Goal: Task Accomplishment & Management: Use online tool/utility

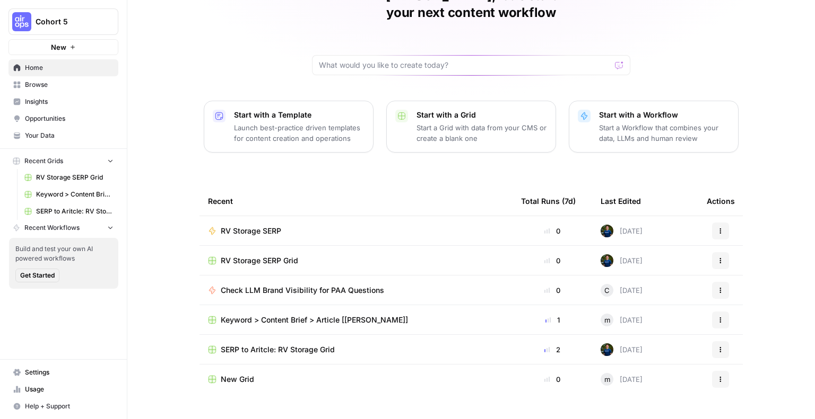
scroll to position [68, 0]
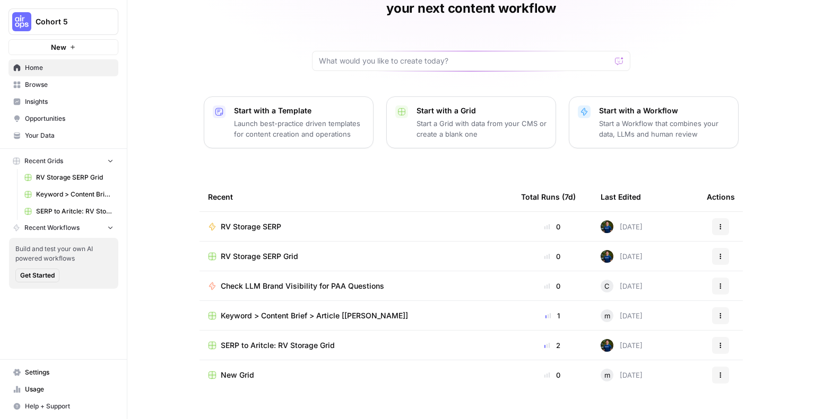
click at [53, 226] on span "Recent Workflows" at bounding box center [51, 228] width 55 height 10
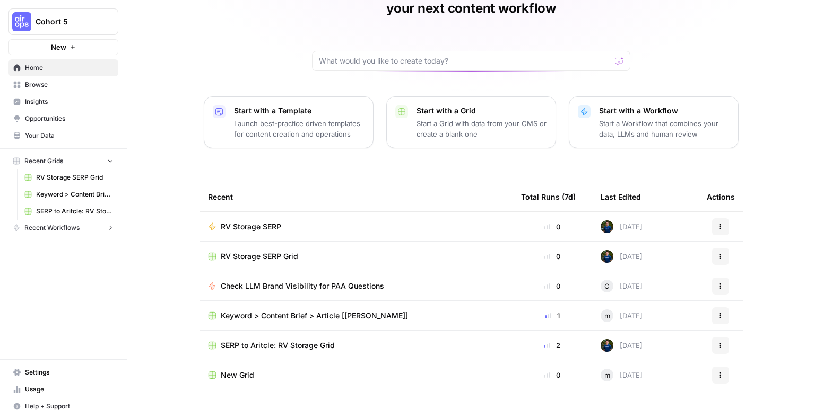
click at [27, 89] on span "Browse" at bounding box center [69, 85] width 89 height 10
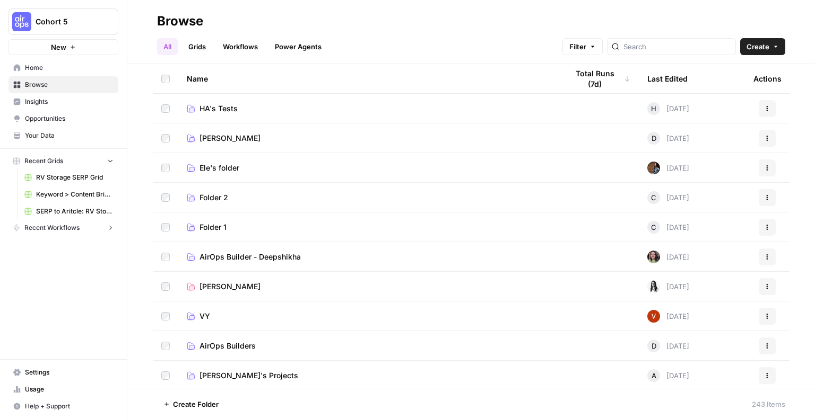
click at [189, 47] on link "Grids" at bounding box center [197, 46] width 30 height 17
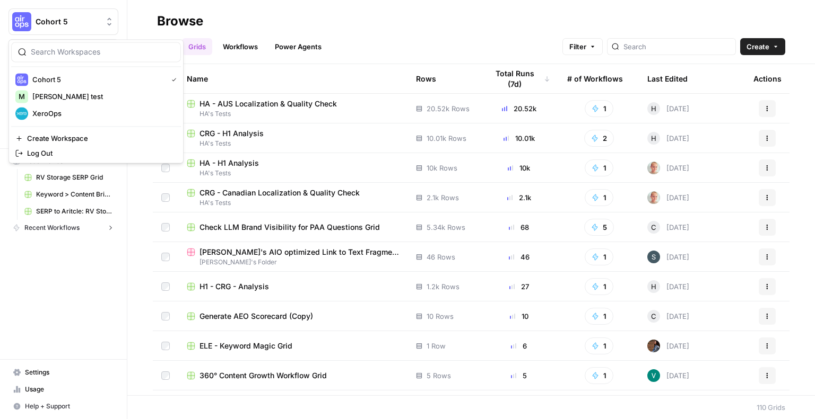
click at [88, 23] on span "Cohort 5" at bounding box center [68, 21] width 64 height 11
click at [77, 115] on span "XeroOps" at bounding box center [102, 113] width 140 height 11
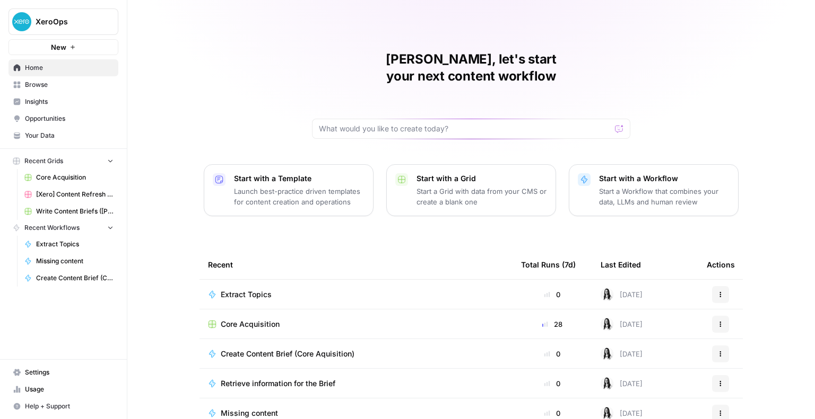
click at [545, 250] on div "Total Runs (7d)" at bounding box center [548, 264] width 55 height 29
click at [529, 250] on div "Total Runs (7d)" at bounding box center [548, 264] width 55 height 29
click at [581, 250] on th "Total Runs (7d)" at bounding box center [552, 264] width 80 height 29
click at [53, 88] on span "Browse" at bounding box center [69, 85] width 89 height 10
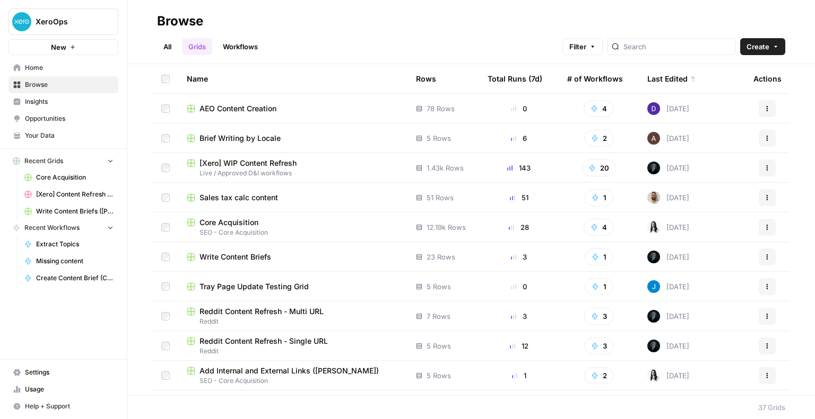
click at [503, 78] on div "Total Runs (7d)" at bounding box center [514, 78] width 55 height 29
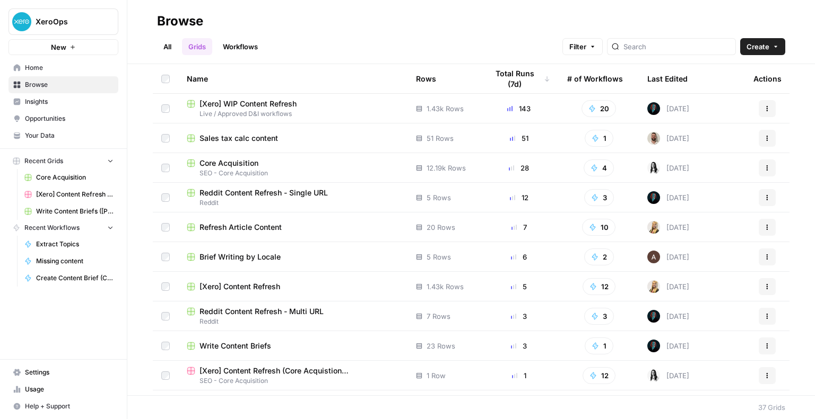
click at [166, 49] on link "All" at bounding box center [167, 46] width 21 height 17
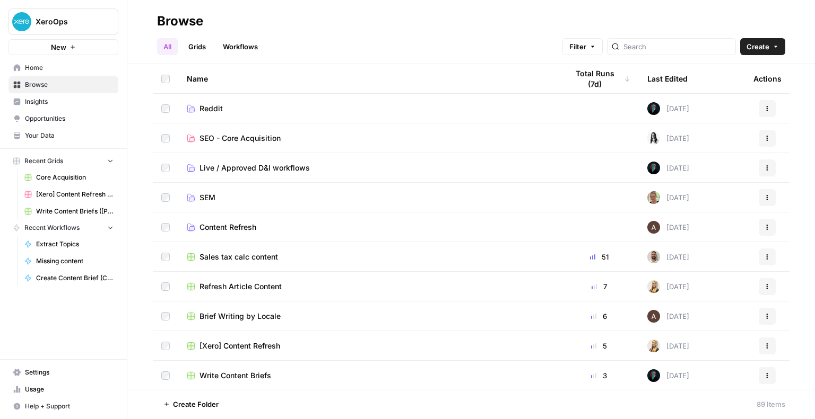
click at [230, 138] on span "SEO - Core Acquisition" at bounding box center [239, 138] width 81 height 11
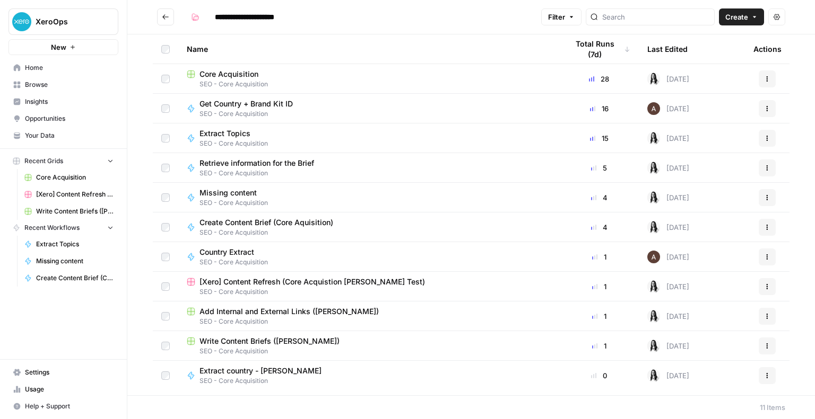
click at [735, 16] on span "Create" at bounding box center [736, 17] width 23 height 11
click at [710, 40] on span "Grid" at bounding box center [721, 42] width 59 height 11
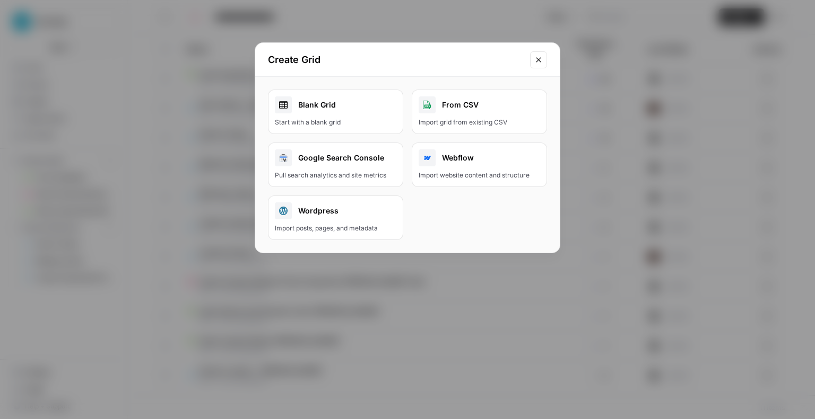
click at [349, 113] on link "Blank Grid Start with a blank grid" at bounding box center [335, 112] width 135 height 45
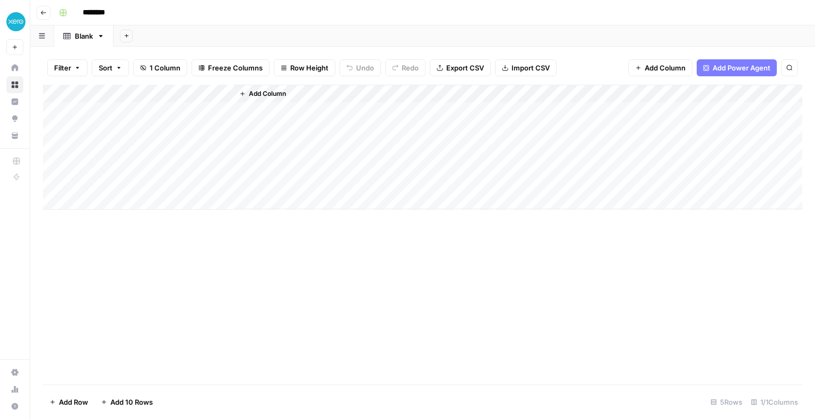
click at [94, 11] on input "********" at bounding box center [107, 12] width 59 height 17
type input "*"
type input "**********"
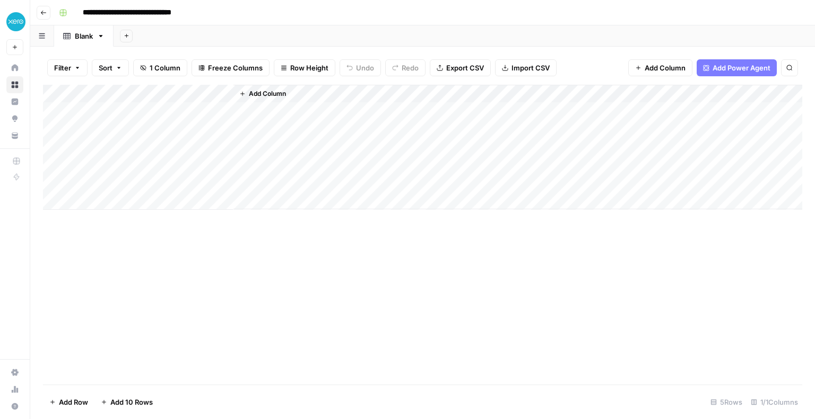
click at [230, 292] on div "Add Column" at bounding box center [422, 235] width 759 height 300
click at [102, 93] on div "Add Column" at bounding box center [422, 147] width 759 height 125
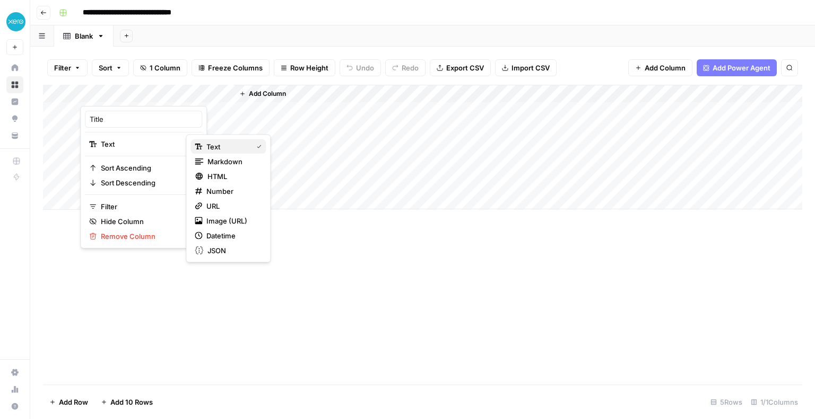
click at [214, 147] on span "Text" at bounding box center [226, 147] width 41 height 11
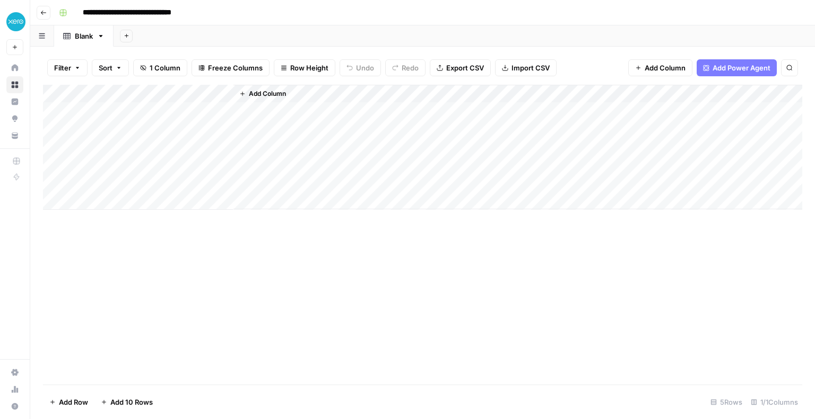
click at [129, 95] on div "Add Column" at bounding box center [422, 147] width 759 height 125
click at [129, 120] on input "Title" at bounding box center [144, 119] width 108 height 11
type input "Content"
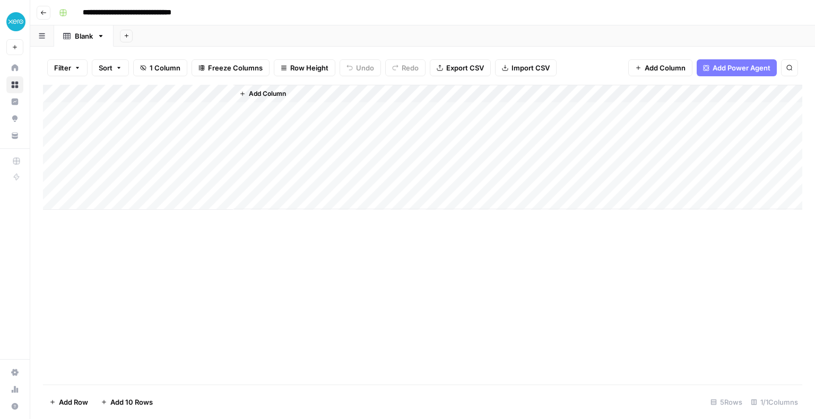
click at [248, 232] on div "Add Column" at bounding box center [422, 235] width 759 height 300
click at [148, 103] on div "Add Column" at bounding box center [422, 147] width 759 height 125
click at [129, 93] on div "Add Column" at bounding box center [422, 147] width 759 height 125
click at [127, 116] on input "Title" at bounding box center [144, 119] width 108 height 11
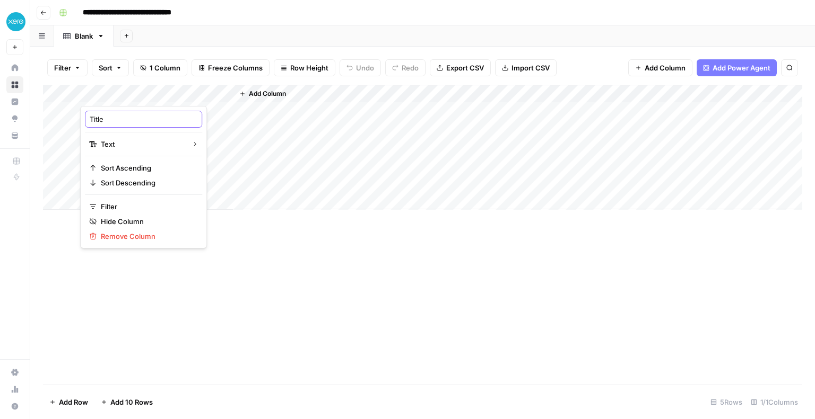
click at [127, 116] on input "Title" at bounding box center [144, 119] width 108 height 11
type input "Content from Brief"
click at [117, 110] on div "Add Column" at bounding box center [422, 147] width 759 height 125
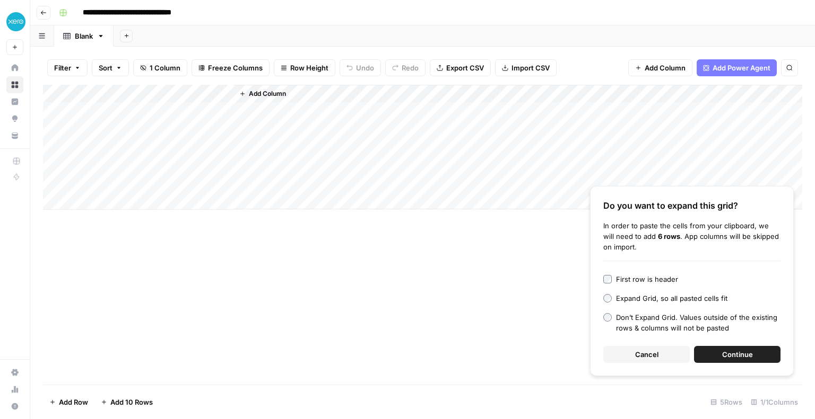
click at [501, 315] on div "Add Column Do you want to expand this grid? In order to paste the cells from yo…" at bounding box center [422, 235] width 759 height 300
click at [651, 357] on span "Cancel" at bounding box center [646, 354] width 23 height 11
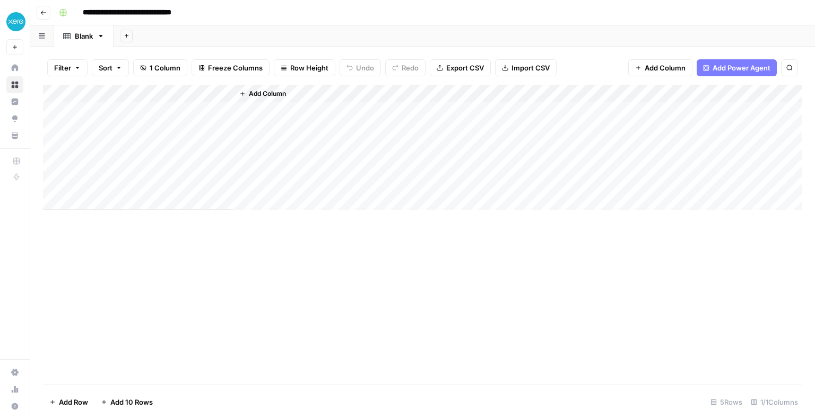
click at [185, 110] on div "Add Column" at bounding box center [422, 147] width 759 height 125
click at [185, 110] on textarea at bounding box center [165, 111] width 170 height 15
type textarea "**********"
click at [388, 250] on div "Add Column" at bounding box center [422, 235] width 759 height 300
click at [727, 68] on span "Add Power Agent" at bounding box center [741, 68] width 58 height 11
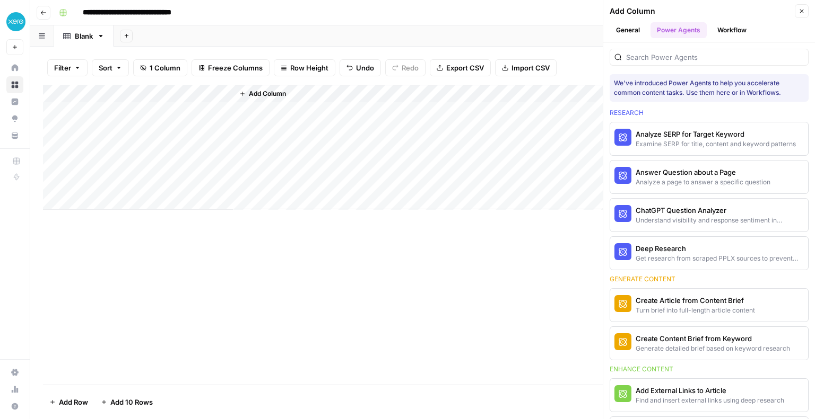
click at [719, 29] on button "Workflow" at bounding box center [732, 30] width 42 height 16
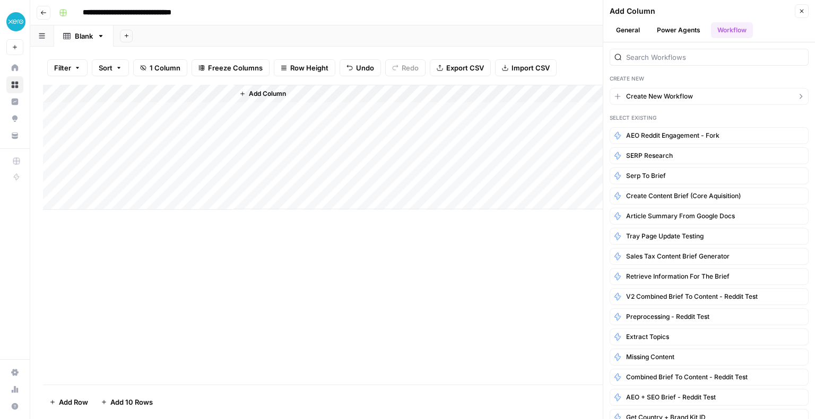
click at [672, 97] on span "Create New Workflow" at bounding box center [659, 97] width 67 height 10
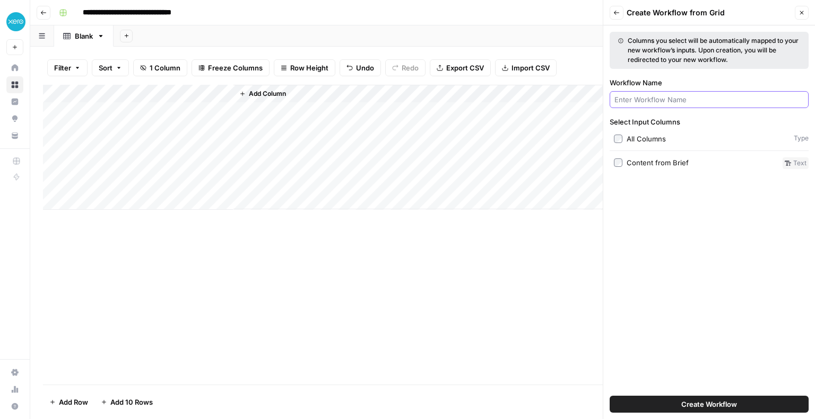
click at [663, 98] on input "Workflow Name" at bounding box center [708, 99] width 189 height 11
type input "SEO review content"
click at [654, 161] on div "Content from Brief" at bounding box center [657, 163] width 62 height 11
click at [658, 403] on button "Create Workflow" at bounding box center [708, 404] width 199 height 17
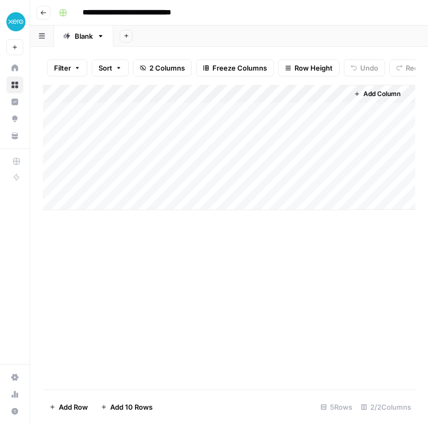
click at [327, 101] on div "Add Column" at bounding box center [229, 147] width 373 height 125
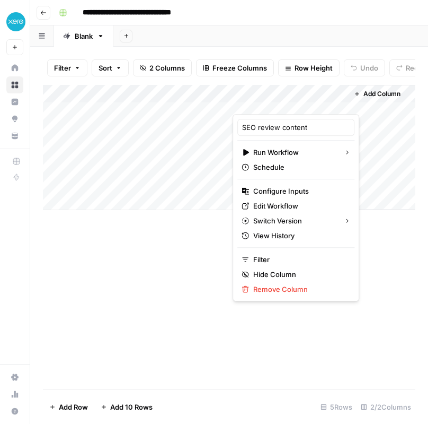
click at [153, 40] on div "Add Sheet" at bounding box center [270, 35] width 315 height 21
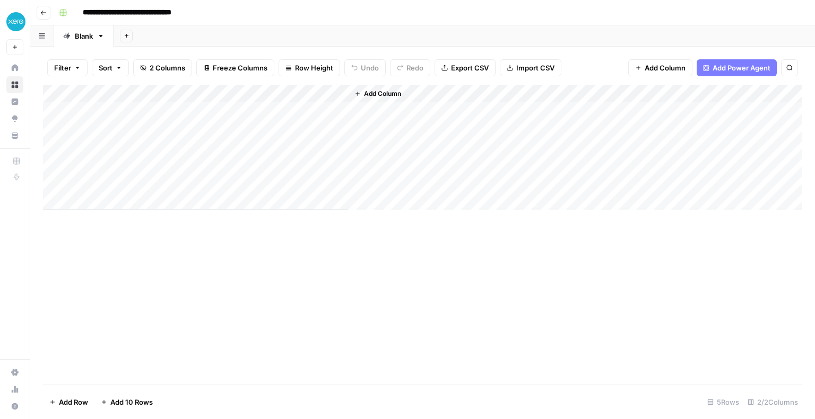
click at [651, 68] on span "Add Column" at bounding box center [664, 68] width 41 height 11
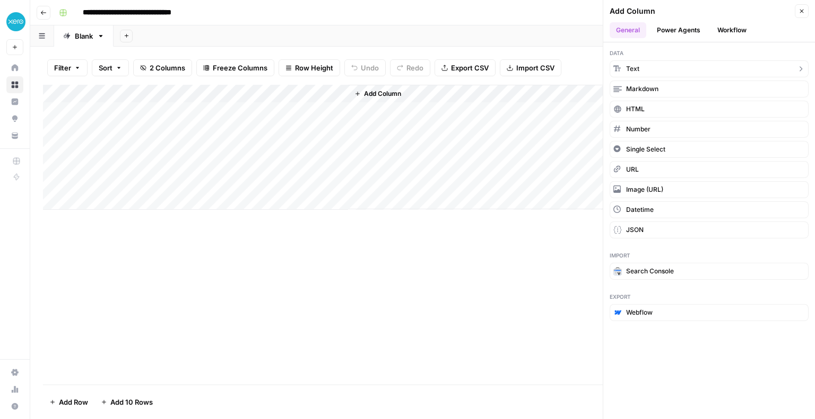
click at [651, 68] on button "Text" at bounding box center [708, 68] width 199 height 17
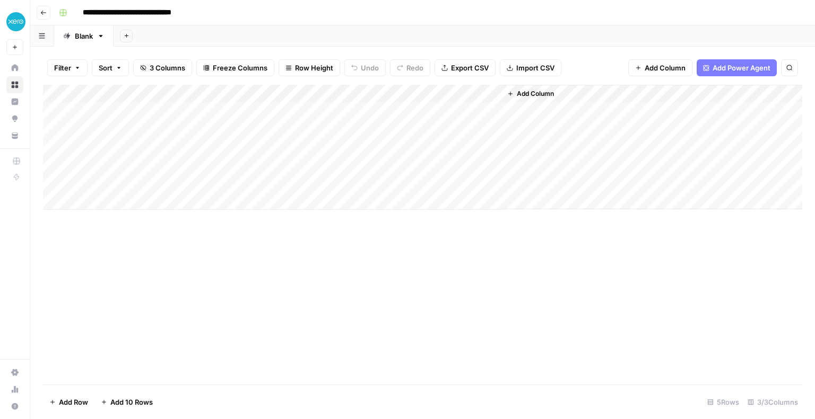
drag, startPoint x: 443, startPoint y: 97, endPoint x: 274, endPoint y: 101, distance: 169.8
click at [274, 101] on div "Add Column" at bounding box center [422, 147] width 759 height 125
click at [270, 97] on div "Add Column" at bounding box center [422, 147] width 759 height 125
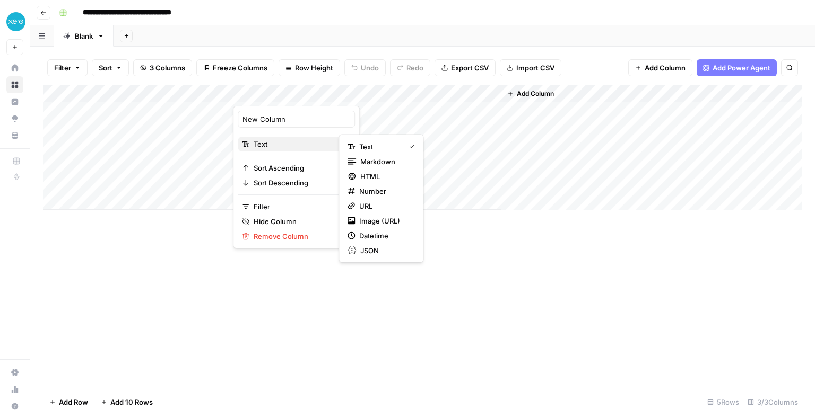
click at [268, 144] on span "Text" at bounding box center [294, 144] width 82 height 11
click at [367, 148] on span "Text" at bounding box center [379, 147] width 41 height 11
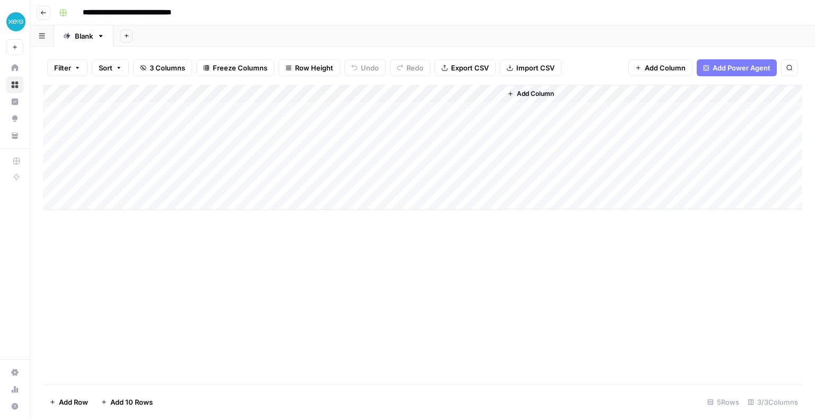
click at [259, 94] on div "Add Column" at bounding box center [422, 147] width 759 height 125
click at [265, 93] on div "Add Column" at bounding box center [422, 147] width 759 height 125
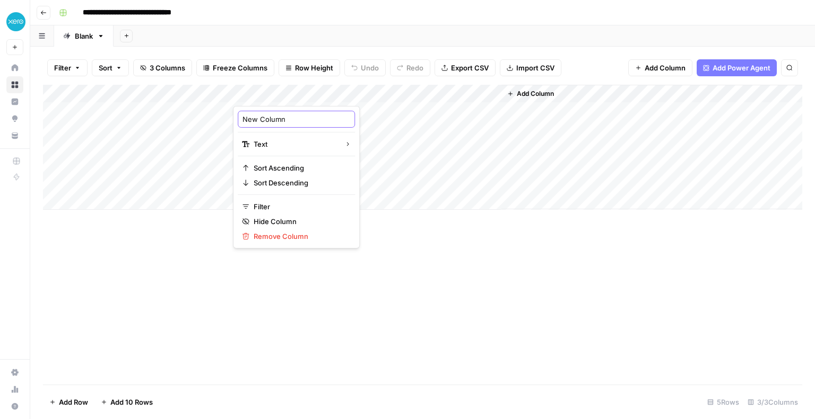
click at [270, 121] on input "New Column" at bounding box center [296, 119] width 108 height 11
type input "SEO Infos"
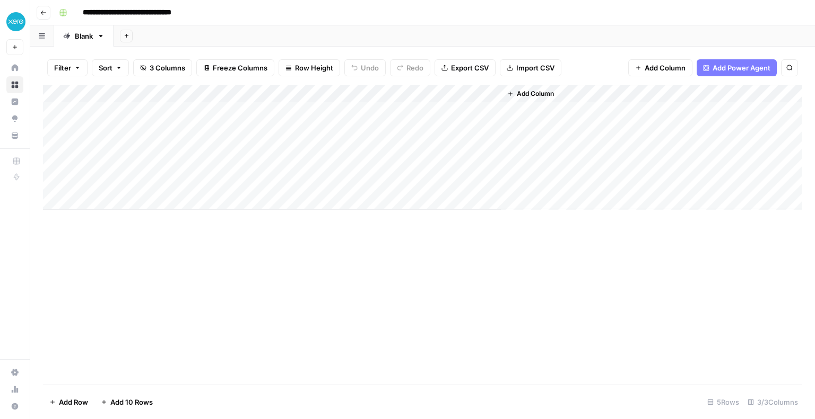
click at [275, 111] on div "Add Column" at bounding box center [422, 147] width 759 height 125
click at [275, 111] on textarea at bounding box center [317, 111] width 170 height 15
type textarea "**********"
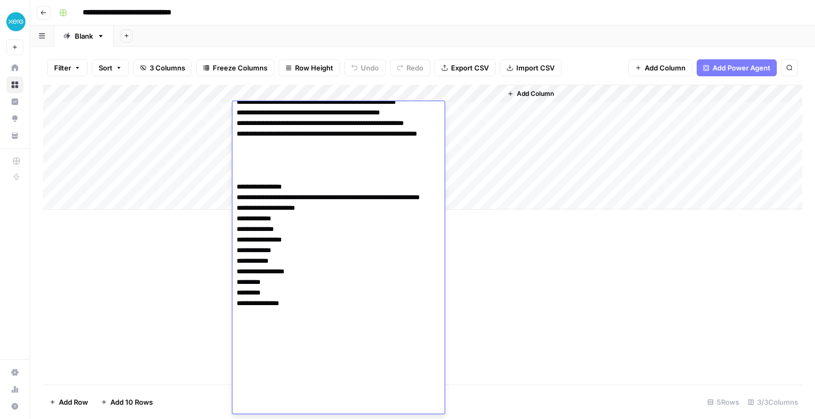
click at [531, 260] on div "Add Column" at bounding box center [422, 235] width 759 height 300
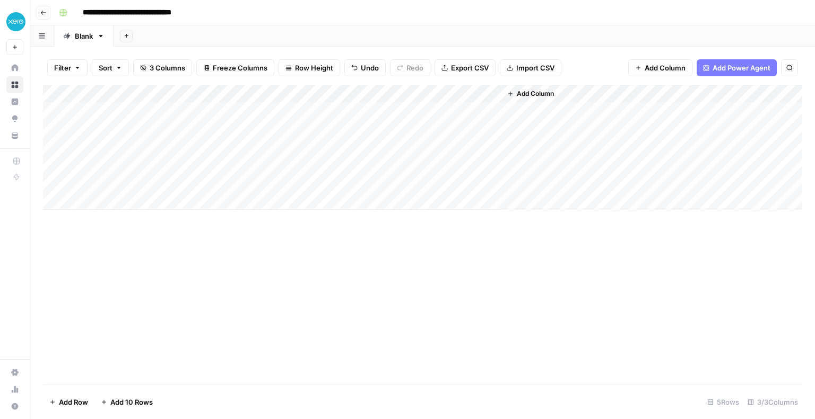
click at [435, 112] on div "Add Column" at bounding box center [422, 147] width 759 height 125
click at [476, 91] on div "Add Column" at bounding box center [422, 147] width 759 height 125
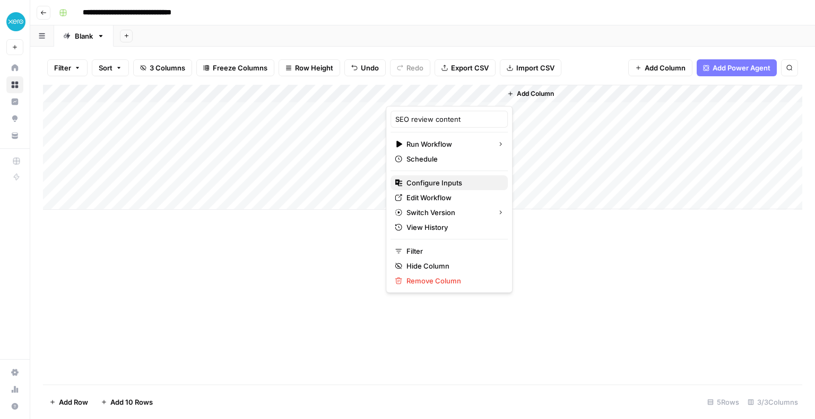
click at [429, 187] on span "Configure Inputs" at bounding box center [452, 183] width 93 height 11
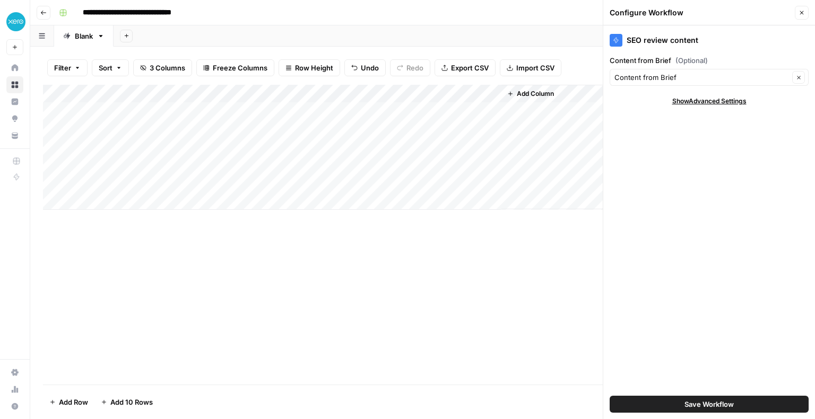
click at [427, 93] on div "Add Column" at bounding box center [422, 147] width 759 height 125
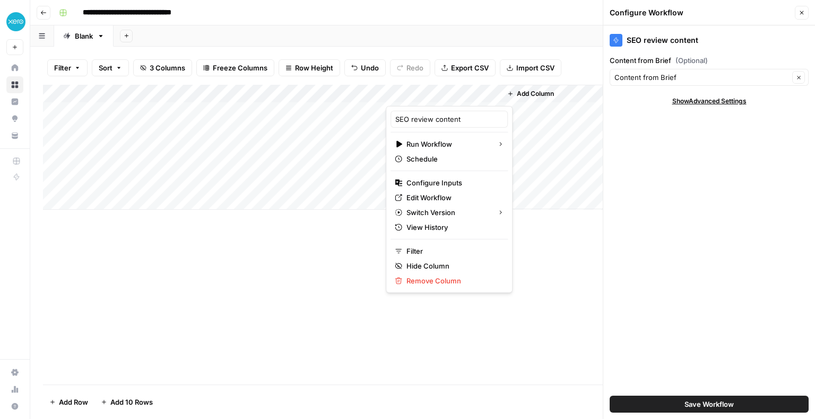
click at [427, 93] on div at bounding box center [444, 95] width 116 height 21
click at [412, 196] on span "Edit Workflow" at bounding box center [452, 198] width 93 height 11
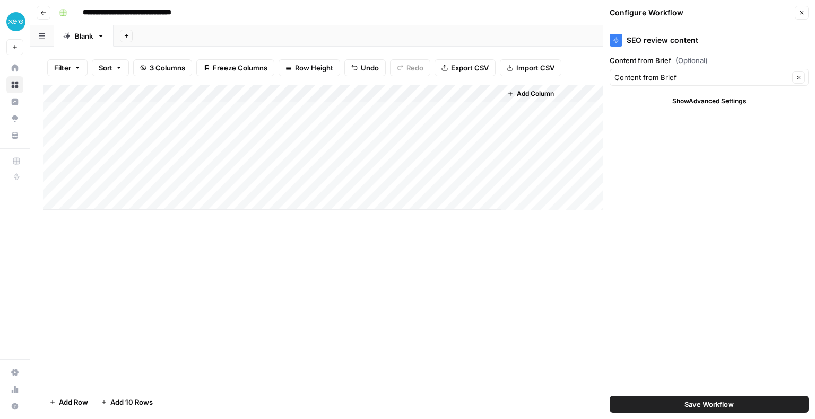
click at [479, 94] on div "Add Column" at bounding box center [422, 147] width 759 height 125
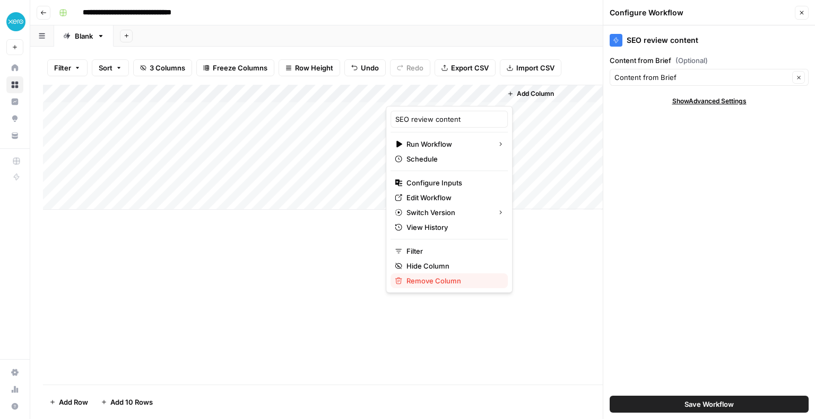
click at [442, 282] on span "Remove Column" at bounding box center [452, 281] width 93 height 11
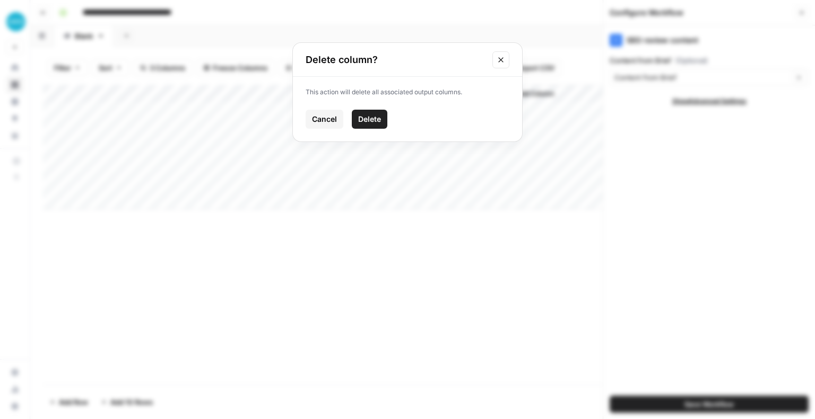
click at [371, 124] on span "Delete" at bounding box center [369, 119] width 23 height 11
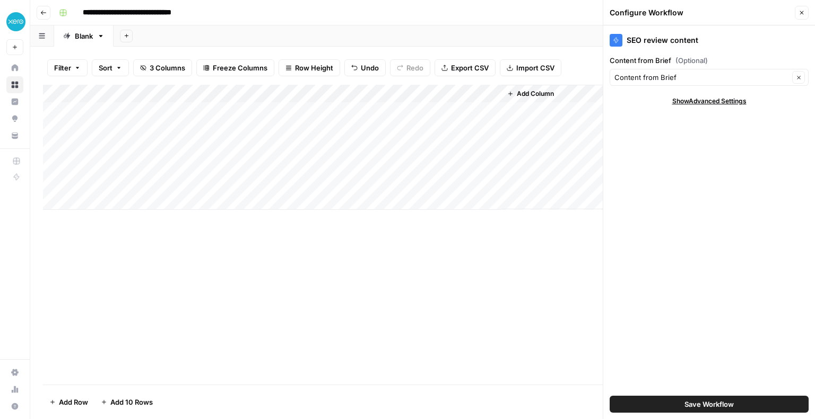
click at [477, 94] on div "Add Column" at bounding box center [422, 147] width 759 height 125
click at [800, 13] on icon "button" at bounding box center [802, 13] width 4 height 4
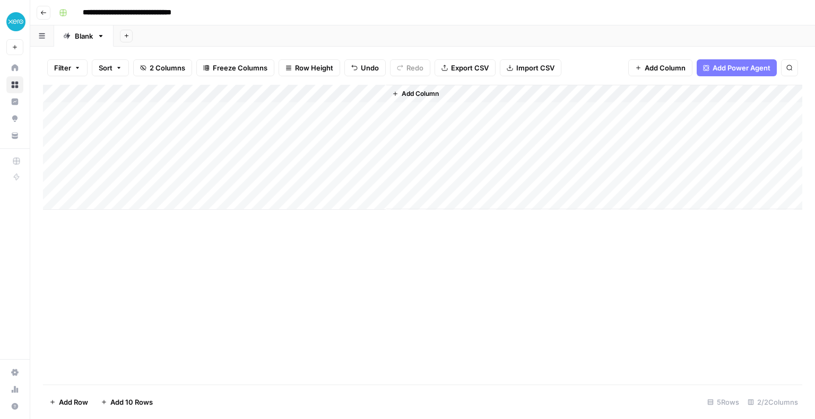
click at [730, 67] on span "Add Power Agent" at bounding box center [741, 68] width 58 height 11
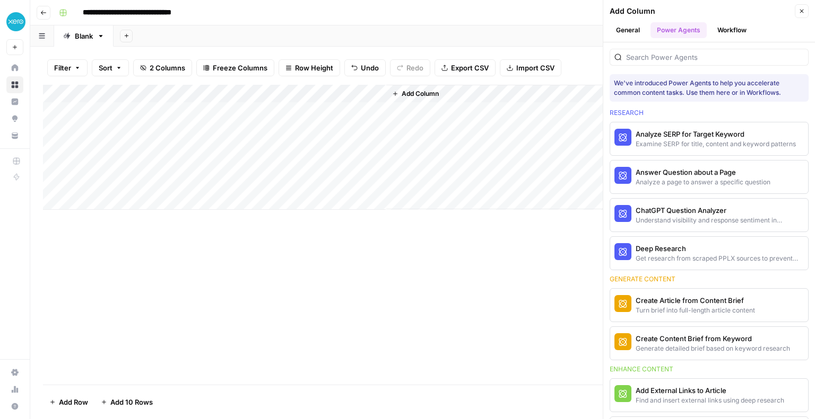
click at [725, 30] on button "Workflow" at bounding box center [732, 30] width 42 height 16
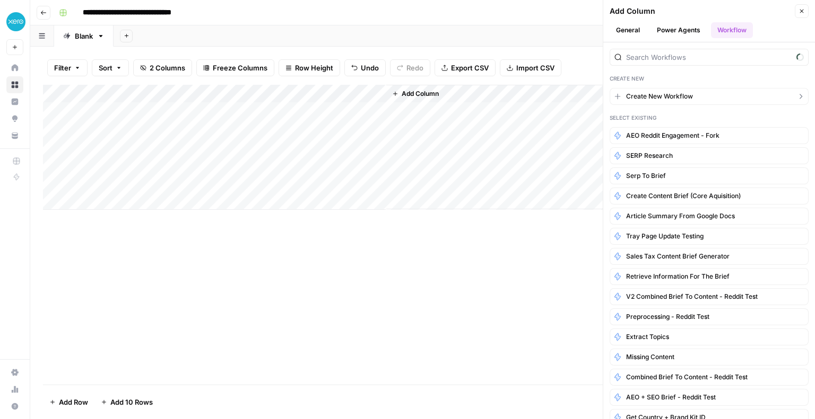
click at [657, 96] on span "Create New Workflow" at bounding box center [659, 97] width 67 height 10
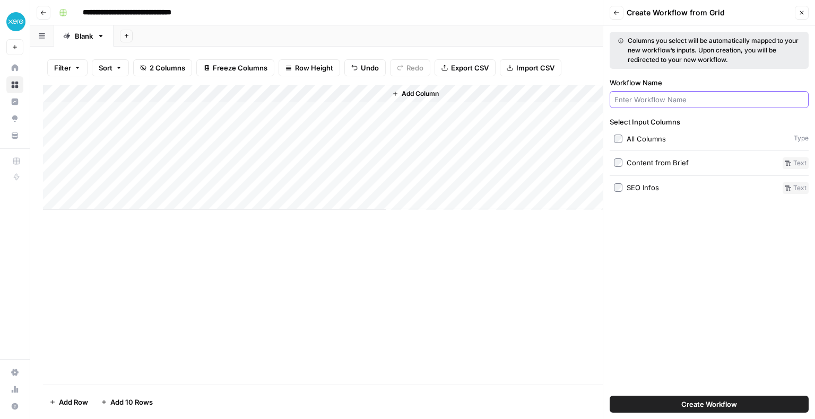
click at [625, 100] on input "Workflow Name" at bounding box center [708, 99] width 189 height 11
click at [631, 97] on input "Workflow Name" at bounding box center [708, 99] width 189 height 11
type input "SEO Optimisation Checks"
click at [708, 408] on span "Create Workflow" at bounding box center [709, 404] width 56 height 11
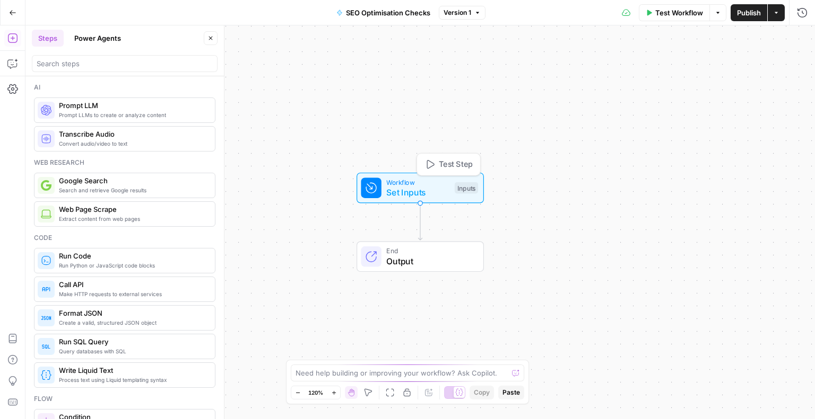
click at [408, 193] on span "Set Inputs" at bounding box center [417, 192] width 63 height 13
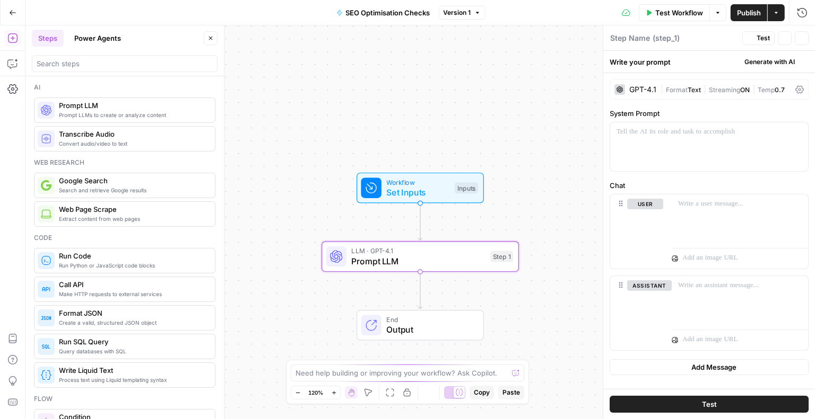
type textarea "Prompt LLM"
click at [749, 12] on span "Publish" at bounding box center [749, 12] width 24 height 11
click at [755, 39] on button "Test" at bounding box center [758, 38] width 32 height 14
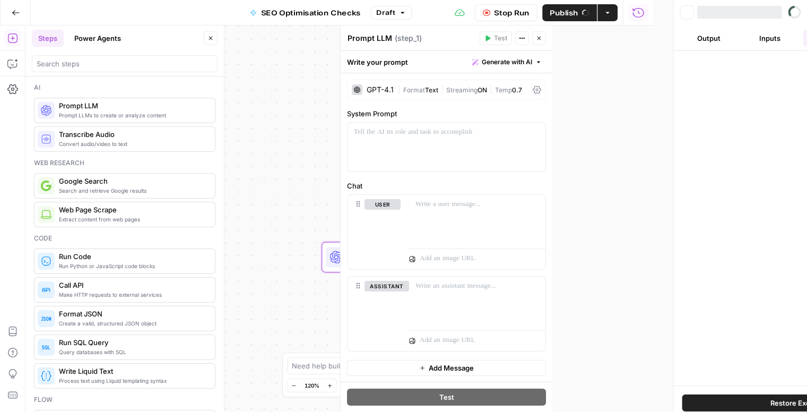
click at [705, 44] on ul "Output Inputs Logs Details" at bounding box center [799, 38] width 241 height 17
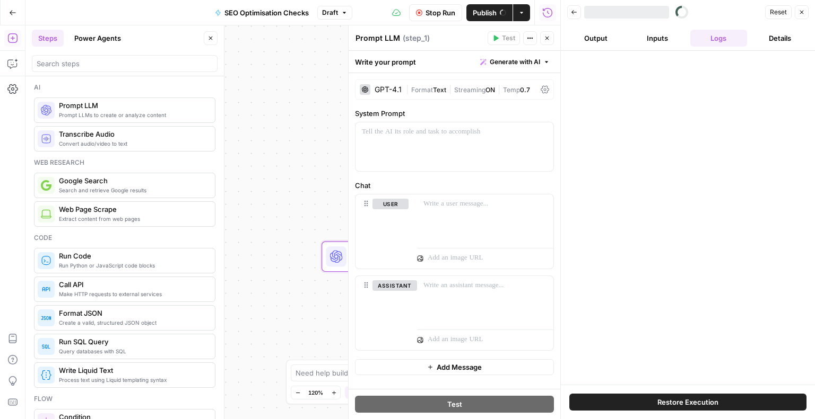
click at [802, 7] on button "Close" at bounding box center [801, 12] width 14 height 14
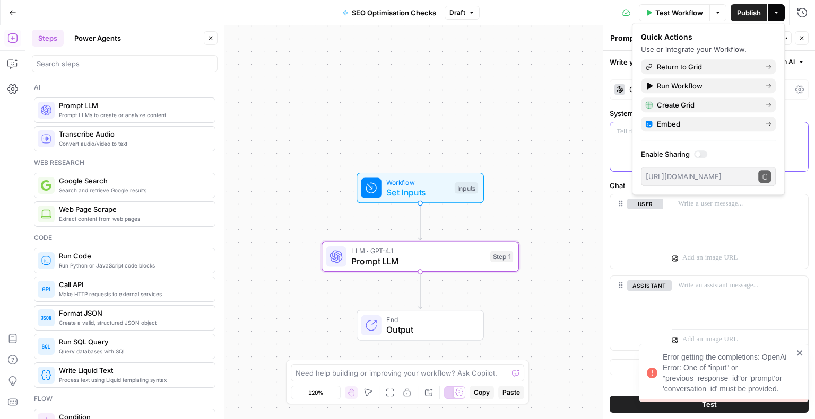
click at [627, 158] on div at bounding box center [709, 147] width 198 height 49
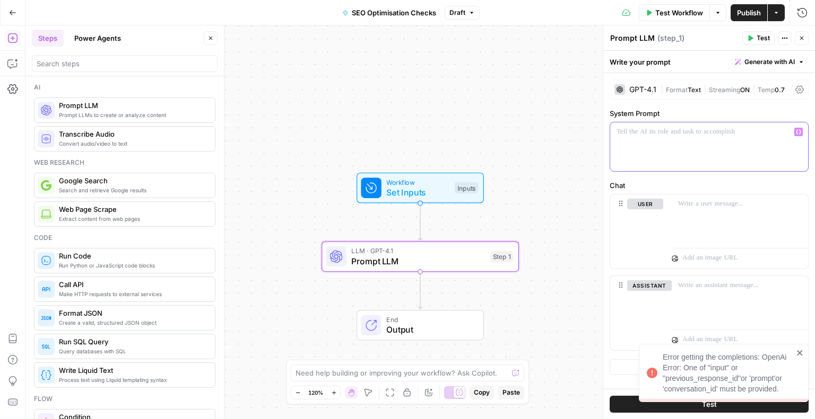
click at [775, 64] on span "Generate with AI" at bounding box center [769, 62] width 50 height 10
click at [737, 93] on div "Use AI to build your prompt" at bounding box center [757, 96] width 82 height 10
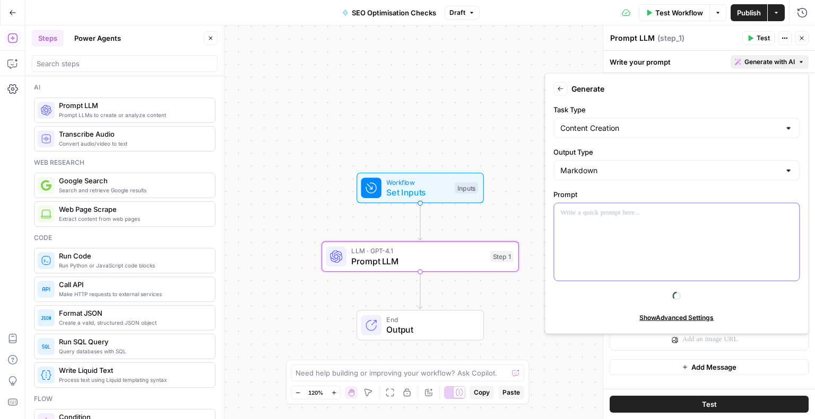
click at [596, 225] on div at bounding box center [676, 242] width 245 height 77
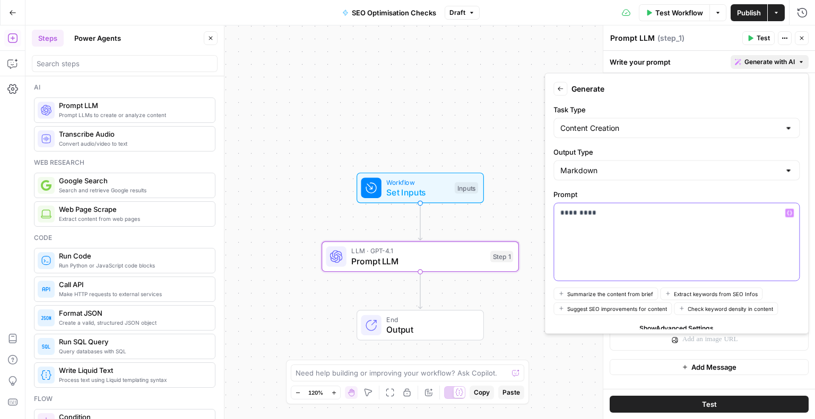
click at [786, 213] on icon "button" at bounding box center [788, 213] width 5 height 5
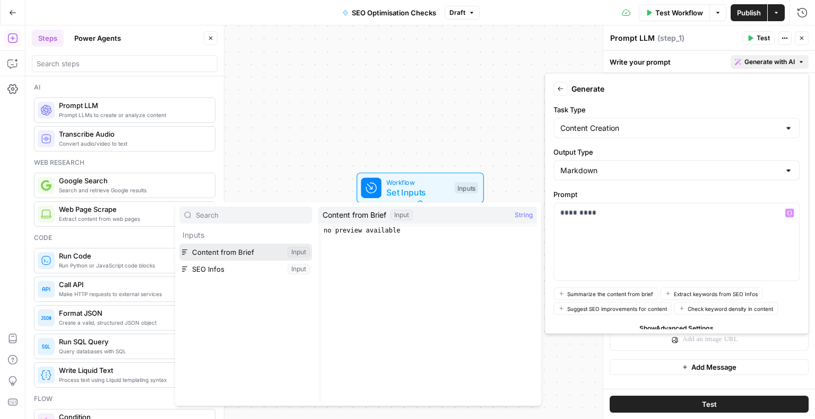
click at [218, 254] on button "Select variable Content from Brief" at bounding box center [245, 252] width 133 height 17
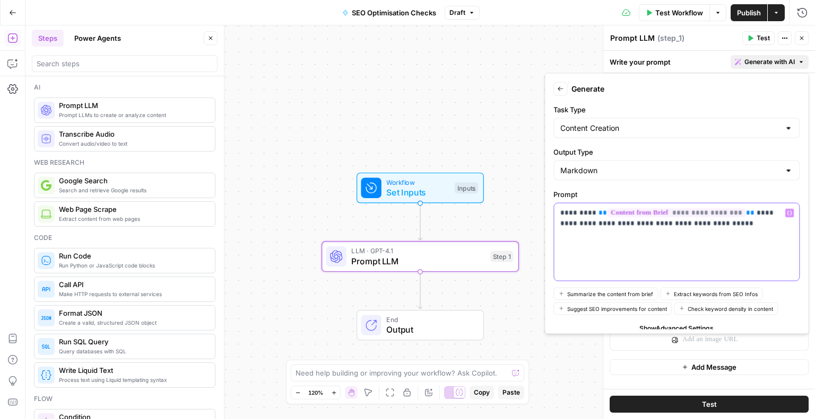
click at [786, 211] on icon "button" at bounding box center [788, 213] width 5 height 5
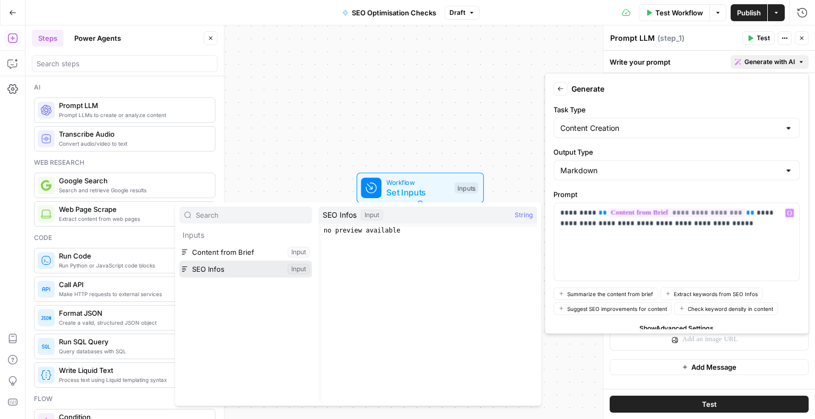
click at [242, 268] on button "Select variable SEO Infos" at bounding box center [245, 269] width 133 height 17
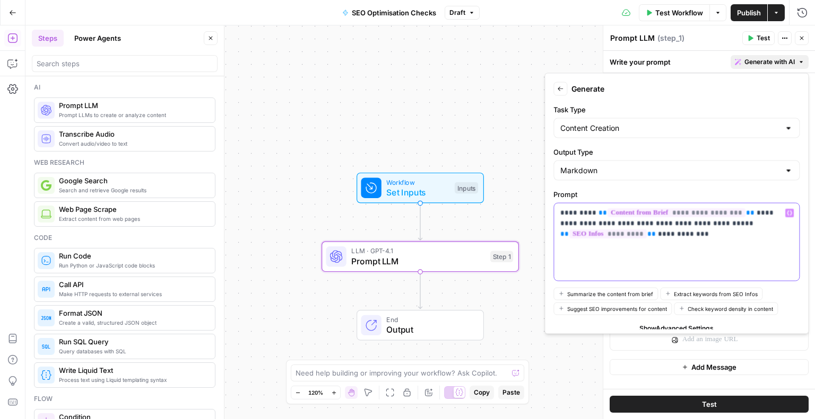
click at [559, 212] on div "**********" at bounding box center [676, 242] width 245 height 77
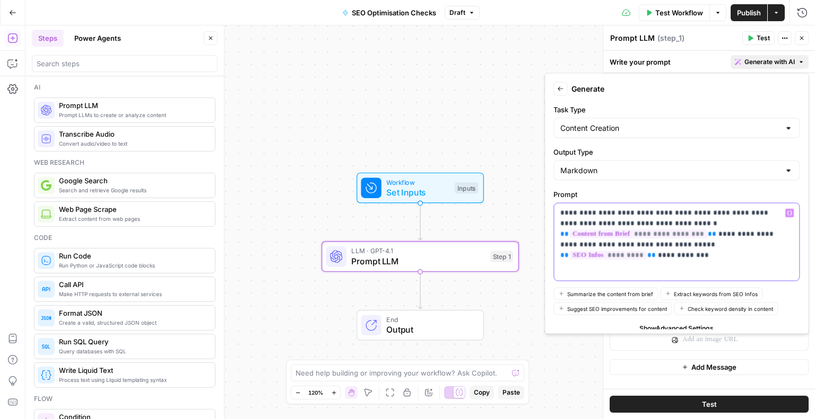
click at [786, 243] on div "**********" at bounding box center [676, 242] width 245 height 77
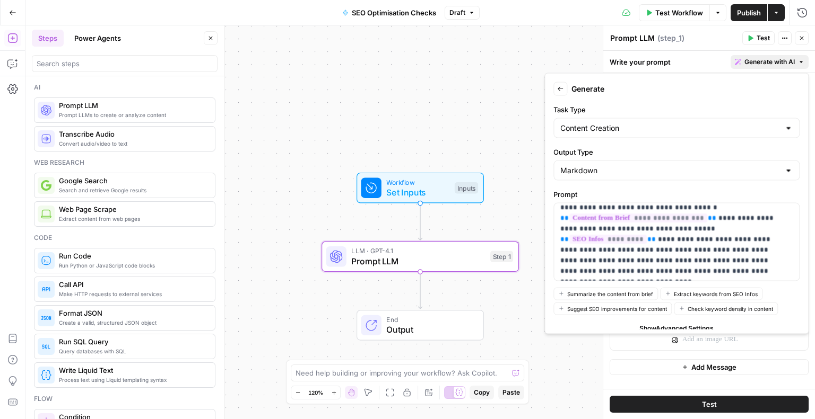
scroll to position [32, 0]
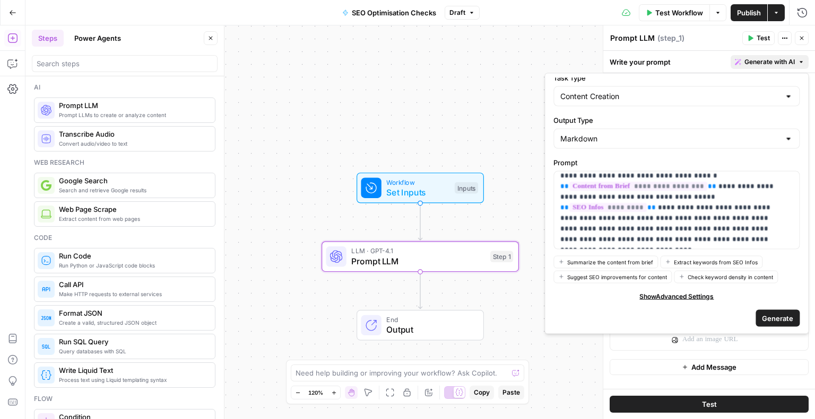
click at [774, 316] on span "Generate" at bounding box center [777, 318] width 31 height 11
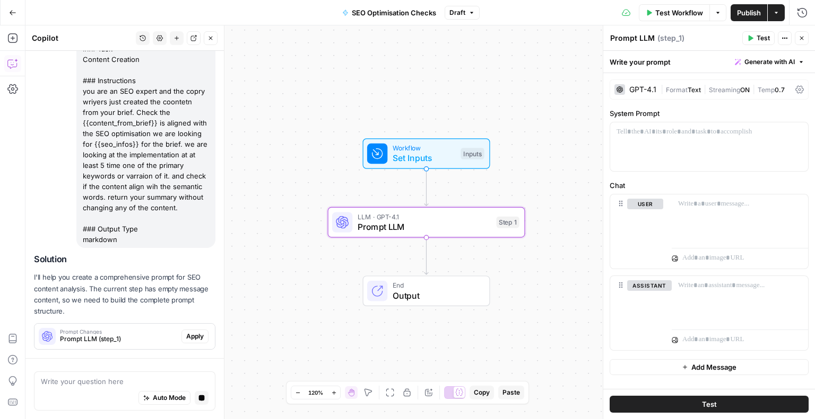
scroll to position [137, 0]
click at [191, 336] on span "Apply" at bounding box center [195, 337] width 18 height 10
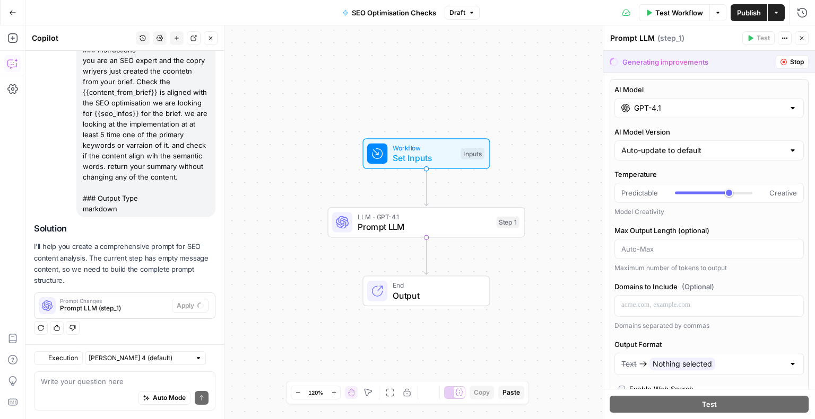
scroll to position [168, 0]
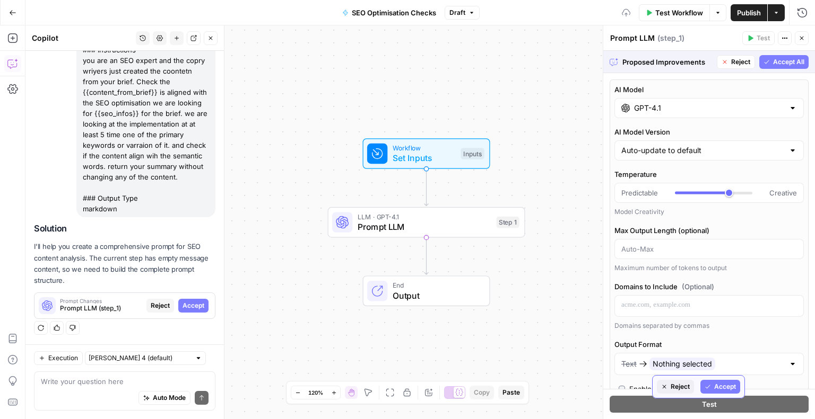
click at [727, 386] on span "Accept" at bounding box center [725, 387] width 22 height 10
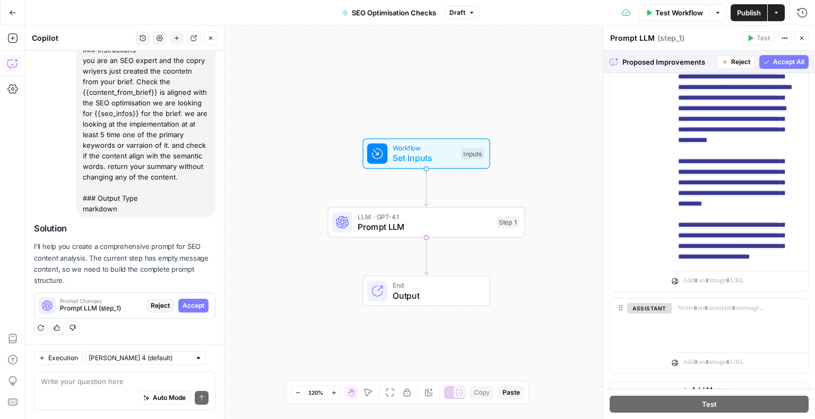
scroll to position [387, 0]
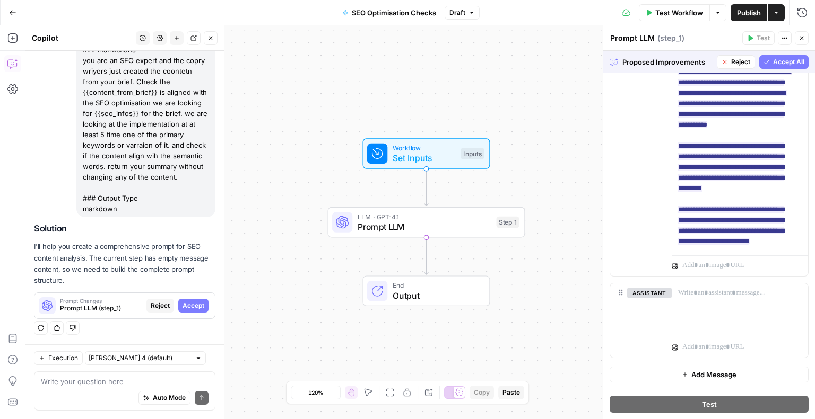
click at [785, 64] on span "Accept All" at bounding box center [788, 62] width 31 height 10
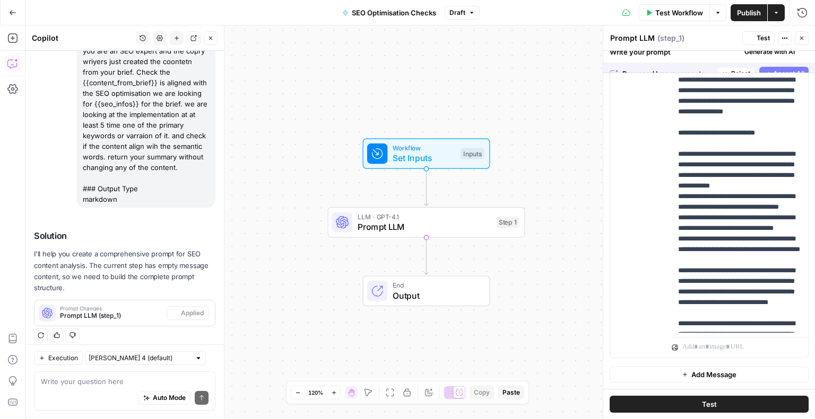
scroll to position [0, 0]
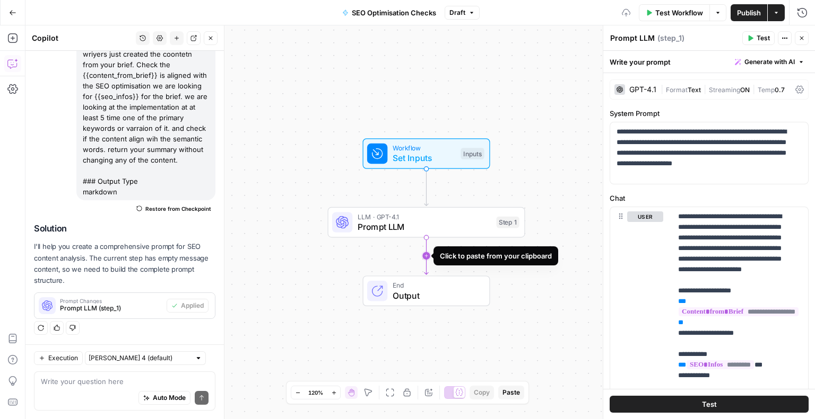
click at [428, 257] on icon "Edge from step_1 to end" at bounding box center [426, 256] width 4 height 37
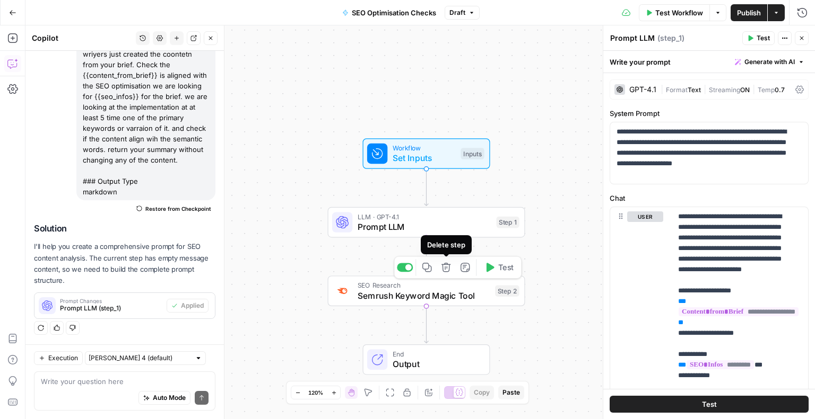
click at [440, 269] on button "Delete step" at bounding box center [446, 267] width 16 height 16
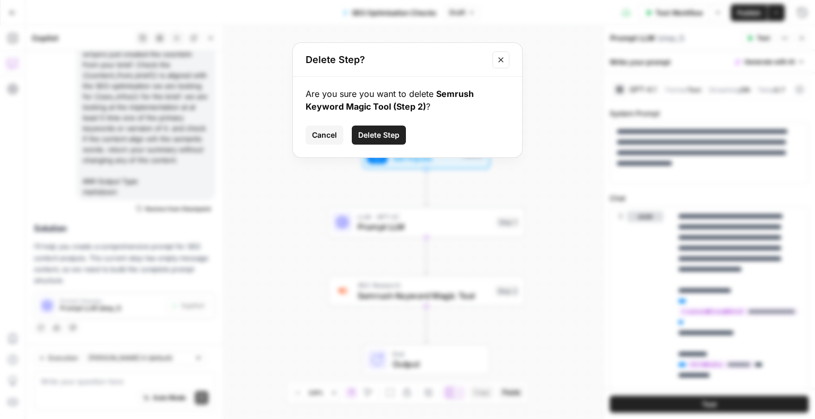
click at [369, 131] on span "Delete Step" at bounding box center [378, 135] width 41 height 11
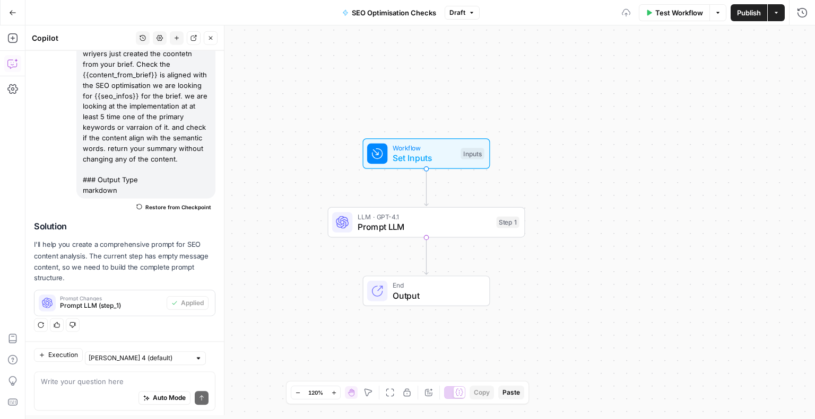
scroll to position [185, 0]
click at [11, 39] on icon "button" at bounding box center [12, 38] width 11 height 11
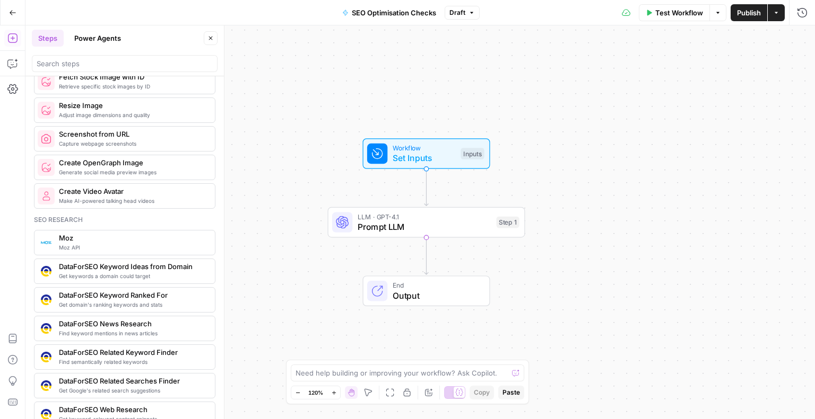
scroll to position [800, 0]
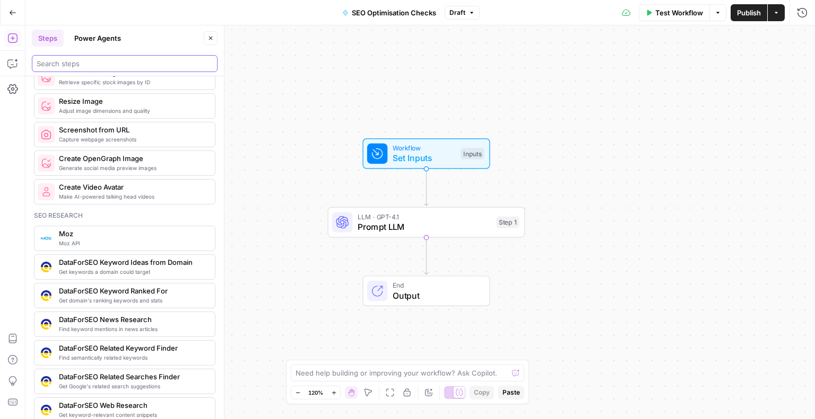
click at [95, 63] on input "search" at bounding box center [125, 63] width 176 height 11
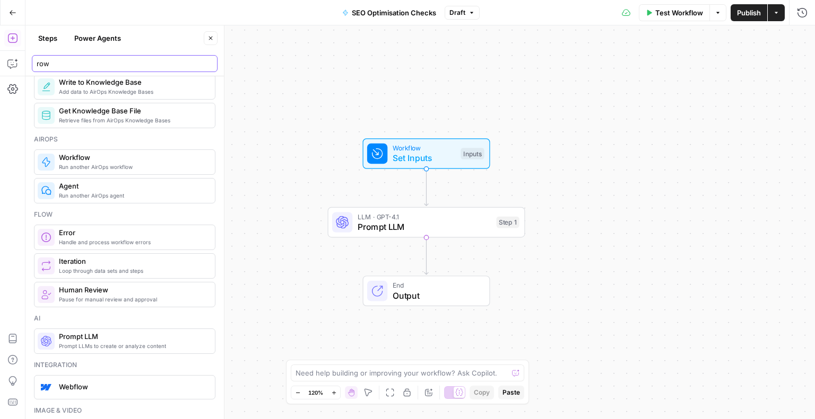
scroll to position [0, 0]
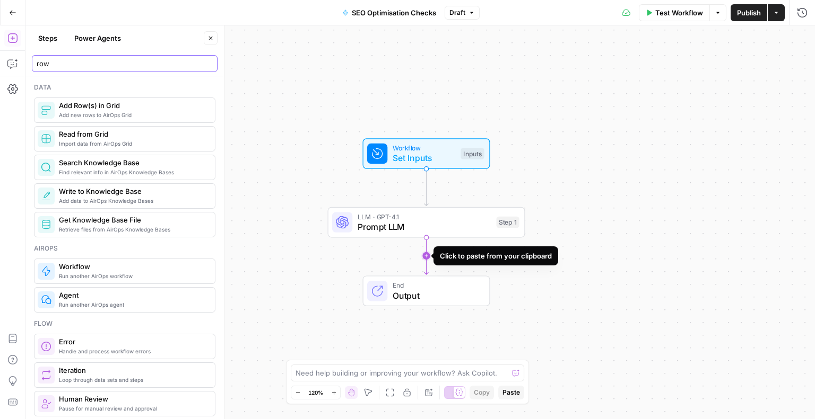
type input "row"
click at [424, 257] on icon "Edge from step_1 to end" at bounding box center [426, 256] width 4 height 37
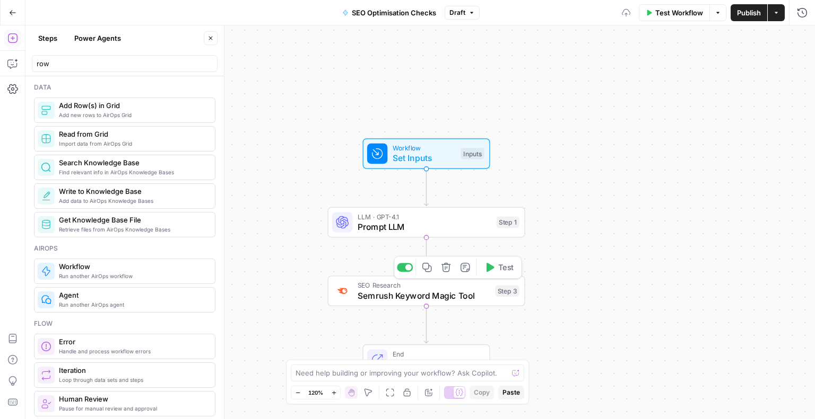
click at [463, 295] on span "Semrush Keyword Magic Tool" at bounding box center [423, 296] width 133 height 13
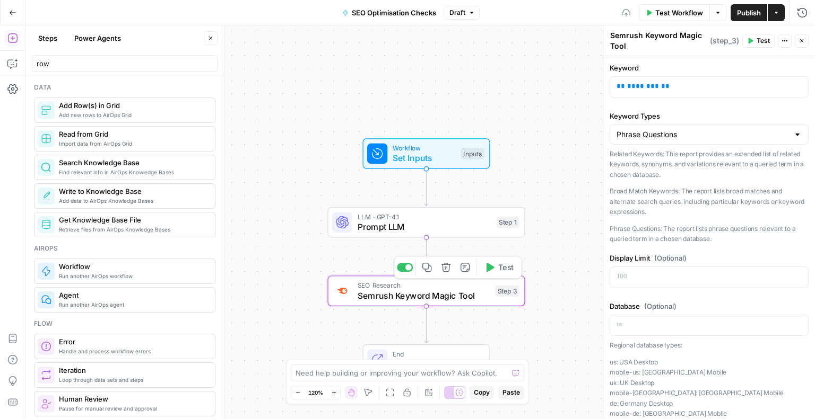
click at [446, 265] on icon "button" at bounding box center [445, 267] width 9 height 9
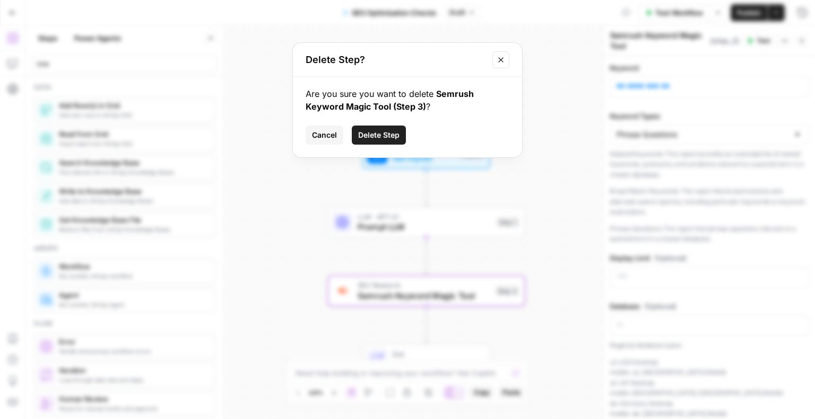
click at [377, 134] on span "Delete Step" at bounding box center [378, 135] width 41 height 11
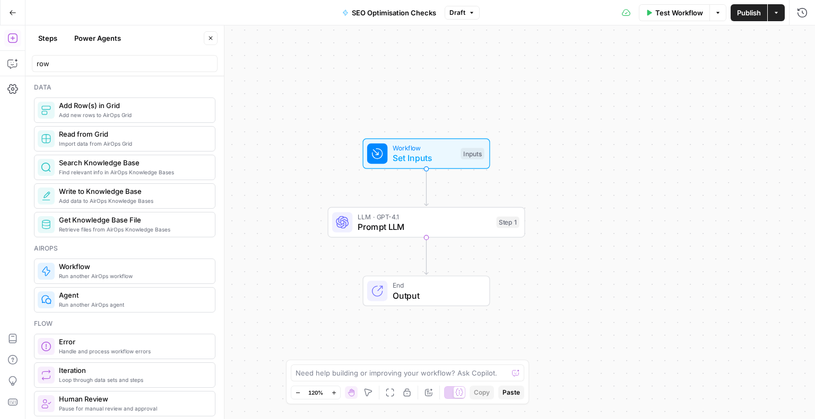
click at [751, 9] on span "Publish" at bounding box center [749, 12] width 24 height 11
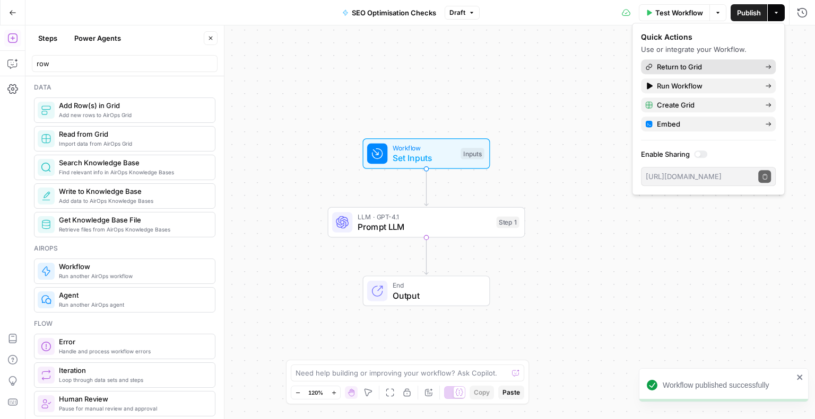
click at [684, 65] on span "Return to Grid" at bounding box center [707, 67] width 100 height 11
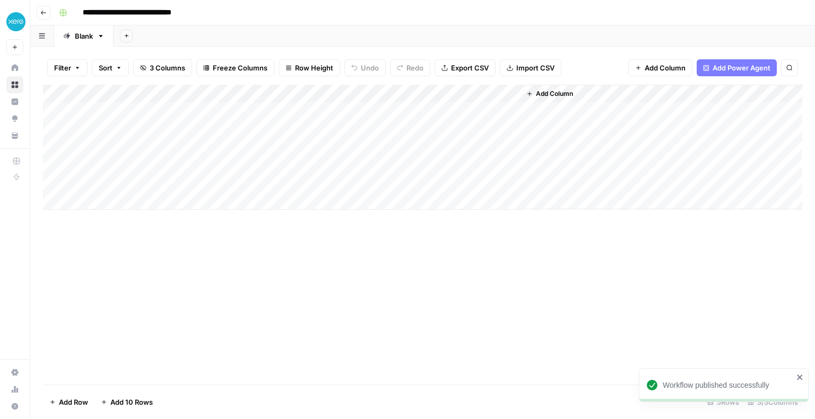
click at [449, 112] on div "Add Column" at bounding box center [422, 147] width 759 height 125
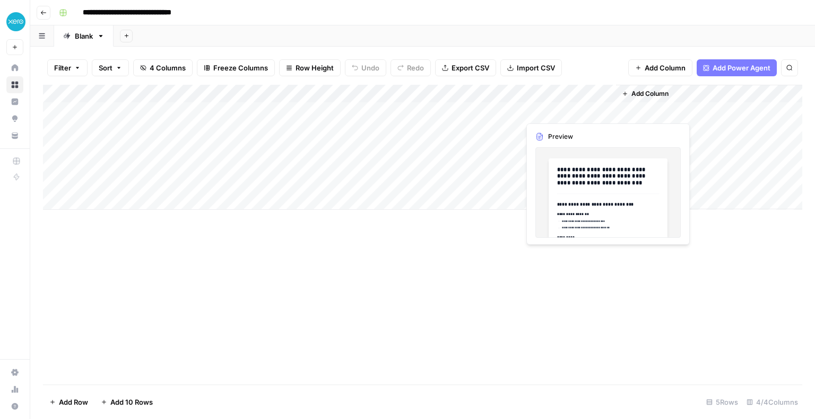
click at [546, 110] on div "Add Column" at bounding box center [422, 147] width 759 height 125
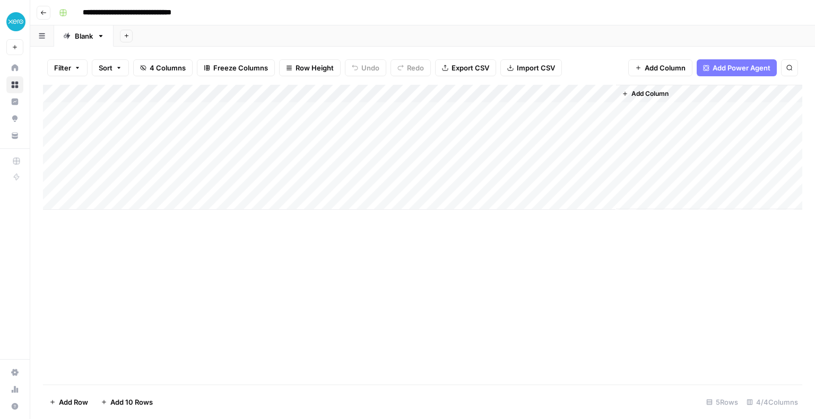
click at [571, 208] on div "Add Column" at bounding box center [422, 147] width 759 height 125
click at [550, 111] on div "Add Column" at bounding box center [422, 156] width 759 height 143
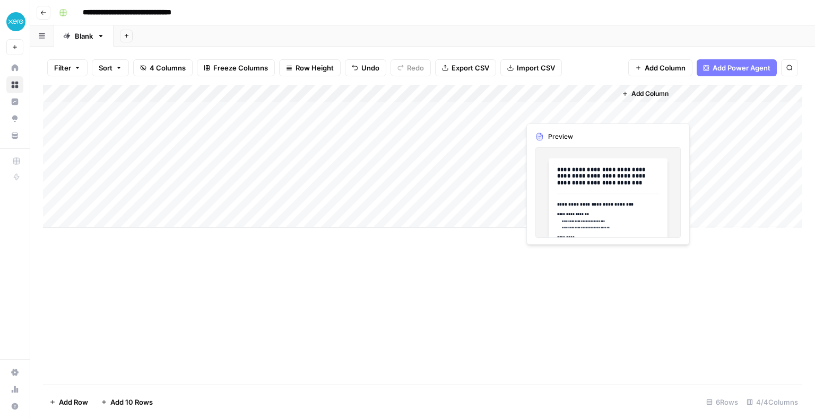
click at [550, 111] on div "Add Column" at bounding box center [422, 156] width 759 height 143
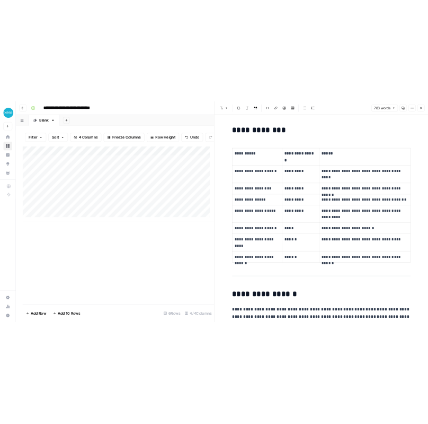
scroll to position [2350, 0]
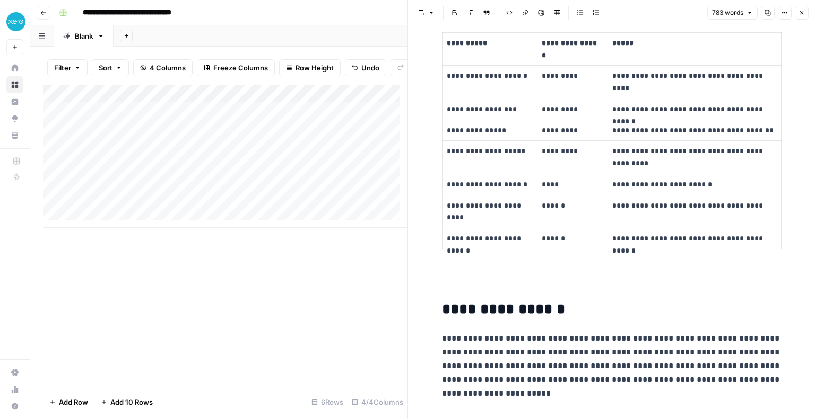
click at [313, 258] on div "Add Column" at bounding box center [225, 235] width 364 height 300
click at [802, 14] on icon "button" at bounding box center [801, 13] width 6 height 6
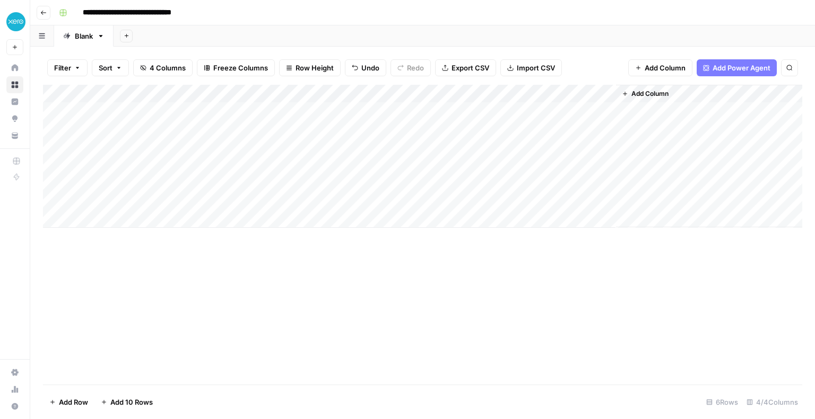
click at [723, 69] on span "Add Power Agent" at bounding box center [741, 68] width 58 height 11
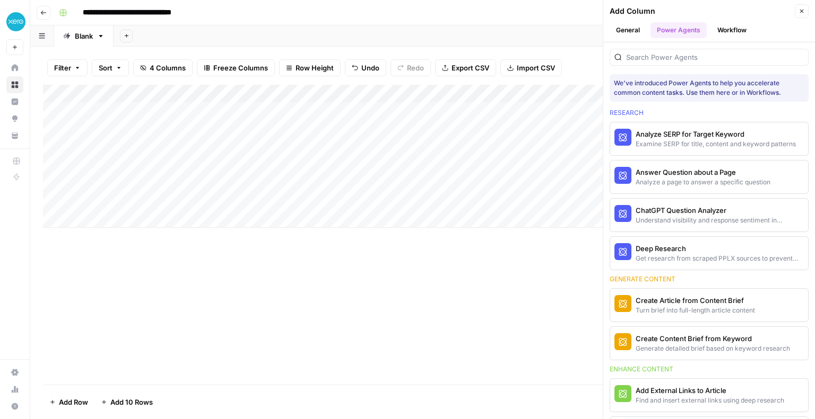
click at [724, 34] on button "Workflow" at bounding box center [732, 30] width 42 height 16
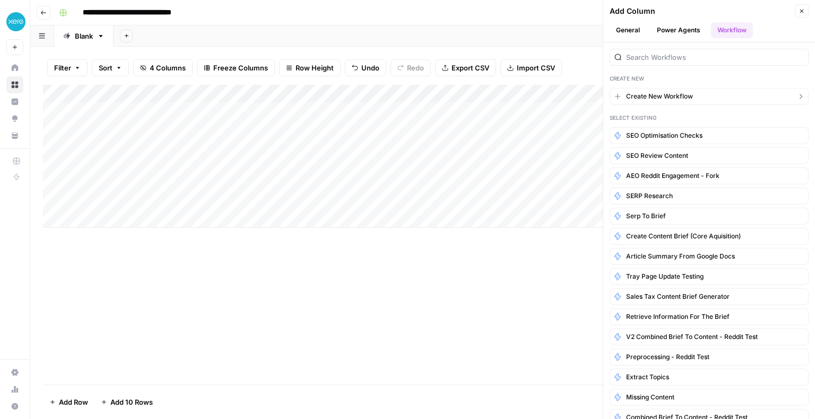
click at [660, 93] on span "Create New Workflow" at bounding box center [659, 97] width 67 height 10
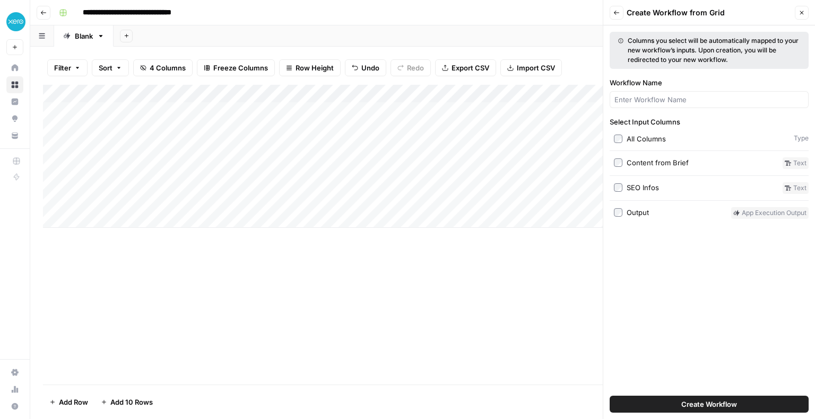
click at [702, 403] on span "Create Workflow" at bounding box center [709, 404] width 56 height 11
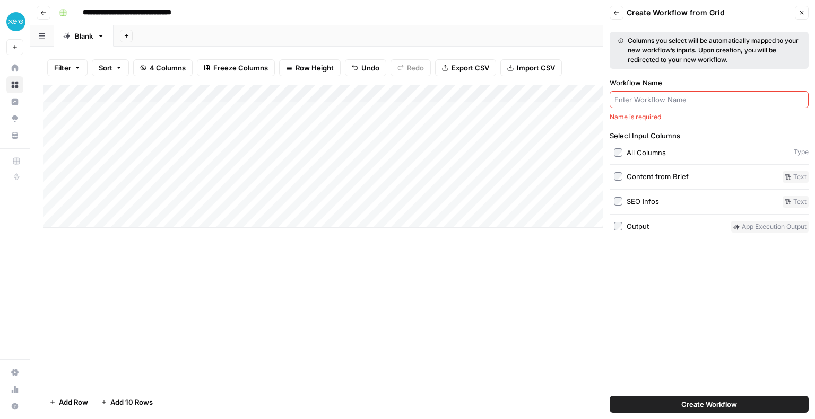
click at [704, 104] on input "Workflow Name" at bounding box center [708, 99] width 189 height 11
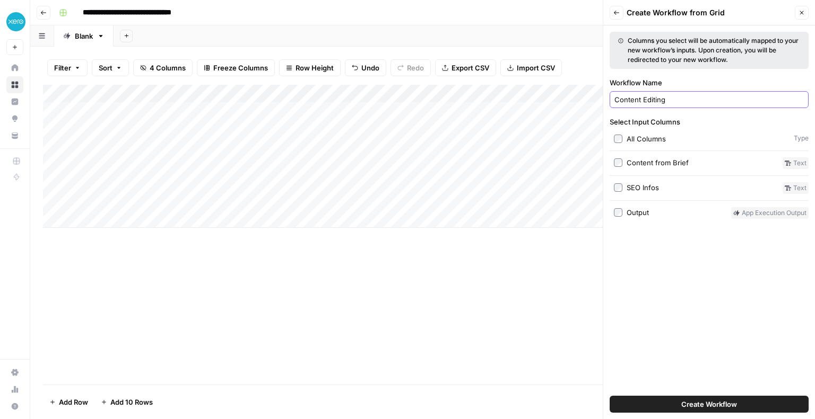
type input "Content Editing"
click at [710, 402] on span "Create Workflow" at bounding box center [709, 404] width 56 height 11
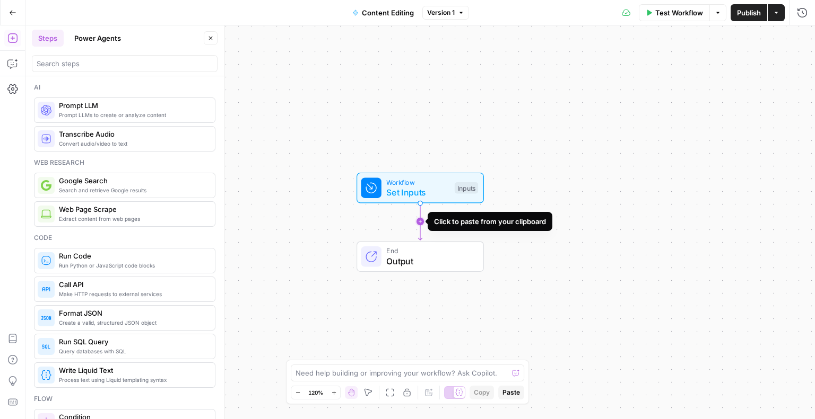
click at [418, 217] on icon "Edge from start to end" at bounding box center [420, 221] width 4 height 37
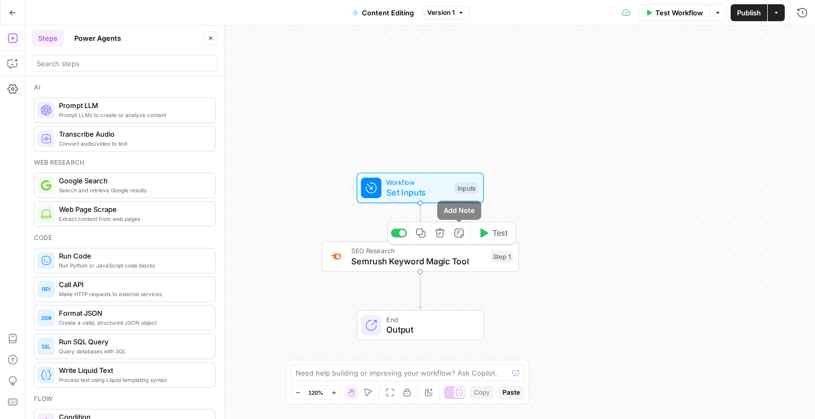
click at [442, 233] on icon "button" at bounding box center [439, 233] width 9 height 9
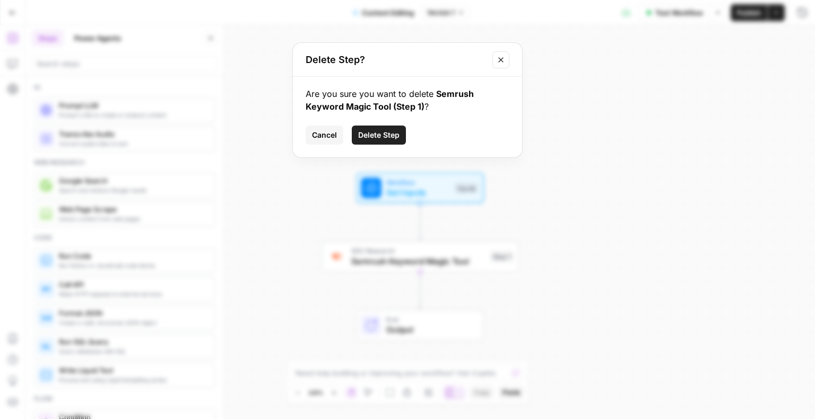
click at [382, 130] on span "Delete Step" at bounding box center [378, 135] width 41 height 11
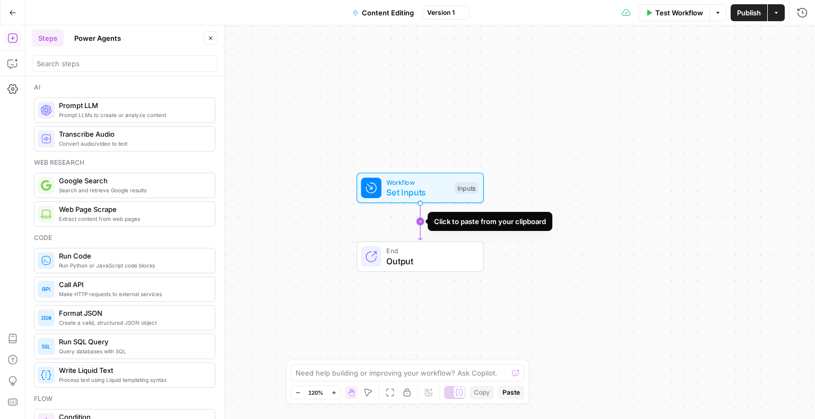
click at [419, 223] on icon "Edge from start to end" at bounding box center [420, 221] width 4 height 37
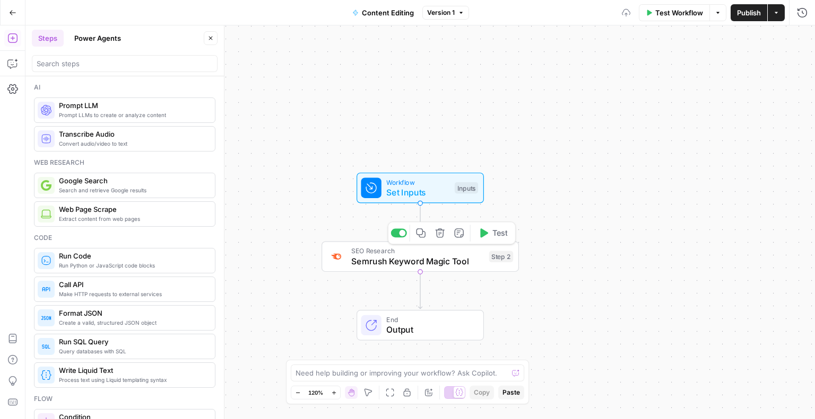
click at [441, 235] on icon "button" at bounding box center [440, 233] width 10 height 10
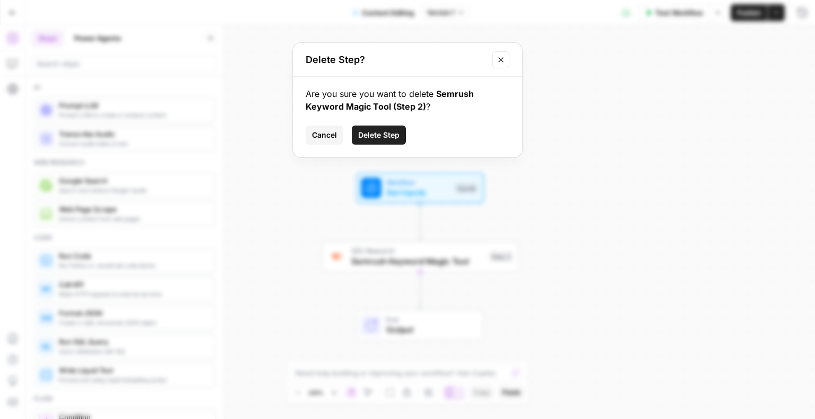
click at [384, 127] on button "Delete Step" at bounding box center [379, 135] width 54 height 19
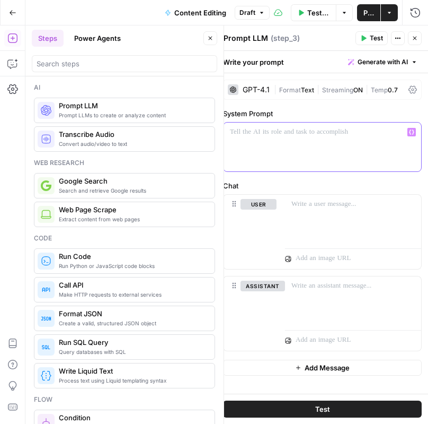
click at [283, 144] on div at bounding box center [323, 147] width 198 height 49
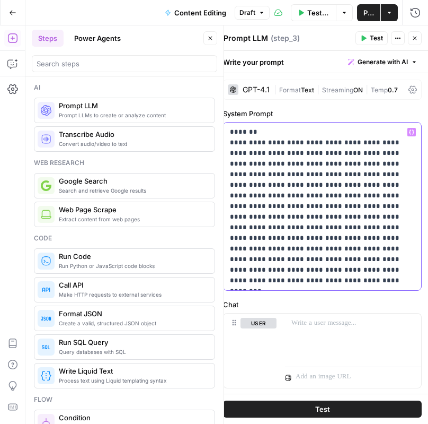
drag, startPoint x: 312, startPoint y: 272, endPoint x: 231, endPoint y: 131, distance: 162.5
click at [231, 131] on p "**********" at bounding box center [318, 206] width 177 height 159
click at [253, 132] on p "**********" at bounding box center [318, 206] width 177 height 159
drag, startPoint x: 253, startPoint y: 134, endPoint x: 222, endPoint y: 133, distance: 31.3
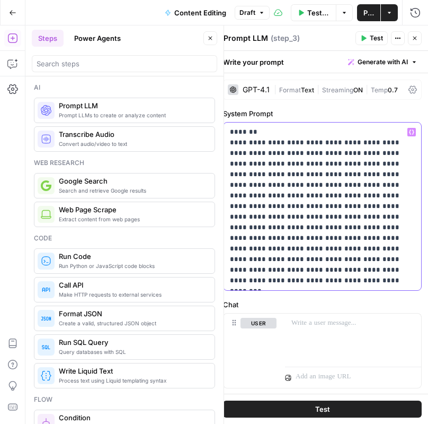
click at [222, 133] on div "**********" at bounding box center [323, 286] width 212 height 427
click at [301, 267] on p "**********" at bounding box center [318, 206] width 177 height 159
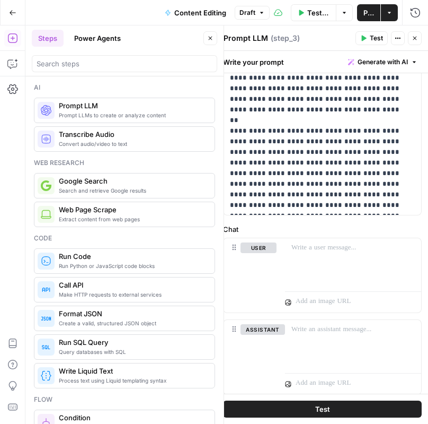
scroll to position [265, 0]
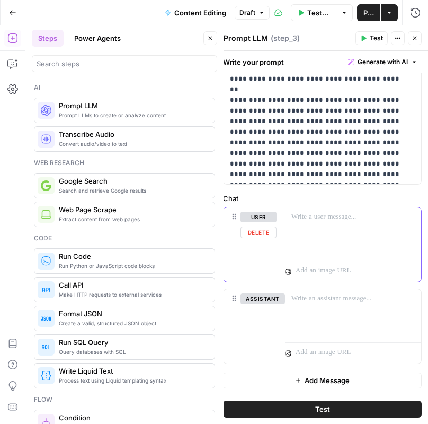
click at [259, 237] on button "Delete" at bounding box center [259, 232] width 36 height 12
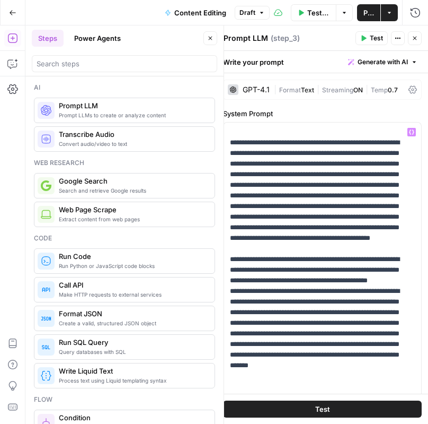
scroll to position [183, 0]
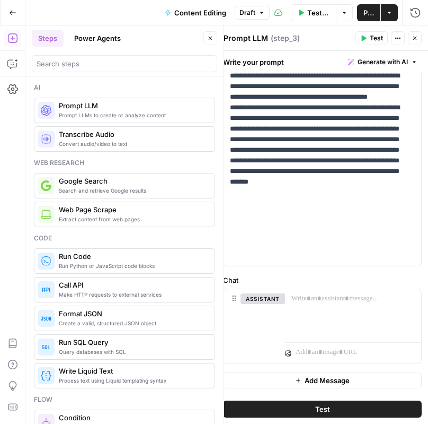
click at [299, 379] on button "Add Message" at bounding box center [322, 380] width 199 height 16
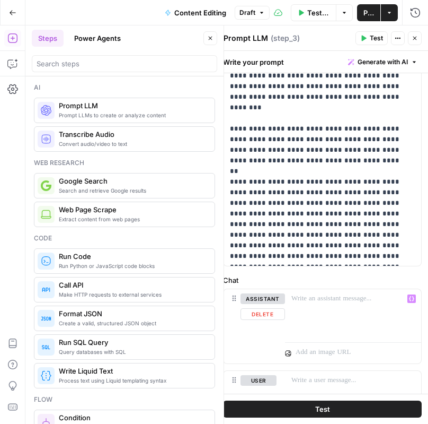
scroll to position [256, 0]
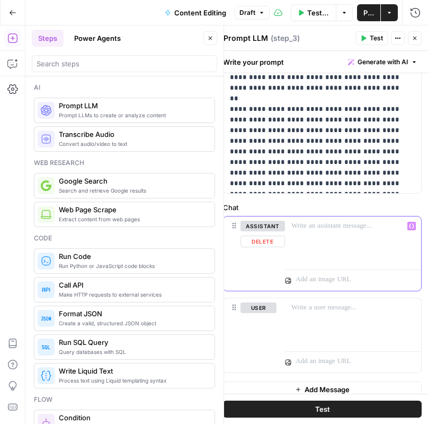
click at [303, 238] on div at bounding box center [353, 240] width 136 height 49
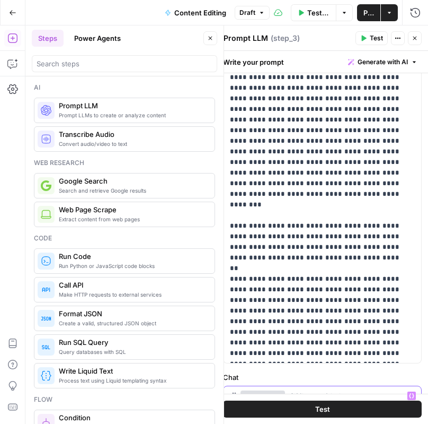
scroll to position [265, 0]
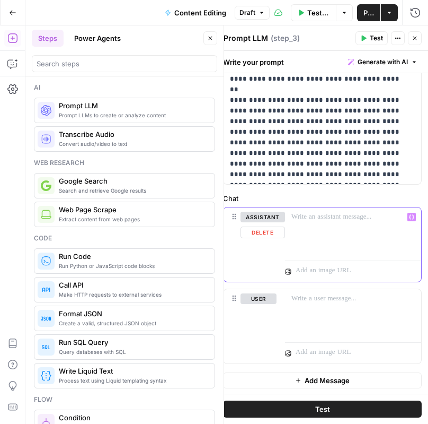
click at [308, 235] on div at bounding box center [353, 231] width 136 height 49
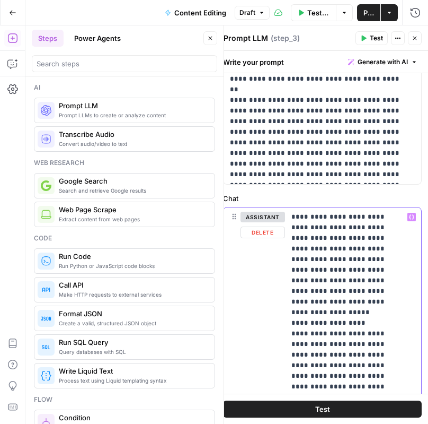
drag, startPoint x: 342, startPoint y: 216, endPoint x: 299, endPoint y: 218, distance: 42.5
click at [409, 217] on icon "button" at bounding box center [411, 216] width 5 height 5
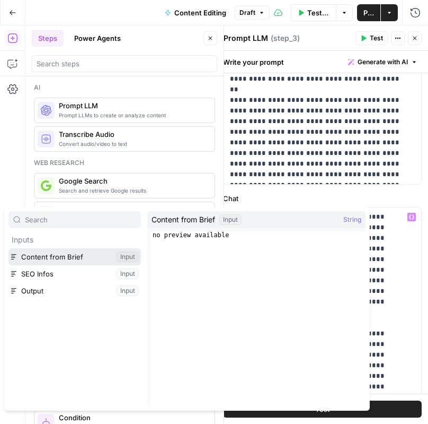
click at [43, 252] on button "Select variable Content from Brief" at bounding box center [74, 256] width 133 height 17
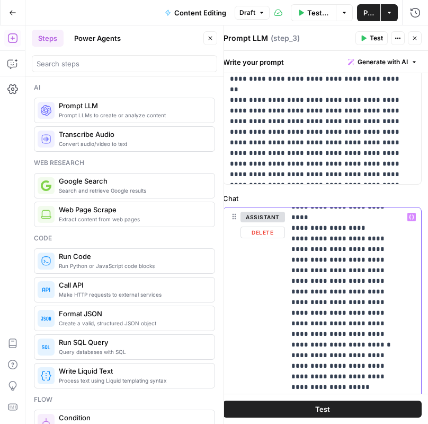
scroll to position [129, 0]
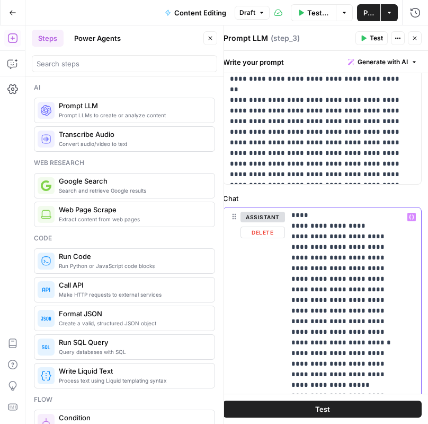
drag, startPoint x: 321, startPoint y: 255, endPoint x: 381, endPoint y: 281, distance: 65.0
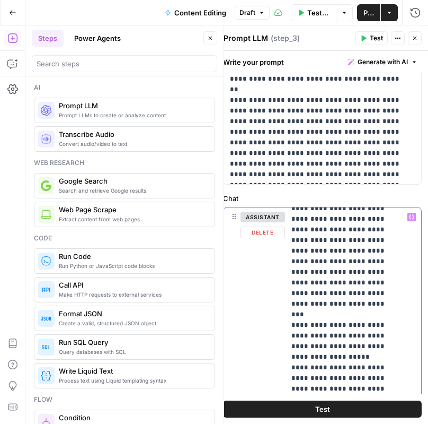
scroll to position [197, 0]
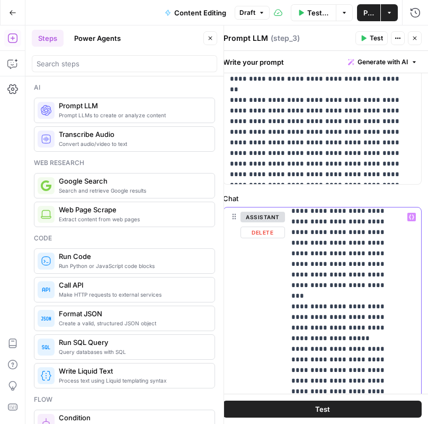
drag, startPoint x: 290, startPoint y: 264, endPoint x: 371, endPoint y: 265, distance: 80.6
click at [371, 265] on div "**********" at bounding box center [349, 423] width 128 height 432
click at [409, 214] on icon "button" at bounding box center [411, 216] width 5 height 5
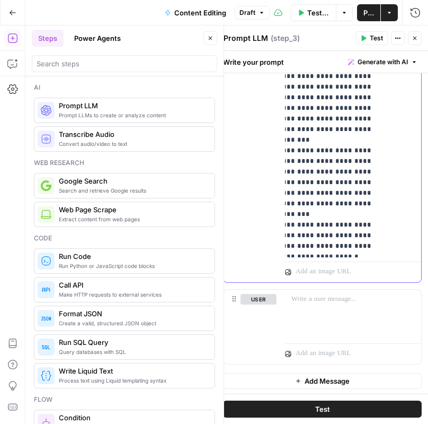
scroll to position [318, 13]
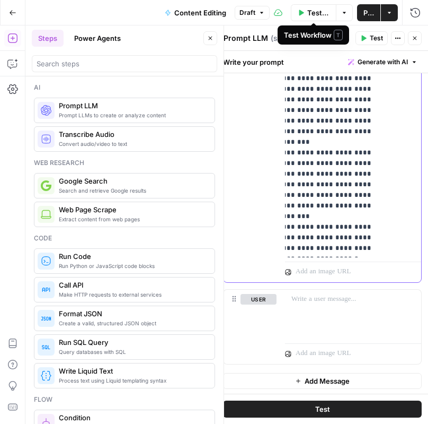
click at [329, 191] on p "**********" at bounding box center [332, 99] width 108 height 1177
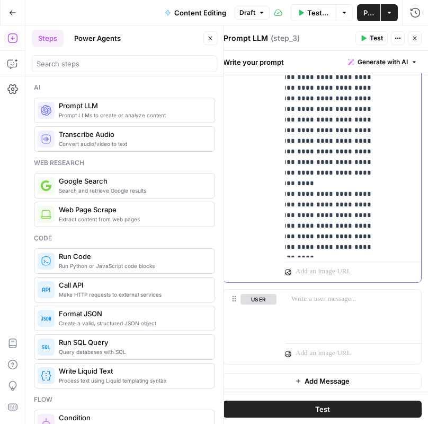
scroll to position [86, 0]
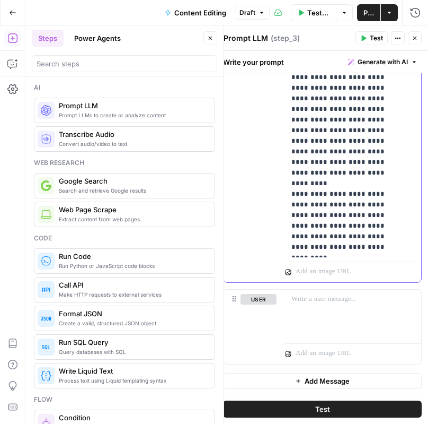
click at [288, 191] on div "**********" at bounding box center [349, 41] width 128 height 432
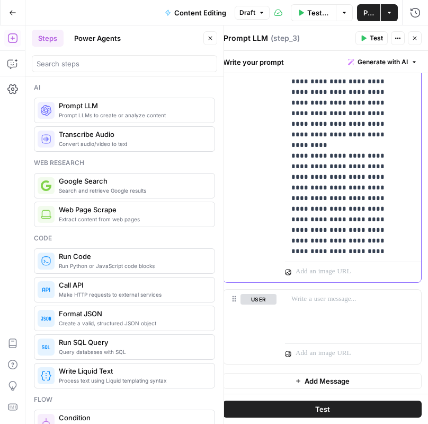
scroll to position [199, 0]
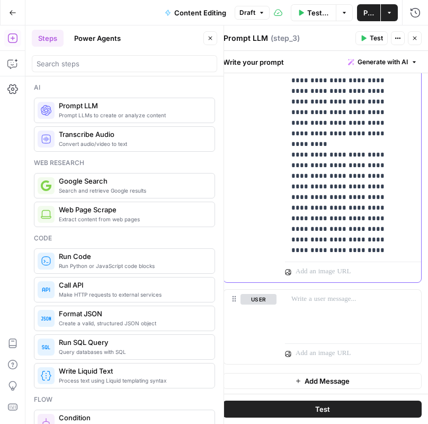
drag, startPoint x: 292, startPoint y: 152, endPoint x: 350, endPoint y: 164, distance: 59.7
click at [350, 164] on p "**********" at bounding box center [346, 218] width 108 height 1177
drag, startPoint x: 340, startPoint y: 132, endPoint x: 352, endPoint y: 167, distance: 37.4
click at [352, 167] on p "**********" at bounding box center [346, 218] width 108 height 1177
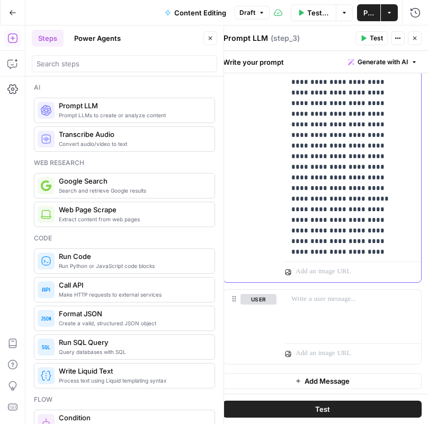
scroll to position [730, 0]
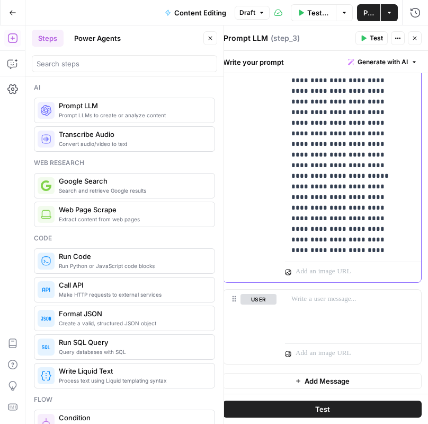
drag, startPoint x: 291, startPoint y: 150, endPoint x: 382, endPoint y: 248, distance: 133.9
click at [382, 248] on div "**********" at bounding box center [349, 41] width 128 height 432
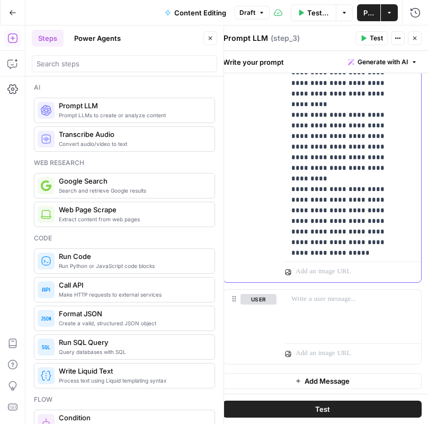
scroll to position [163, 0]
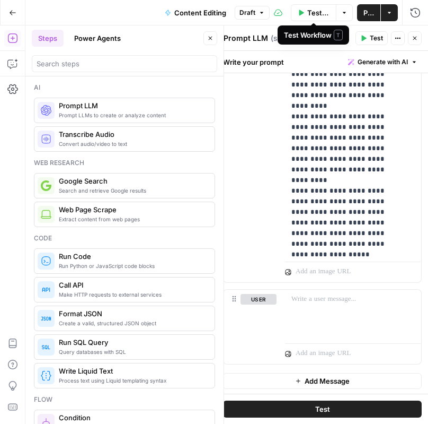
click at [365, 11] on span "Publish" at bounding box center [369, 12] width 11 height 11
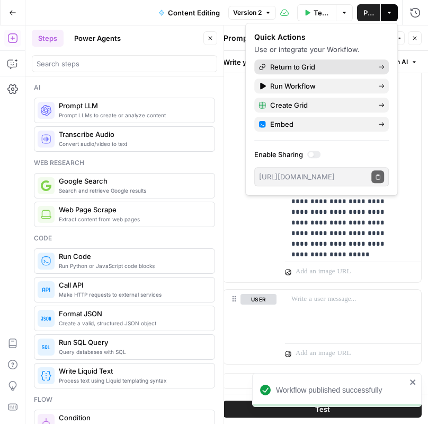
click at [312, 66] on span "Return to Grid" at bounding box center [320, 67] width 100 height 11
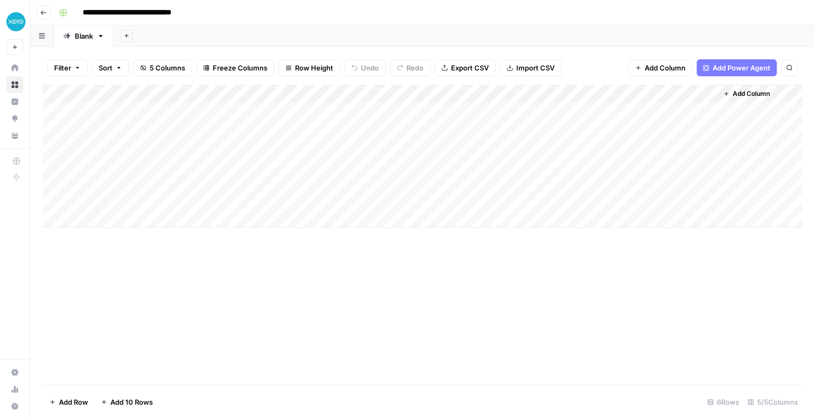
click at [663, 63] on span "Add Column" at bounding box center [664, 68] width 41 height 11
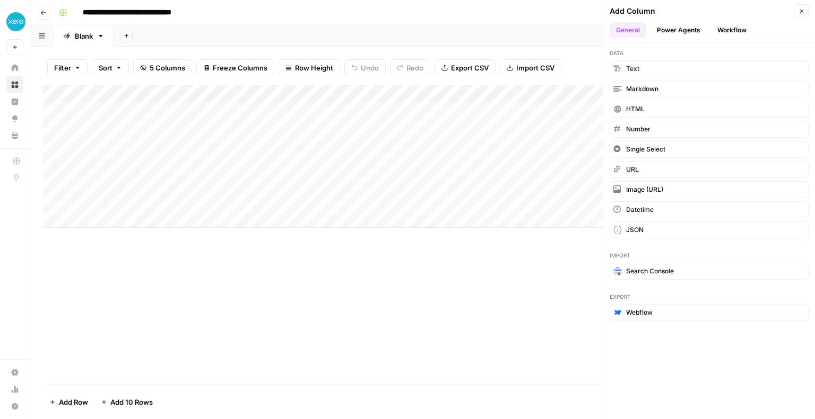
click at [679, 34] on button "Power Agents" at bounding box center [678, 30] width 56 height 16
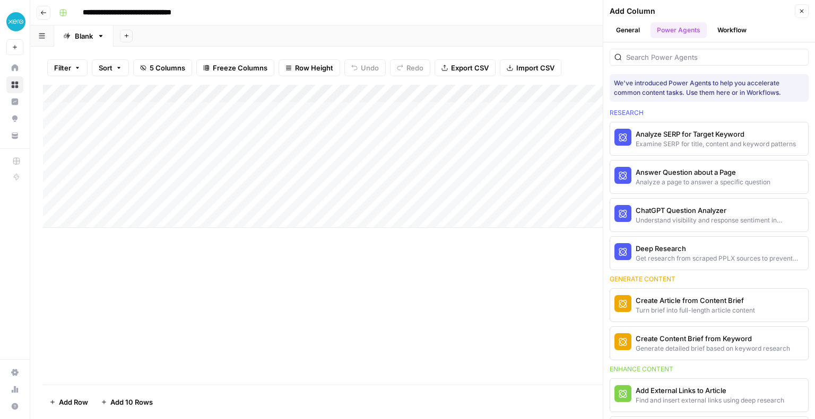
click at [728, 33] on button "Workflow" at bounding box center [732, 30] width 42 height 16
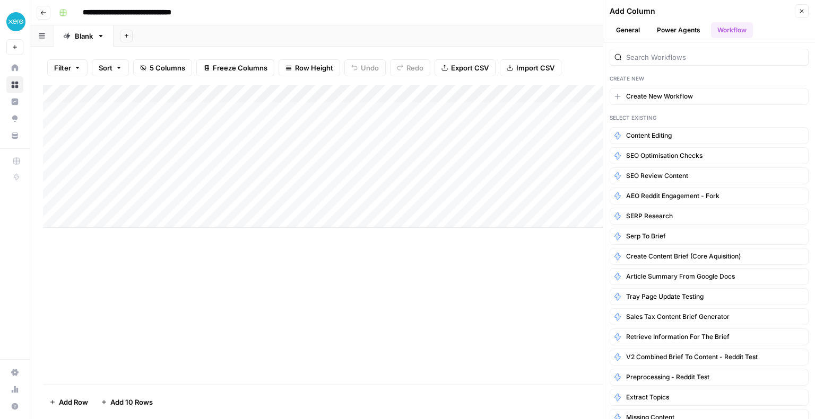
click at [630, 27] on button "General" at bounding box center [627, 30] width 37 height 16
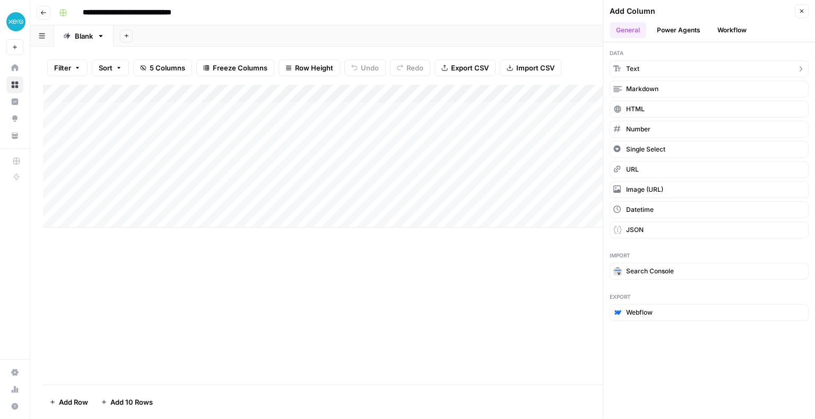
click at [642, 72] on button "Text" at bounding box center [708, 68] width 199 height 17
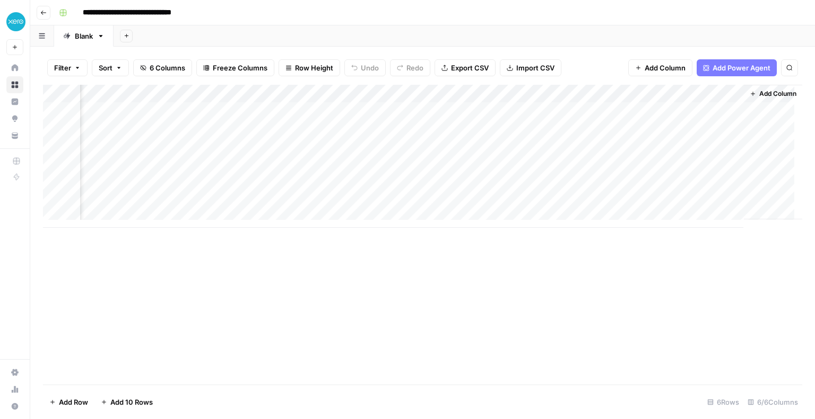
scroll to position [0, 135]
drag, startPoint x: 647, startPoint y: 93, endPoint x: 259, endPoint y: 104, distance: 388.3
click at [259, 104] on div "Add Column" at bounding box center [422, 156] width 759 height 143
click at [285, 92] on div "Add Column" at bounding box center [422, 156] width 759 height 143
click at [291, 117] on input "New Column" at bounding box center [314, 119] width 108 height 11
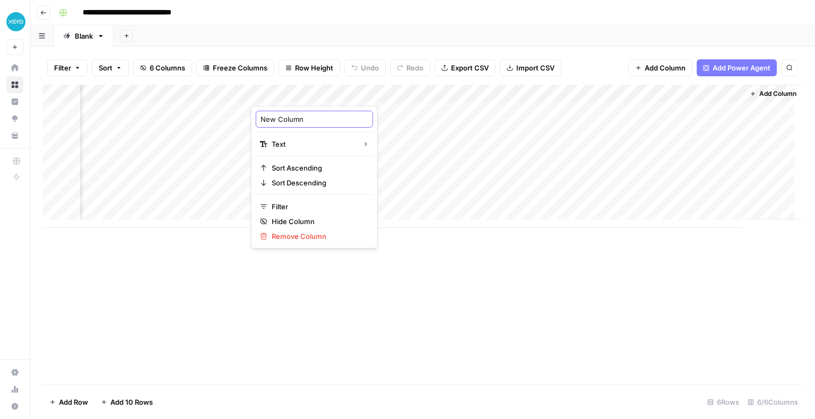
click at [291, 117] on input "New Column" at bounding box center [314, 119] width 108 height 11
type input "Country"
click at [436, 94] on div "Add Column" at bounding box center [422, 156] width 759 height 143
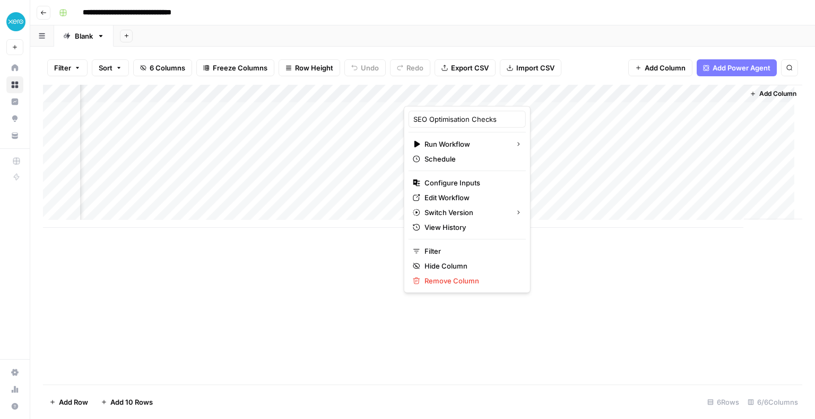
click at [377, 95] on div "Add Column" at bounding box center [422, 156] width 759 height 143
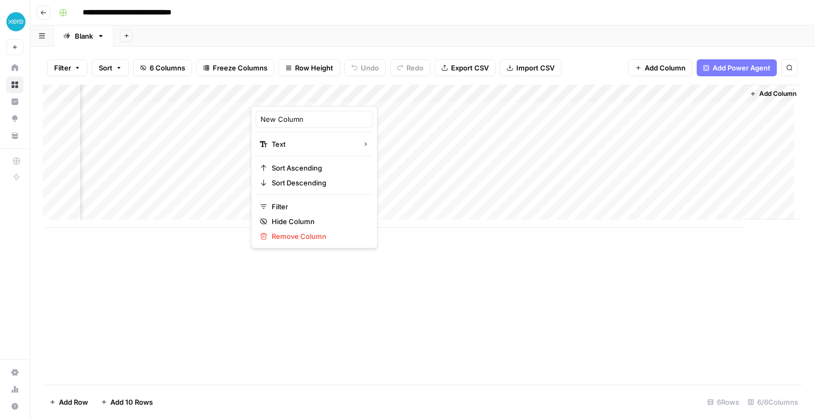
click at [279, 128] on div "New Column Text Sort Ascending Sort Descending Filter Hide Column Remove Column" at bounding box center [314, 177] width 127 height 143
click at [278, 124] on input "New Column" at bounding box center [314, 119] width 108 height 11
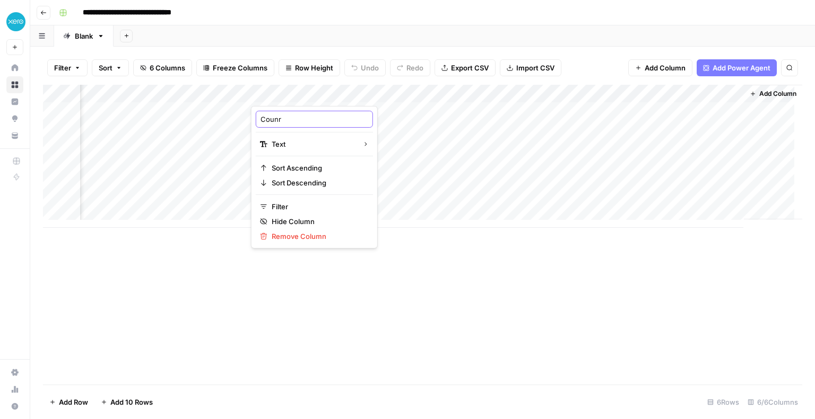
type input "Counry"
click at [283, 97] on div "Add Column" at bounding box center [422, 156] width 759 height 143
click at [283, 97] on div at bounding box center [327, 95] width 153 height 21
click at [284, 114] on input "Counry" at bounding box center [314, 119] width 108 height 11
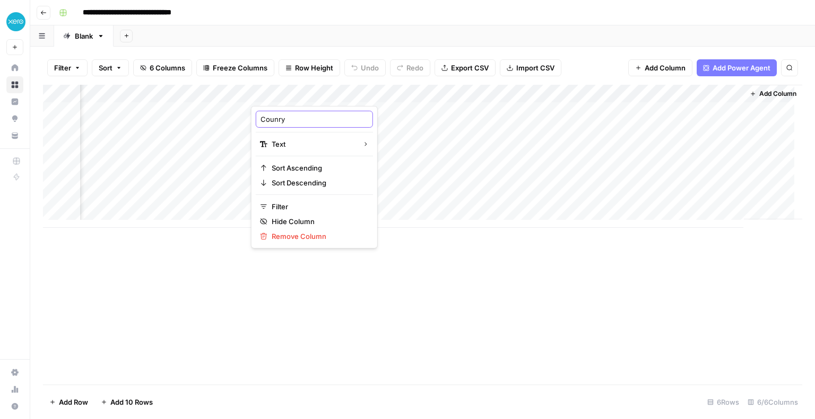
click at [284, 114] on input "Counry" at bounding box center [314, 119] width 108 height 11
type input "Country"
click at [659, 65] on span "Add Column" at bounding box center [664, 68] width 41 height 11
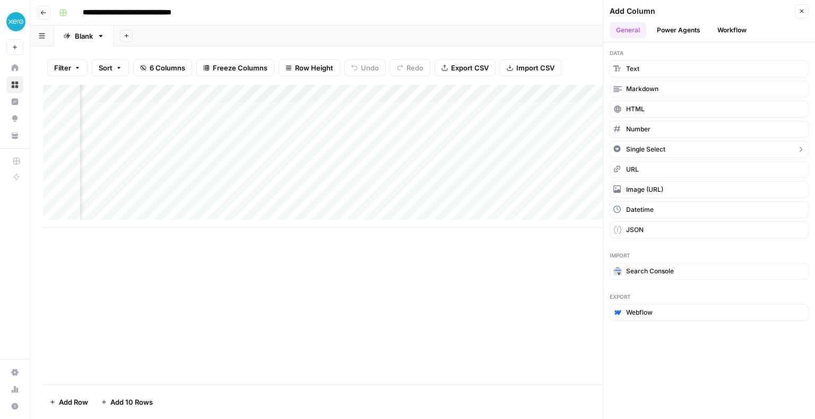
click at [648, 145] on span "Single Select" at bounding box center [645, 150] width 39 height 10
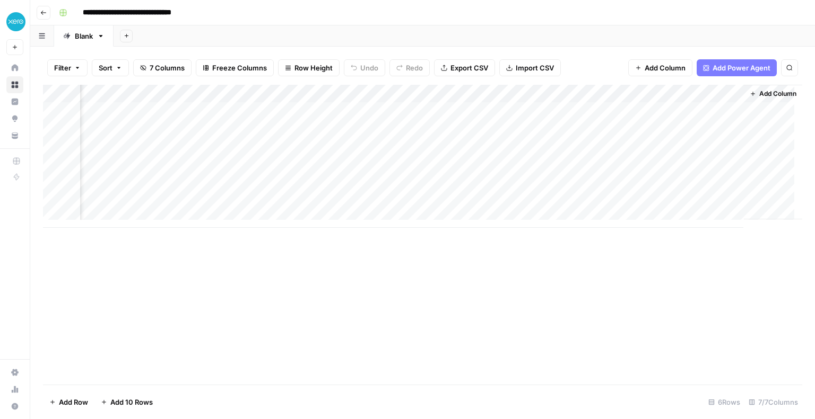
scroll to position [0, 230]
click at [682, 93] on div "Add Column" at bounding box center [422, 156] width 759 height 143
click at [725, 94] on div at bounding box center [687, 95] width 96 height 21
click at [670, 63] on span "Add Column" at bounding box center [664, 68] width 41 height 11
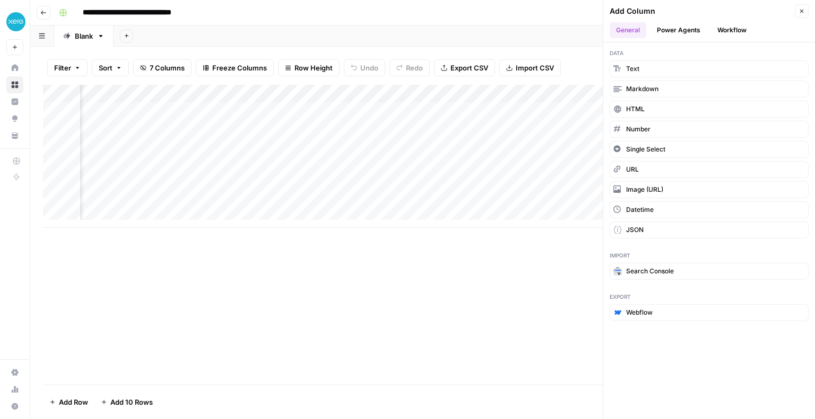
click at [677, 33] on button "Power Agents" at bounding box center [678, 30] width 56 height 16
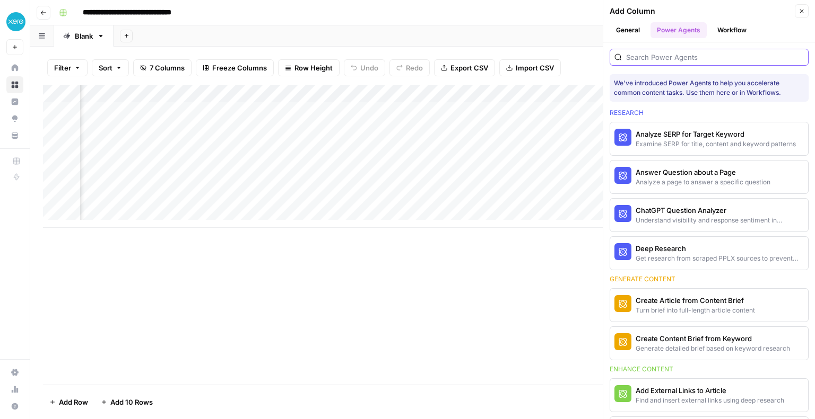
click at [679, 54] on input "search" at bounding box center [715, 57] width 178 height 11
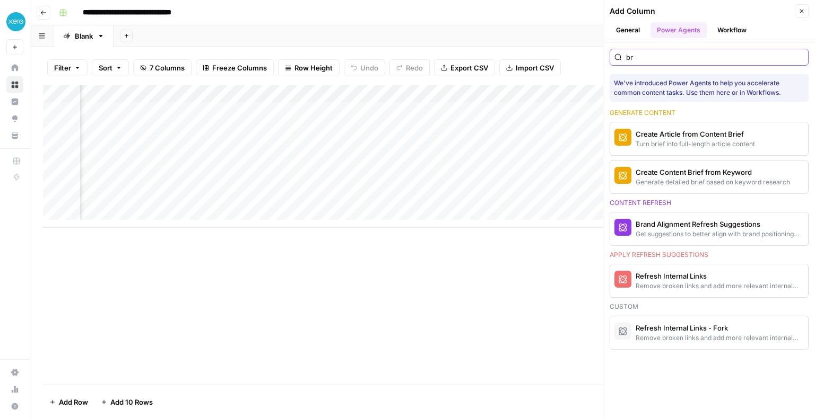
type input "b"
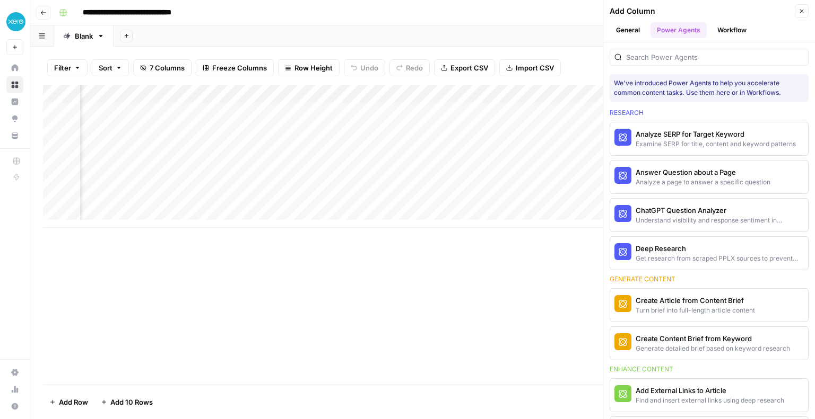
click at [728, 29] on button "Workflow" at bounding box center [732, 30] width 42 height 16
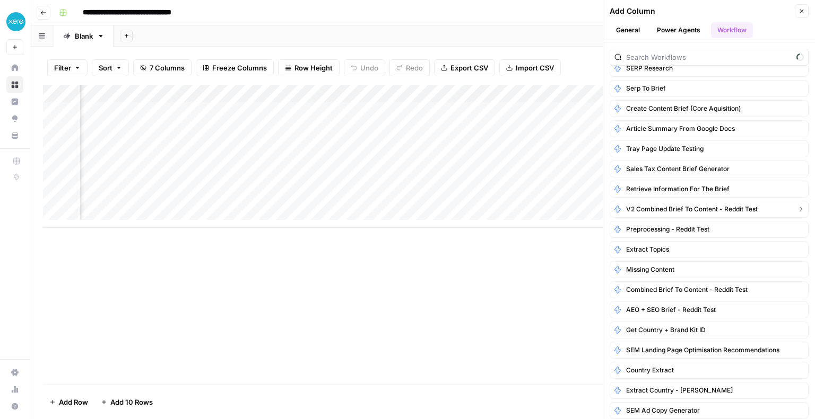
scroll to position [148, 0]
click at [657, 366] on span "Country Extract" at bounding box center [650, 370] width 48 height 10
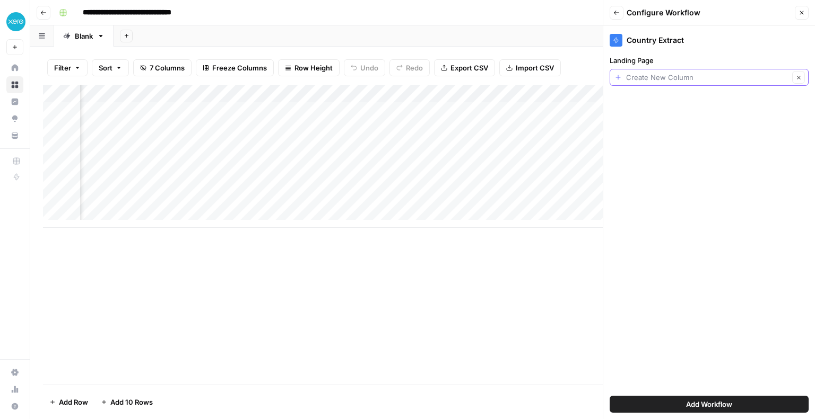
click at [658, 80] on input "Landing Page" at bounding box center [707, 77] width 163 height 11
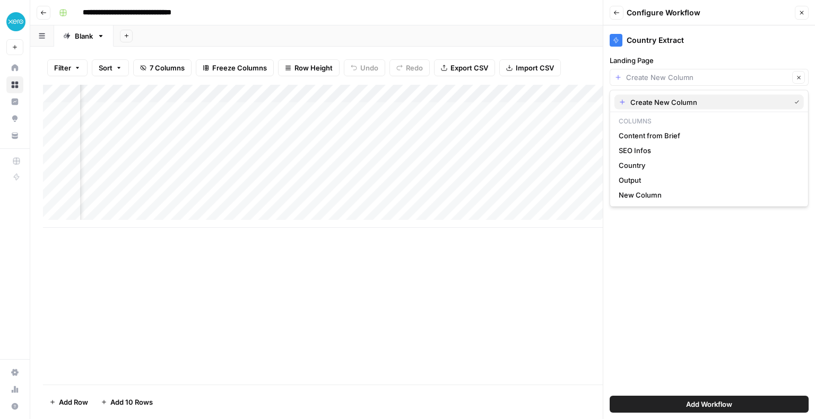
click at [663, 102] on span "Create New Column" at bounding box center [707, 102] width 155 height 11
type input "Create New Column"
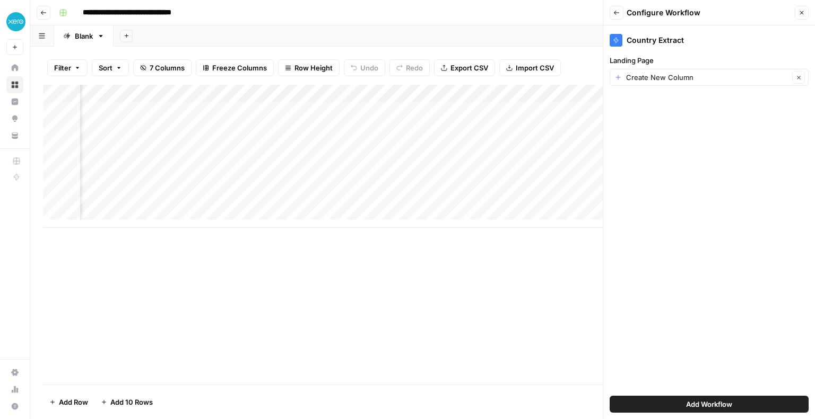
click at [728, 402] on span "Add Workflow" at bounding box center [709, 404] width 46 height 11
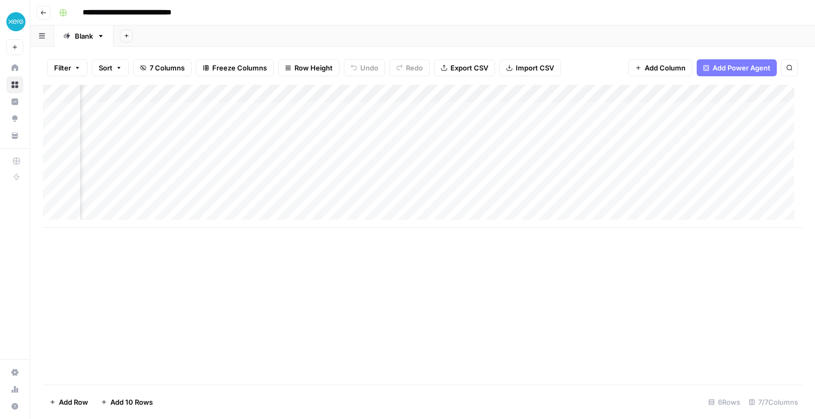
scroll to position [0, 230]
click at [689, 99] on div "Add Column" at bounding box center [422, 156] width 759 height 143
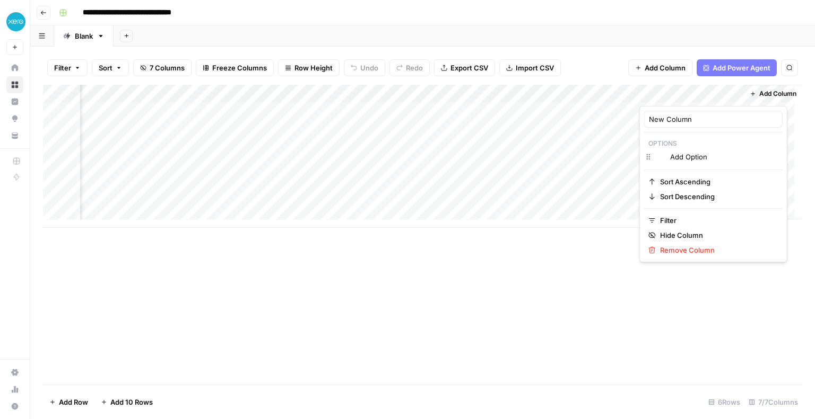
click at [689, 99] on div at bounding box center [687, 95] width 96 height 21
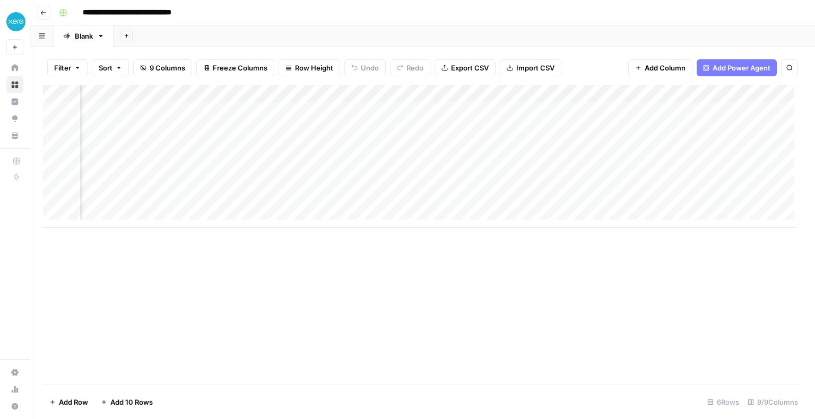
drag, startPoint x: 585, startPoint y: 93, endPoint x: 181, endPoint y: 93, distance: 404.6
click at [181, 93] on div "Add Column" at bounding box center [422, 156] width 759 height 143
drag, startPoint x: 723, startPoint y: 92, endPoint x: 309, endPoint y: 107, distance: 414.4
click at [309, 107] on div "Add Column" at bounding box center [422, 156] width 759 height 143
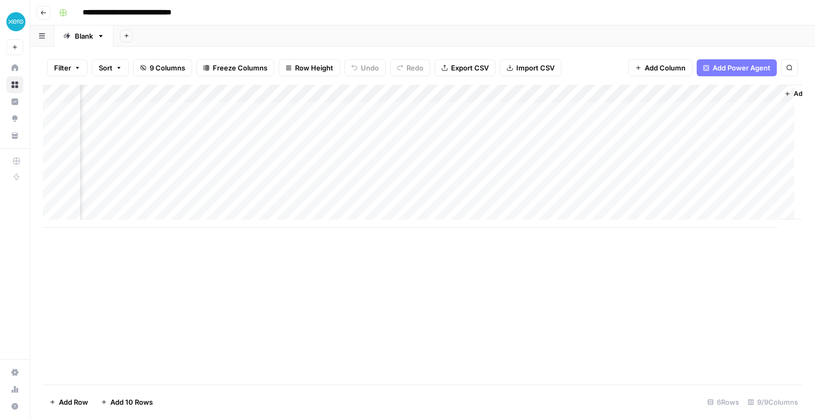
click at [172, 110] on div "Add Column" at bounding box center [422, 156] width 759 height 143
click at [261, 112] on div "Add Column" at bounding box center [422, 156] width 759 height 143
click at [257, 113] on div "Add Column" at bounding box center [422, 156] width 759 height 143
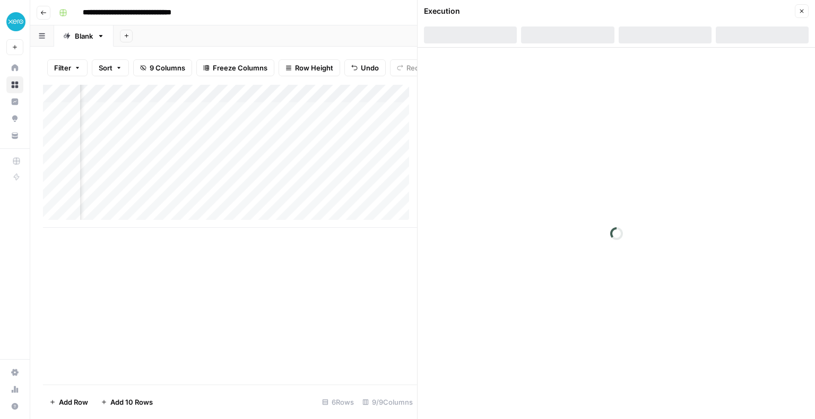
click at [329, 282] on div "Add Column" at bounding box center [230, 235] width 374 height 300
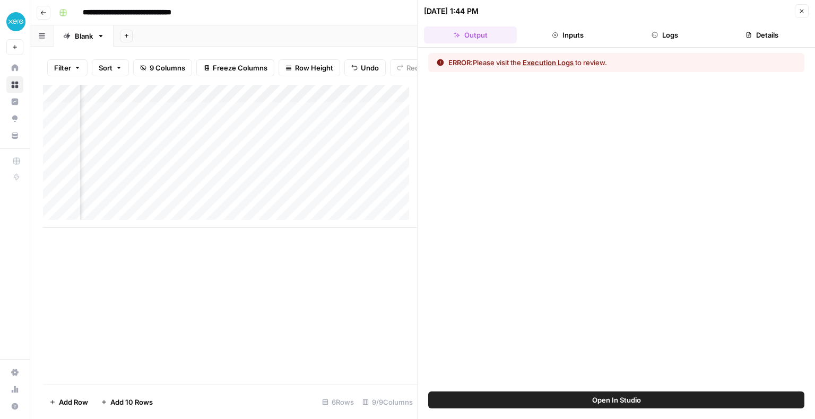
scroll to position [0, 479]
click at [537, 63] on button "Execution Logs" at bounding box center [547, 62] width 51 height 11
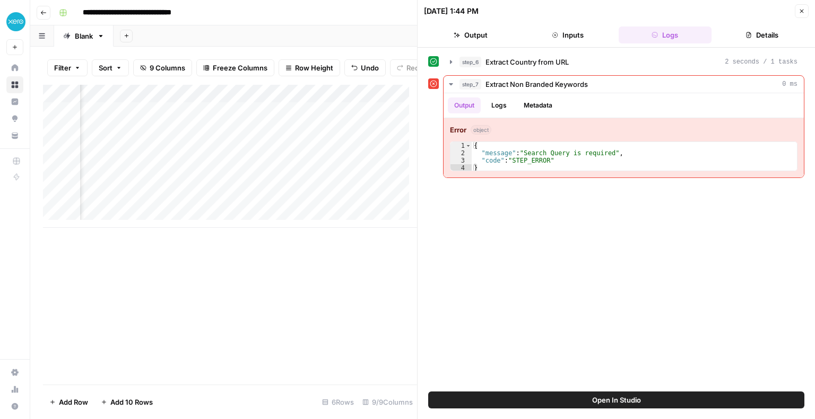
click at [291, 103] on div "Add Column" at bounding box center [230, 156] width 374 height 143
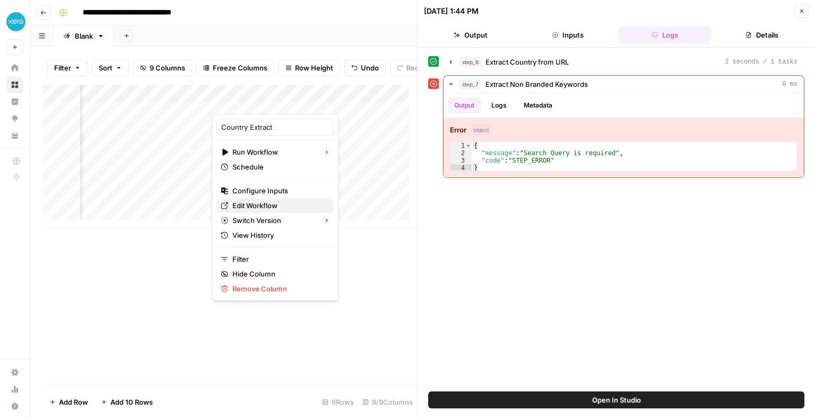
click at [268, 203] on span "Edit Workflow" at bounding box center [278, 205] width 93 height 11
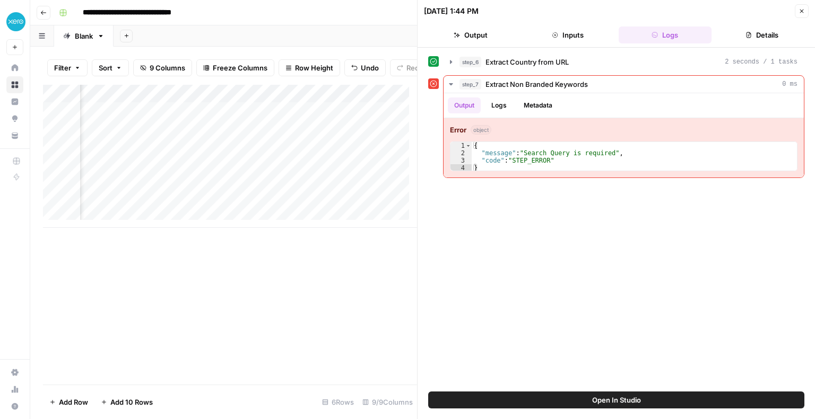
click at [292, 103] on div "Add Column" at bounding box center [230, 156] width 374 height 143
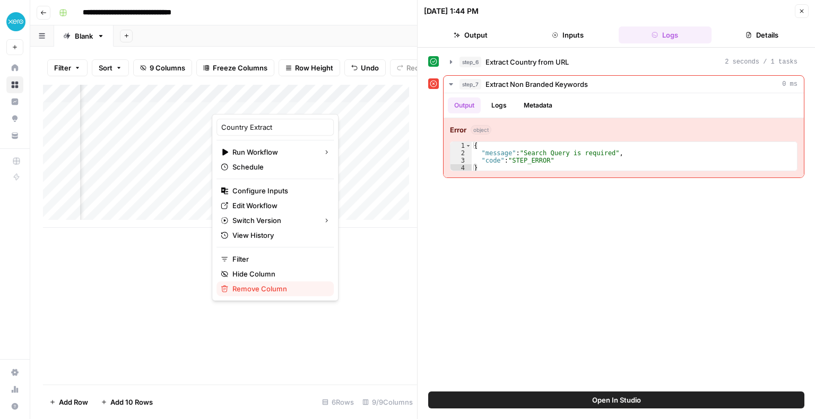
click at [258, 290] on span "Remove Column" at bounding box center [278, 289] width 93 height 11
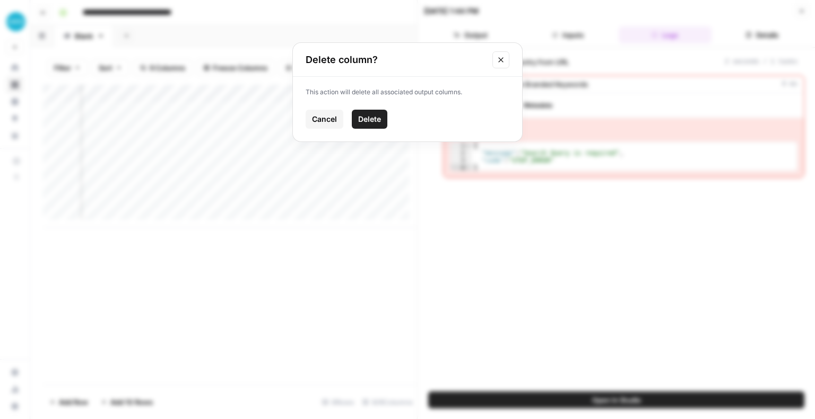
click at [377, 120] on span "Delete" at bounding box center [369, 119] width 23 height 11
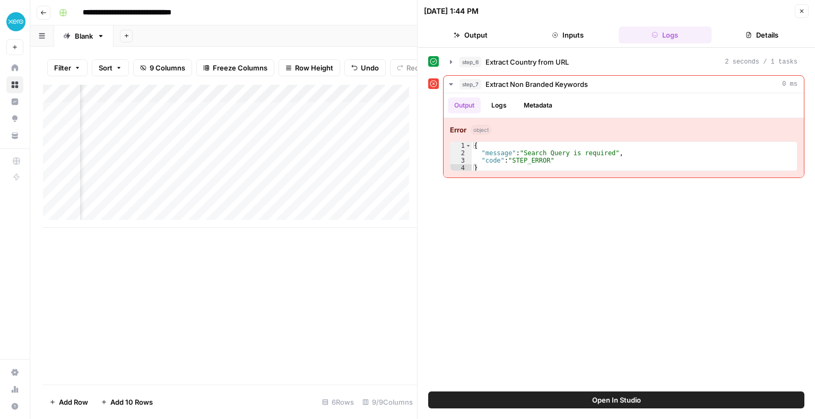
click at [289, 99] on div "Add Column" at bounding box center [230, 156] width 374 height 143
click at [265, 301] on div "Add Column" at bounding box center [230, 235] width 374 height 300
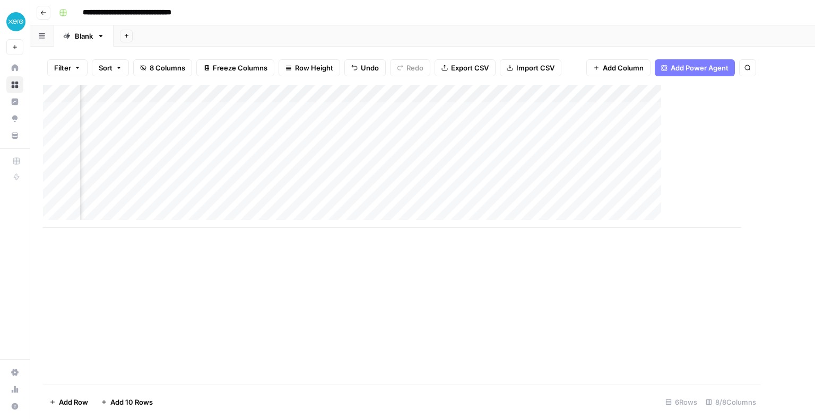
scroll to position [0, 370]
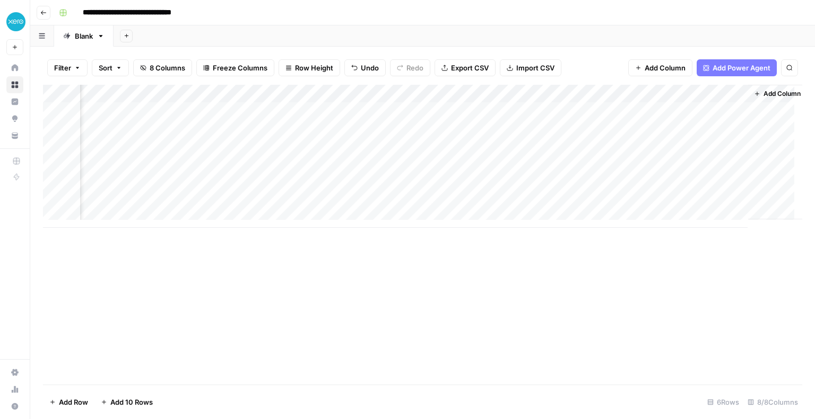
click at [737, 67] on span "Add Power Agent" at bounding box center [741, 68] width 58 height 11
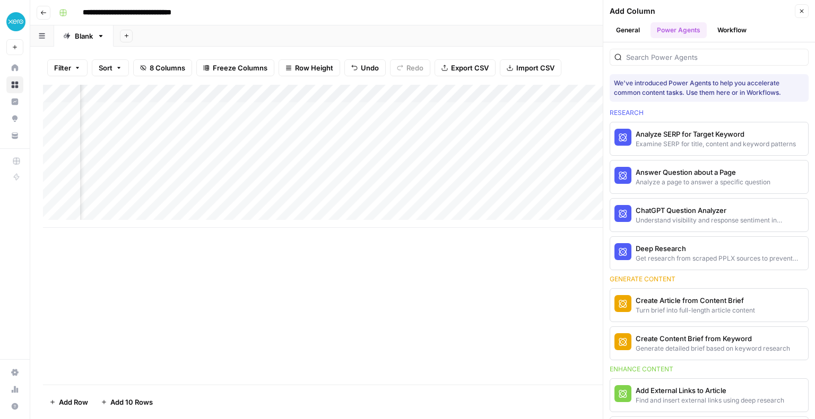
click at [737, 32] on button "Workflow" at bounding box center [732, 30] width 42 height 16
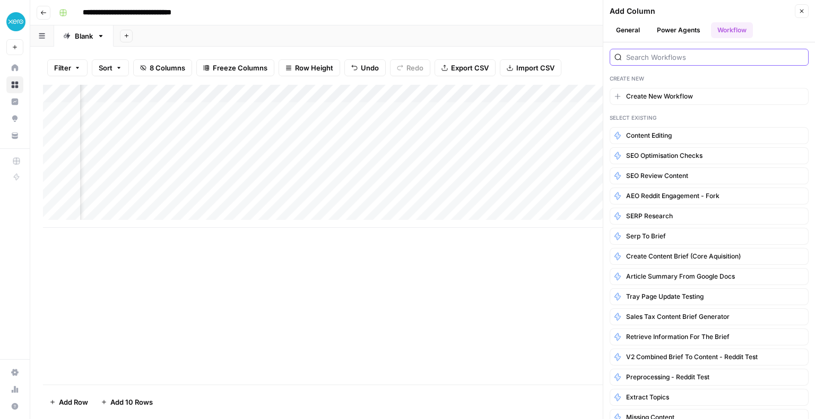
click at [636, 57] on input "search" at bounding box center [715, 57] width 178 height 11
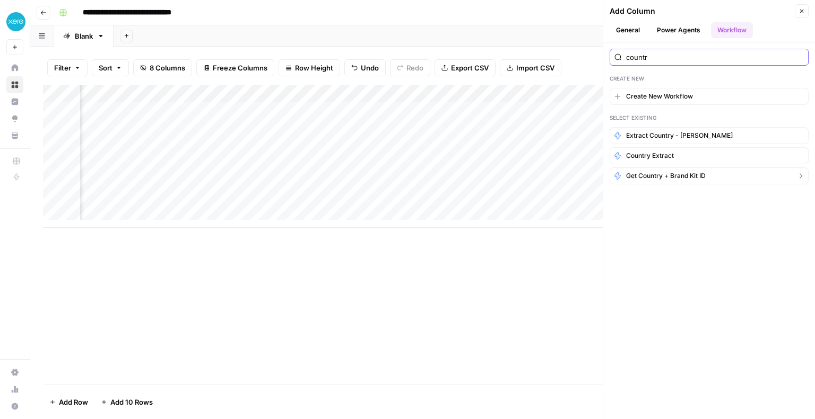
type input "countr"
click at [645, 175] on span "Get Country + Brand Kit ID" at bounding box center [666, 176] width 80 height 10
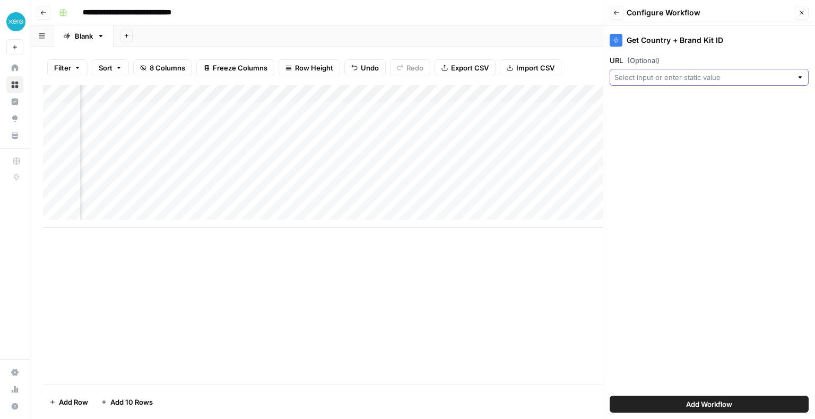
click at [655, 78] on input "URL (Optional)" at bounding box center [703, 77] width 178 height 11
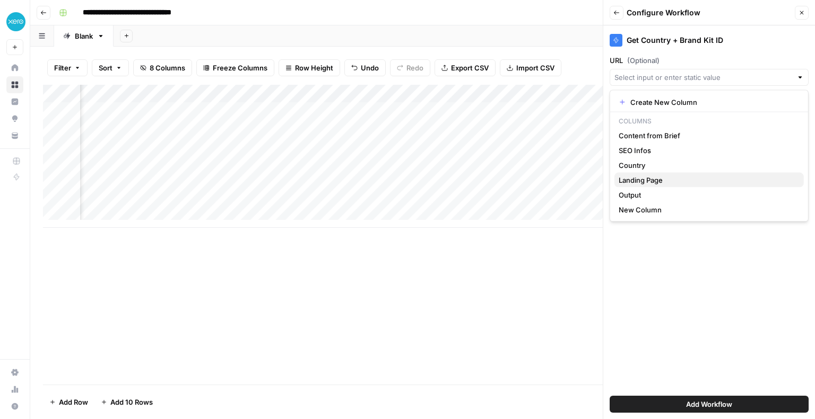
click at [634, 180] on span "Landing Page" at bounding box center [706, 180] width 177 height 11
type input "Landing Page"
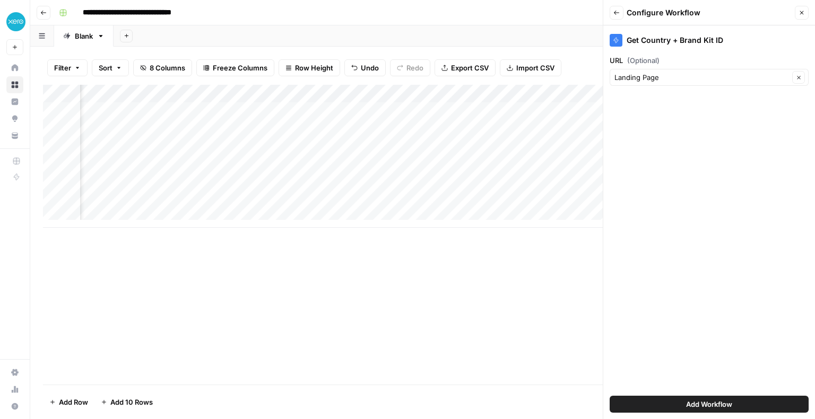
click at [681, 397] on button "Add Workflow" at bounding box center [708, 404] width 199 height 17
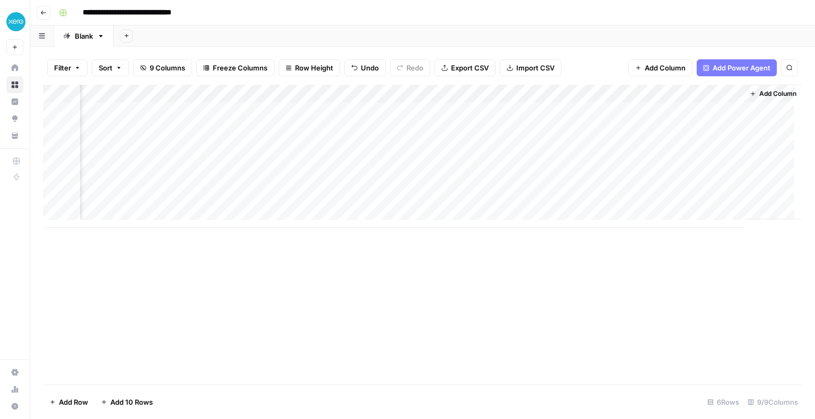
scroll to position [0, 515]
drag, startPoint x: 661, startPoint y: 90, endPoint x: 225, endPoint y: 89, distance: 436.5
click at [225, 89] on div "Add Column" at bounding box center [422, 156] width 759 height 143
click at [238, 112] on div "Add Column" at bounding box center [422, 156] width 759 height 143
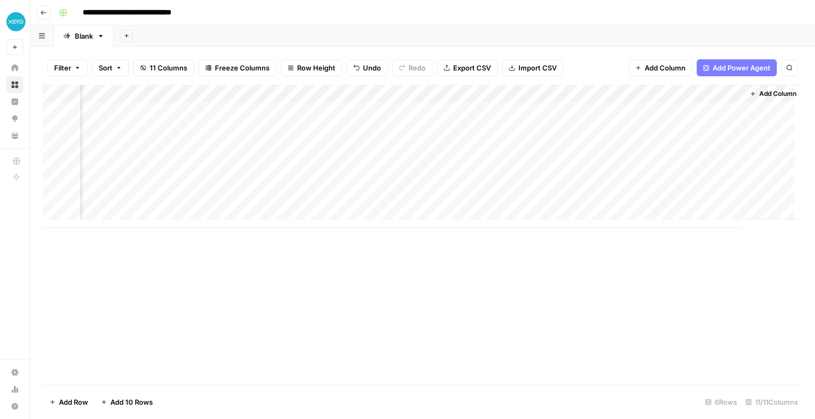
click at [615, 95] on div "Add Column" at bounding box center [422, 156] width 759 height 143
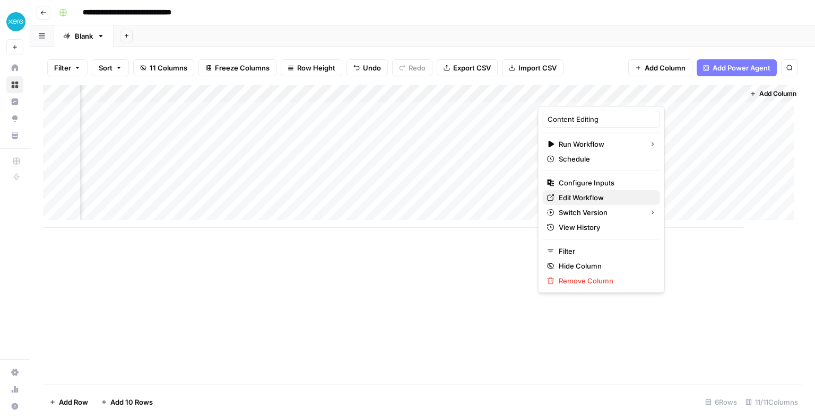
click at [571, 197] on span "Edit Workflow" at bounding box center [604, 198] width 93 height 11
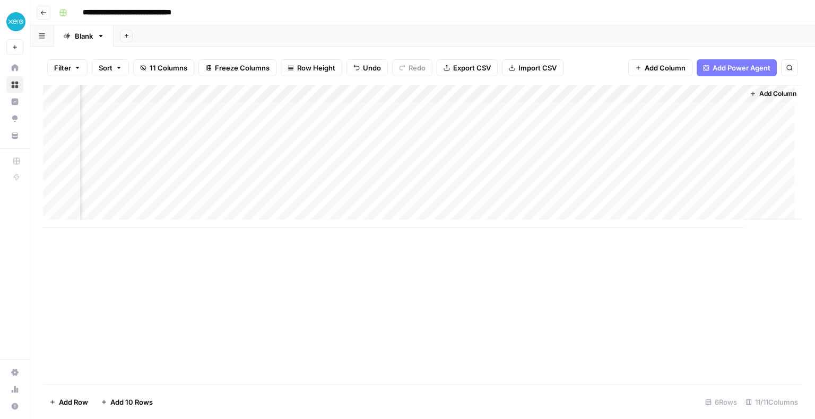
click at [613, 93] on div "Add Column" at bounding box center [422, 156] width 759 height 143
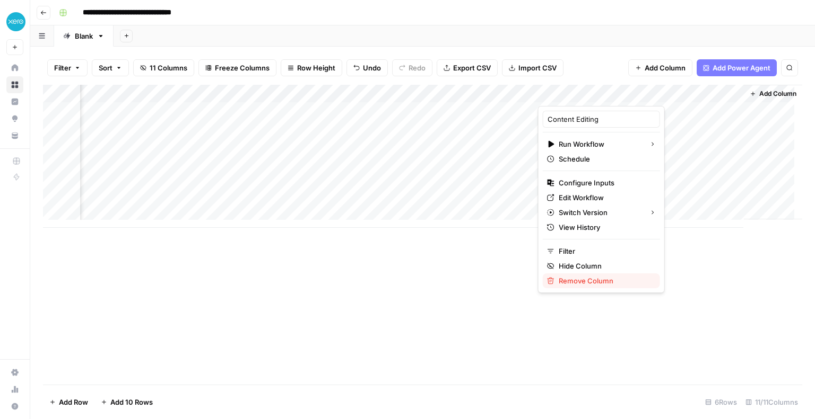
click at [572, 282] on span "Remove Column" at bounding box center [604, 281] width 93 height 11
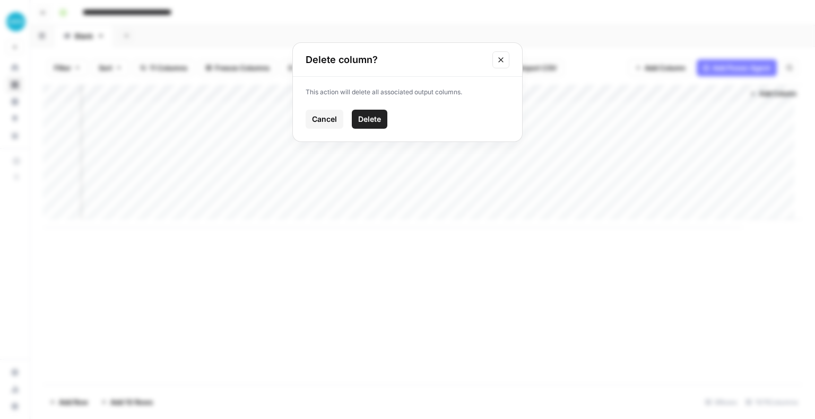
click at [375, 122] on span "Delete" at bounding box center [369, 119] width 23 height 11
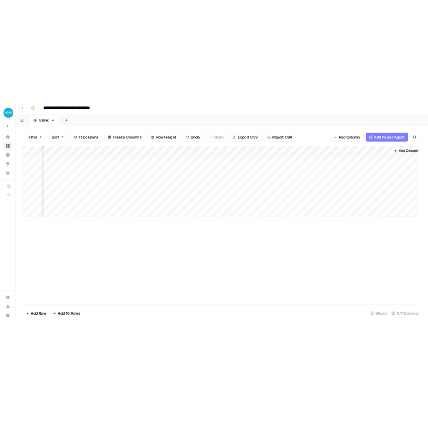
scroll to position [0, 610]
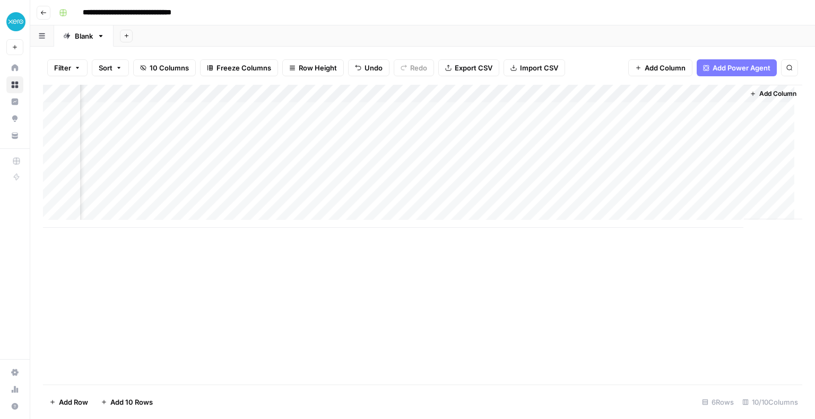
click at [728, 66] on span "Add Power Agent" at bounding box center [741, 68] width 58 height 11
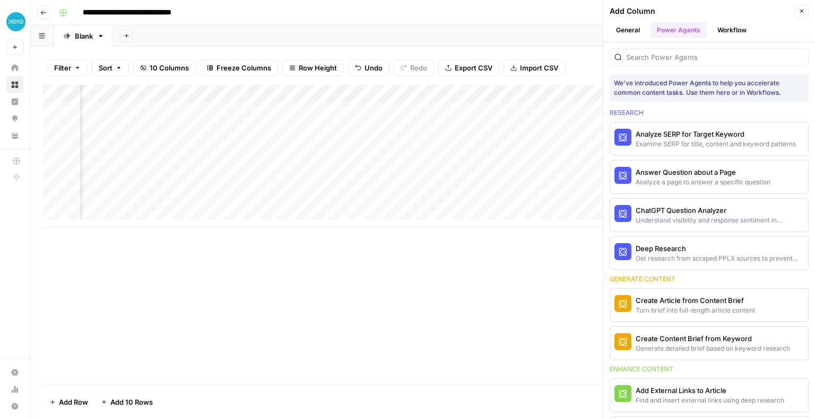
click at [741, 32] on button "Workflow" at bounding box center [732, 30] width 42 height 16
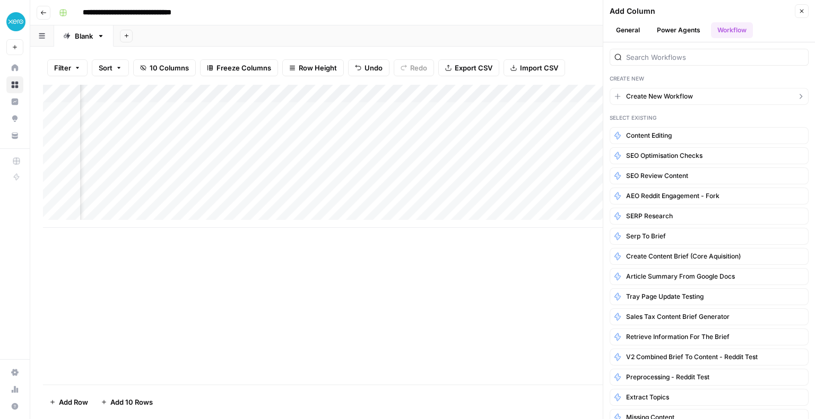
click at [660, 95] on span "Create New Workflow" at bounding box center [659, 97] width 67 height 10
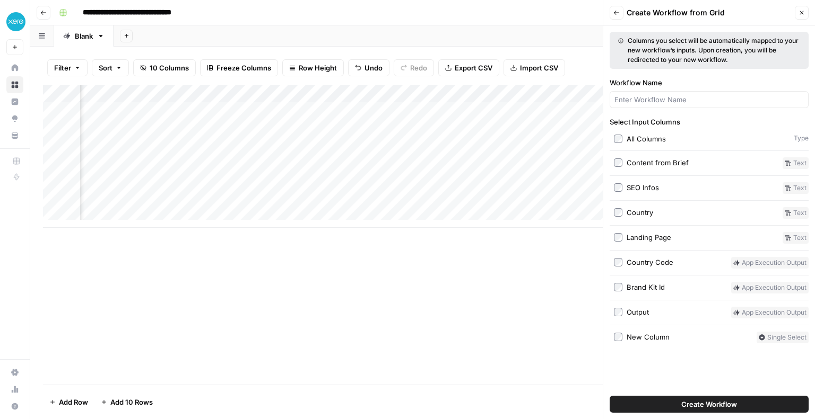
click at [663, 410] on button "Create Workflow" at bounding box center [708, 404] width 199 height 17
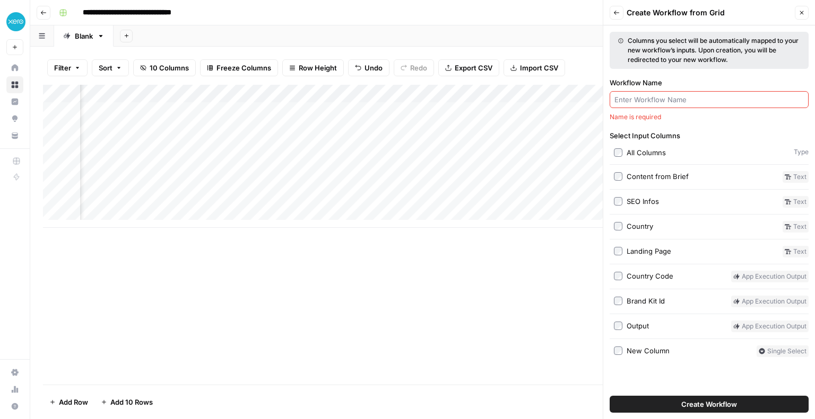
click at [631, 95] on input "Workflow Name" at bounding box center [708, 99] width 189 height 11
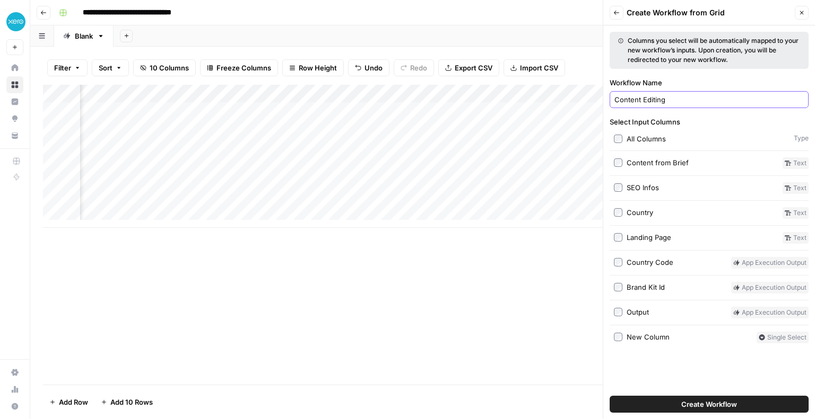
type input "Content Editing"
click at [683, 398] on button "Create Workflow" at bounding box center [708, 404] width 199 height 17
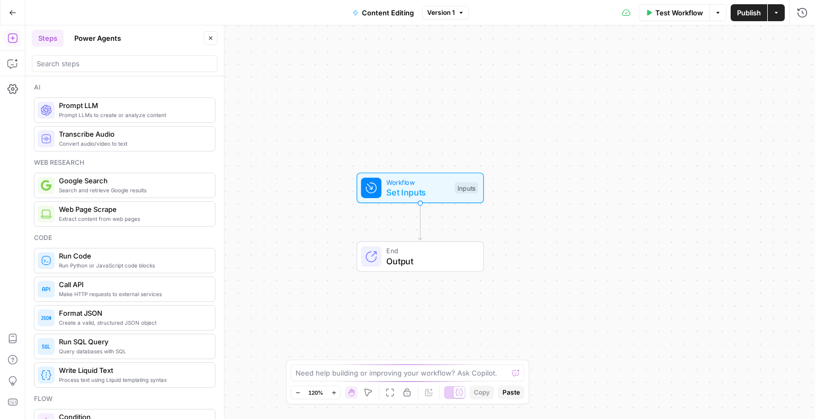
click at [72, 111] on span "Prompt LLMs to create or analyze content" at bounding box center [132, 115] width 147 height 8
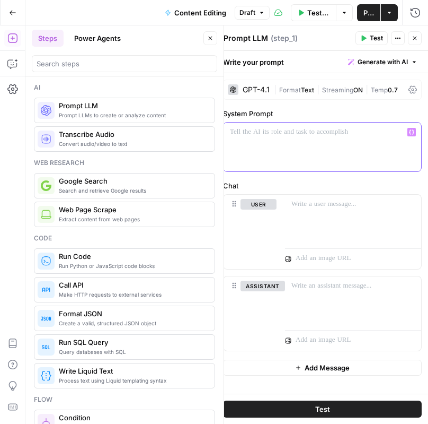
click at [247, 142] on div at bounding box center [323, 147] width 198 height 49
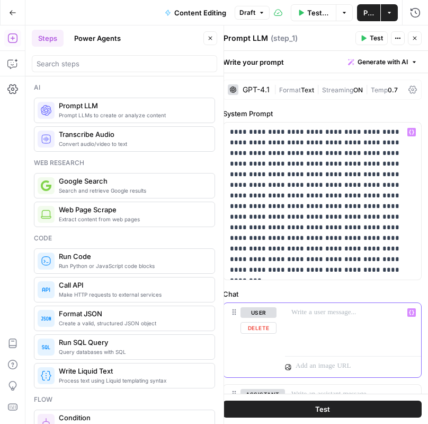
click at [300, 323] on div at bounding box center [353, 327] width 136 height 49
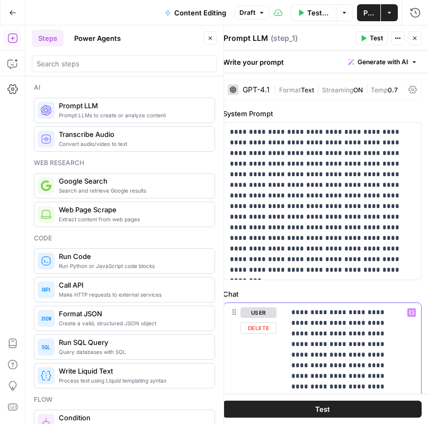
click at [409, 312] on icon "button" at bounding box center [411, 312] width 5 height 5
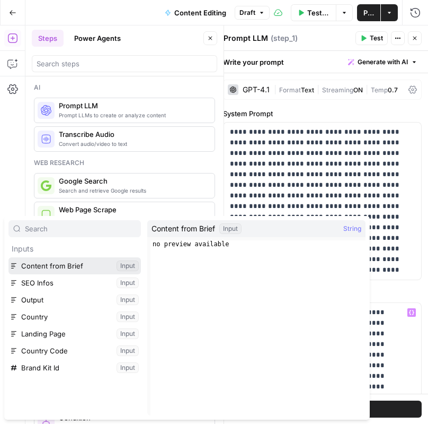
click at [90, 267] on button "Select variable Content from Brief" at bounding box center [74, 265] width 133 height 17
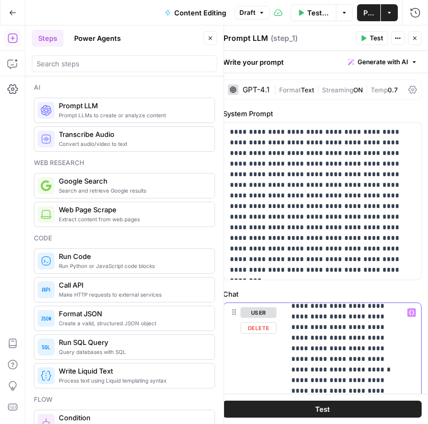
scroll to position [187, 0]
click at [408, 313] on button "Variables Menu" at bounding box center [412, 312] width 8 height 8
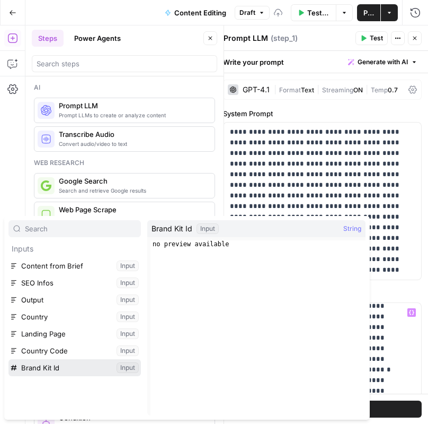
click at [34, 368] on button "Select variable Brand Kit Id" at bounding box center [74, 367] width 133 height 17
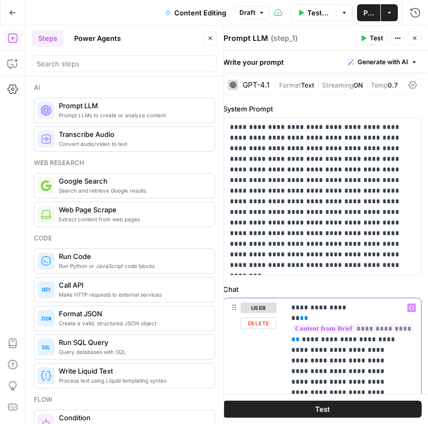
scroll to position [0, 0]
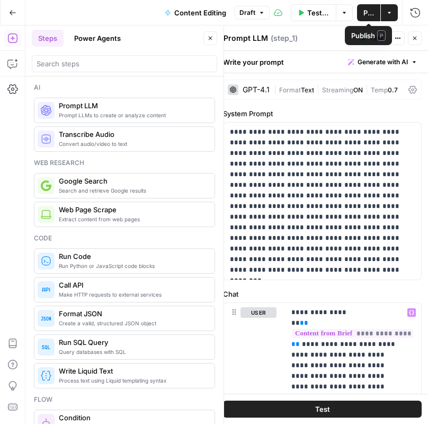
click at [361, 14] on button "Publish" at bounding box center [368, 12] width 23 height 17
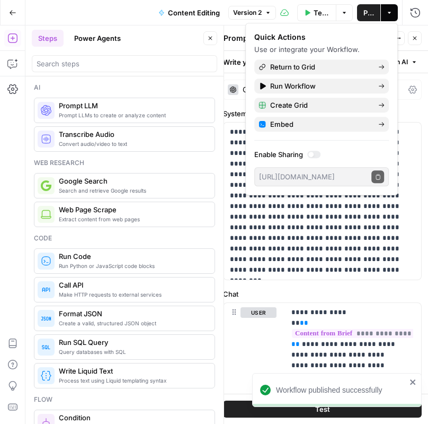
click at [296, 74] on div "Quick Actions Use or integrate your Workflow. Return to Grid Run Workflow Creat…" at bounding box center [322, 109] width 135 height 154
click at [284, 62] on span "Return to Grid" at bounding box center [320, 67] width 100 height 11
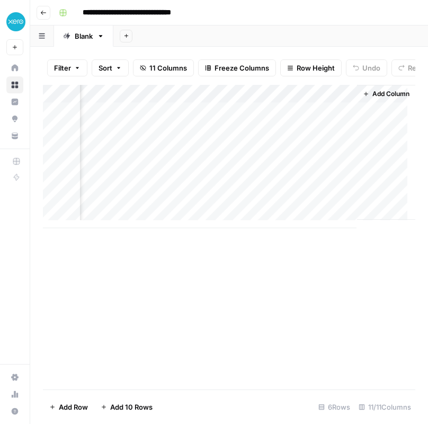
scroll to position [0, 1092]
click at [242, 101] on div "Add Column" at bounding box center [229, 156] width 373 height 143
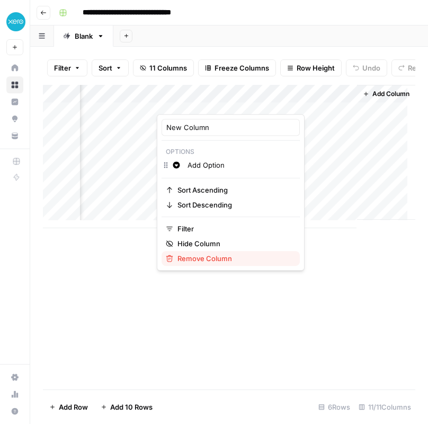
click at [189, 255] on span "Remove Column" at bounding box center [235, 258] width 114 height 11
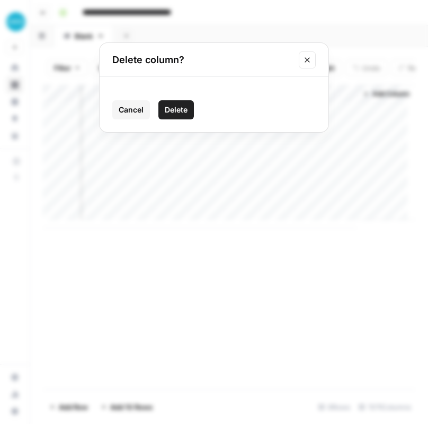
click at [171, 105] on span "Delete" at bounding box center [176, 109] width 23 height 11
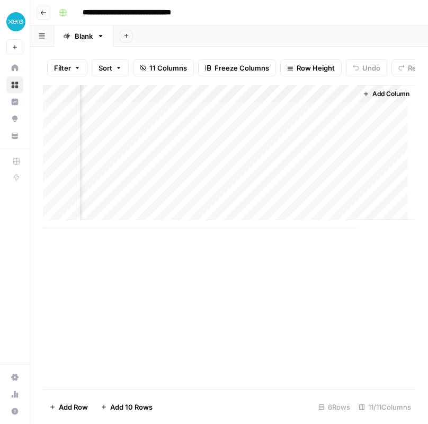
scroll to position [0, 1002]
click at [269, 120] on div "Add Column" at bounding box center [229, 156] width 373 height 143
click at [379, 112] on div "Add Column" at bounding box center [229, 156] width 373 height 143
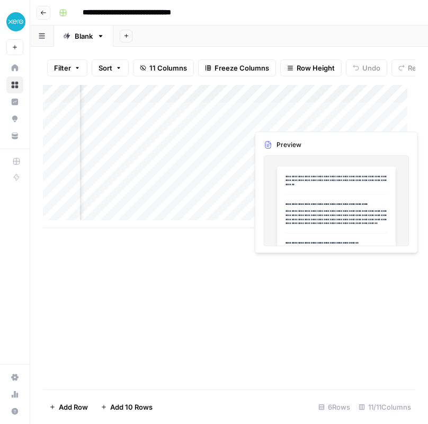
click at [380, 118] on div "Add Column" at bounding box center [229, 156] width 373 height 143
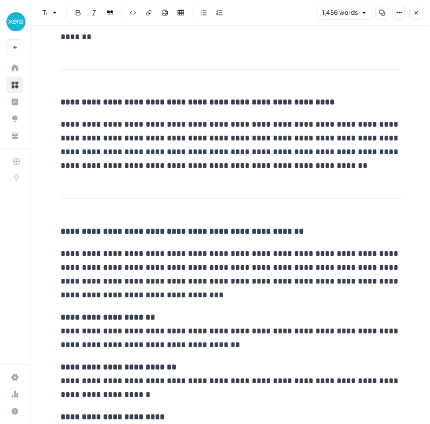
scroll to position [45, 0]
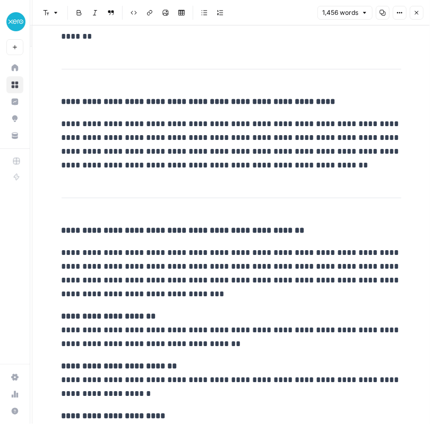
click at [95, 135] on p "**********" at bounding box center [231, 144] width 339 height 55
drag, startPoint x: 56, startPoint y: 121, endPoint x: 380, endPoint y: 162, distance: 327.2
copy p "**********"
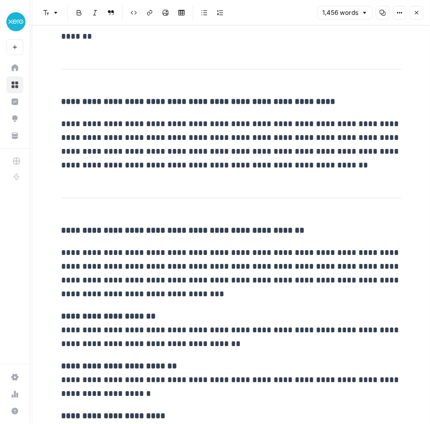
scroll to position [0, 0]
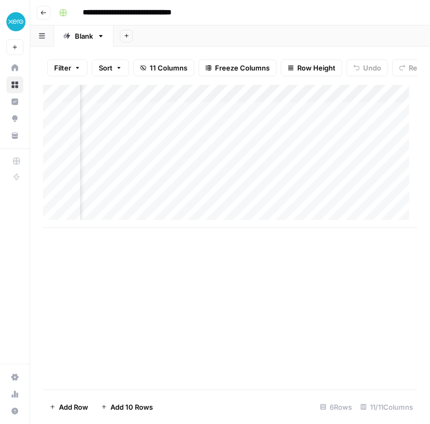
click at [324, 101] on div "Add Column" at bounding box center [230, 156] width 374 height 143
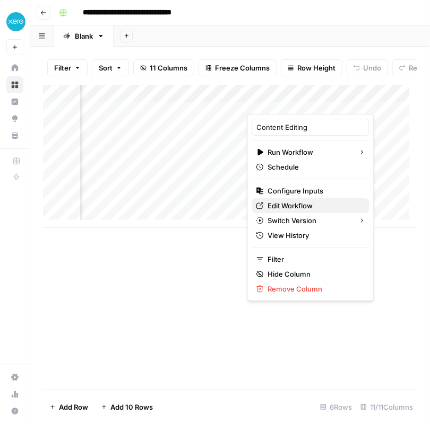
click at [276, 207] on span "Edit Workflow" at bounding box center [314, 205] width 93 height 11
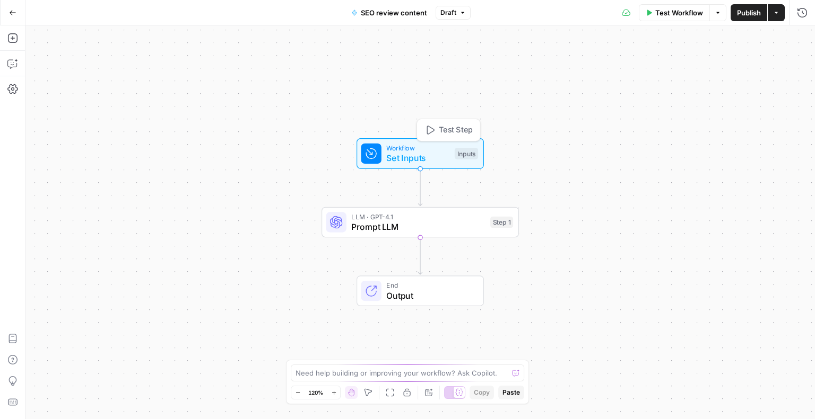
click at [447, 150] on span "Workflow" at bounding box center [417, 148] width 63 height 10
click at [696, 113] on span "Add Field" at bounding box center [695, 118] width 31 height 11
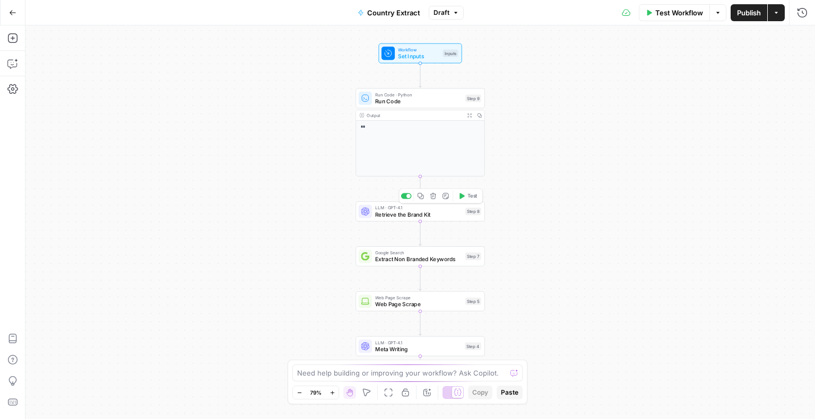
click at [390, 213] on span "Retrieve the Brand Kit" at bounding box center [418, 215] width 86 height 8
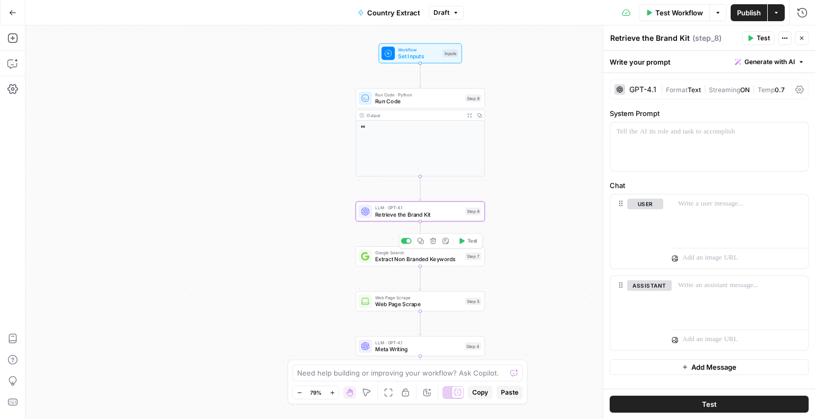
click at [391, 260] on span "Extract Non Branded Keywords" at bounding box center [418, 260] width 86 height 8
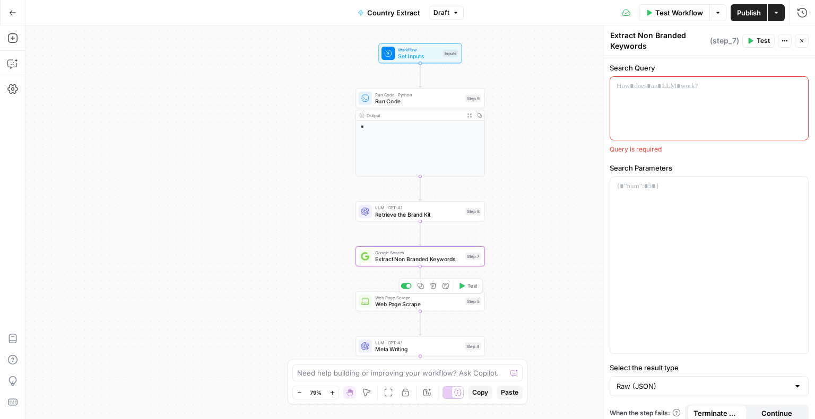
click at [390, 305] on span "Web Page Scrape" at bounding box center [418, 304] width 86 height 8
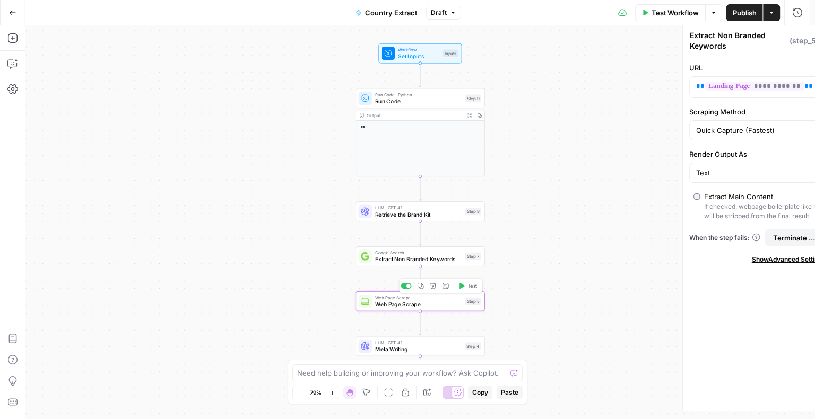
type textarea "Web Page Scrape"
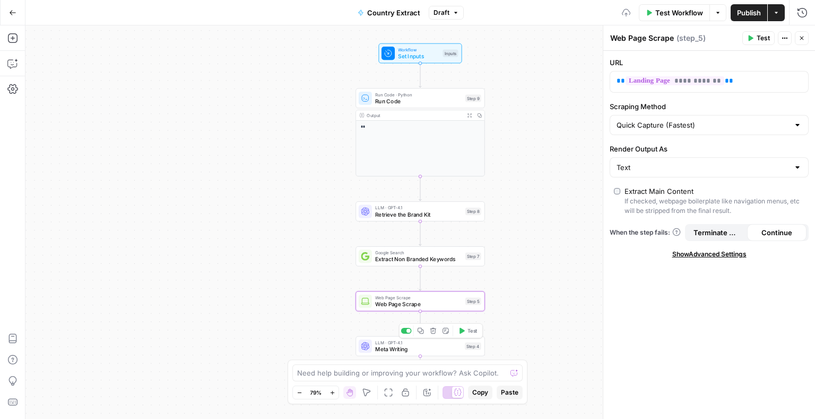
click at [388, 350] on span "Meta Writing" at bounding box center [418, 349] width 86 height 8
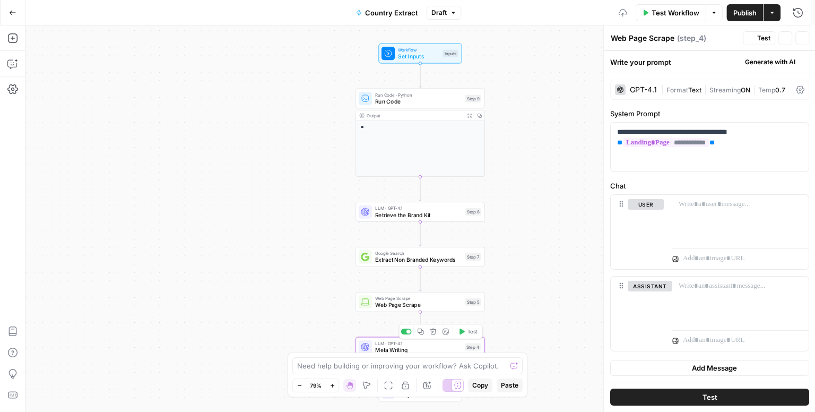
type textarea "Meta Writing"
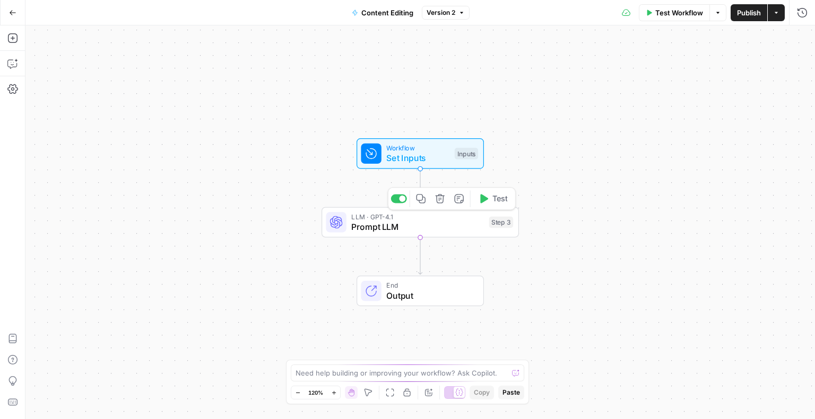
click at [420, 160] on span "Set Inputs" at bounding box center [417, 158] width 63 height 13
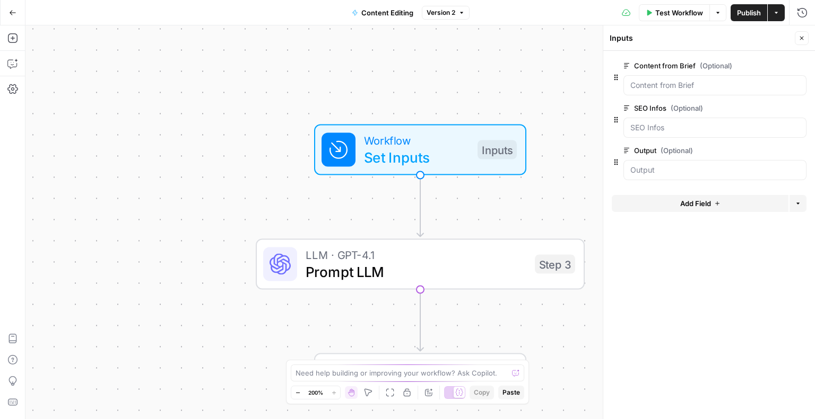
click at [666, 204] on button "Add Field" at bounding box center [699, 203] width 177 height 17
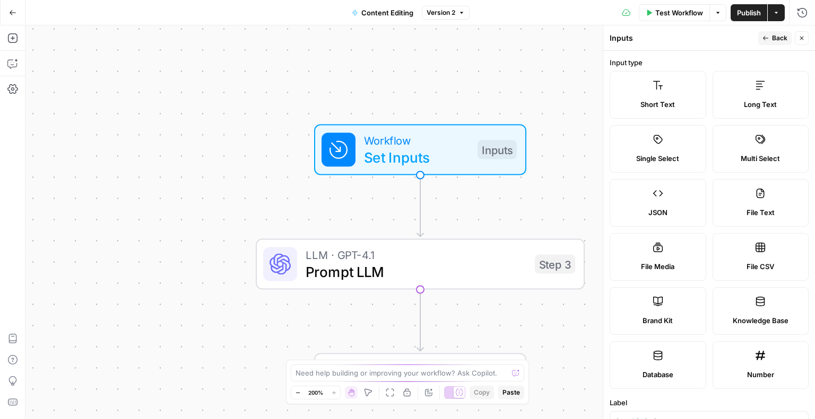
click at [659, 99] on label "Short Text" at bounding box center [657, 95] width 97 height 48
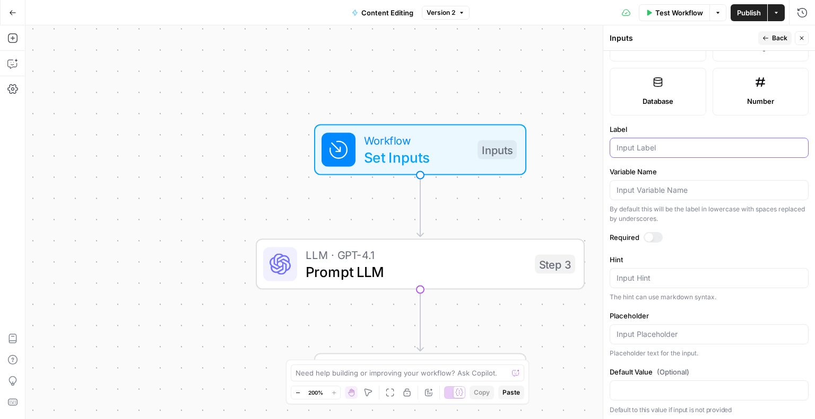
click at [624, 143] on input "Label" at bounding box center [708, 148] width 185 height 11
type input "Landing P"
click at [526, 119] on div "Workflow Set Inputs Inputs Test Step LLM · GPT-4.1 Prompt LLM Step 3 End Output" at bounding box center [419, 222] width 789 height 394
click at [774, 15] on icon "button" at bounding box center [776, 13] width 6 height 6
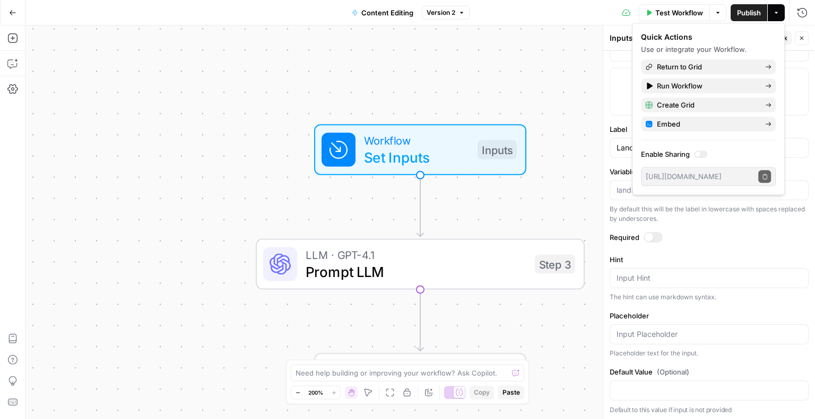
click at [715, 15] on icon "button" at bounding box center [717, 13] width 6 height 6
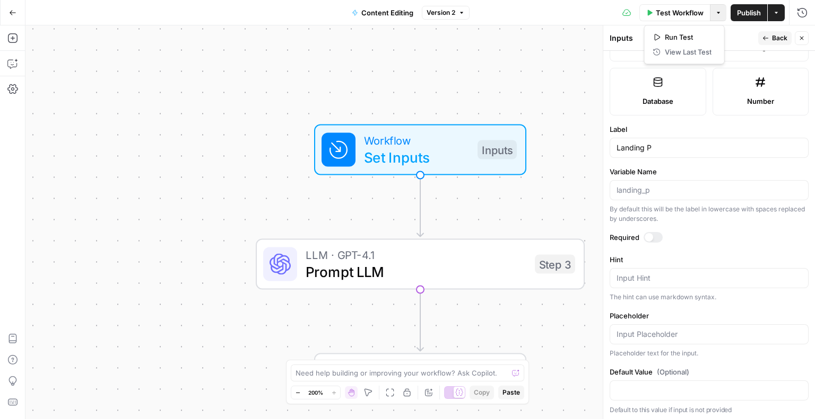
click at [491, 92] on div "Workflow Set Inputs Inputs LLM · GPT-4.1 Prompt LLM Step 3 End Output" at bounding box center [419, 222] width 789 height 394
click at [441, 13] on span "Version 2" at bounding box center [440, 13] width 29 height 10
click at [334, 104] on div "Workflow Set Inputs Inputs LLM · GPT-4.1 Prompt LLM Step 3 End Output" at bounding box center [419, 222] width 789 height 394
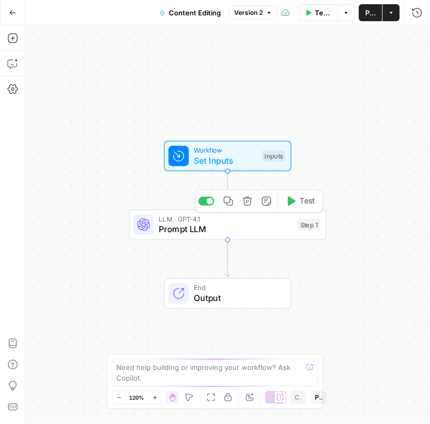
click at [235, 226] on span "Prompt LLM" at bounding box center [226, 229] width 134 height 13
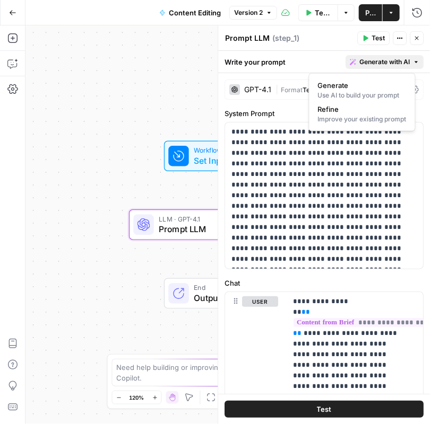
click at [378, 61] on span "Generate with AI" at bounding box center [384, 62] width 50 height 10
click at [354, 87] on span "Generate" at bounding box center [360, 85] width 84 height 11
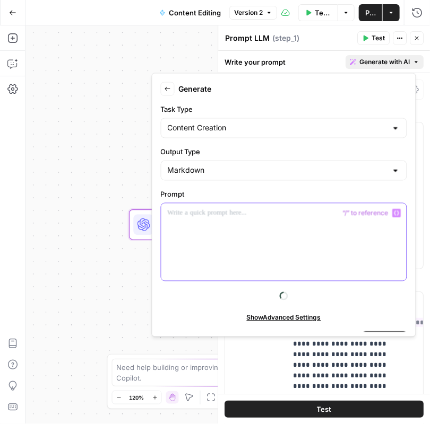
click at [167, 218] on div at bounding box center [283, 242] width 245 height 77
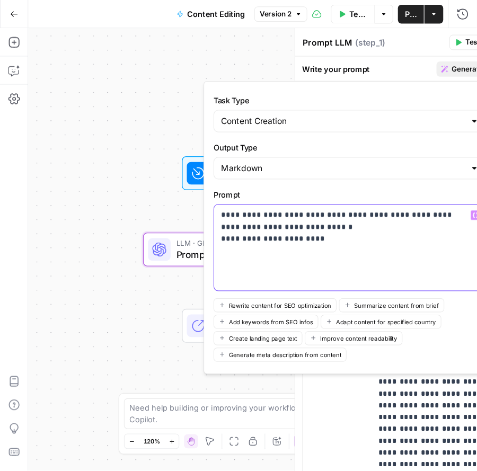
scroll to position [19, 0]
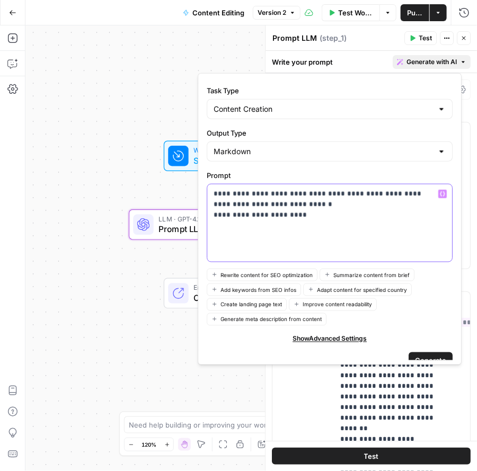
click at [284, 215] on p "**********" at bounding box center [325, 205] width 223 height 32
click at [310, 211] on p "**********" at bounding box center [325, 205] width 223 height 32
click at [427, 357] on span "Generate" at bounding box center [430, 361] width 31 height 11
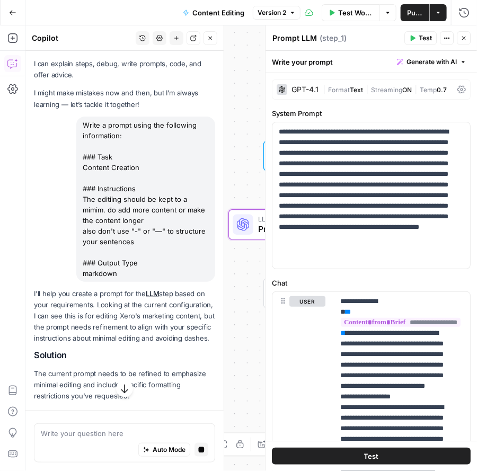
click at [148, 343] on p "I'll help you create a prompt for the LLM step based on your requirements. Look…" at bounding box center [124, 316] width 181 height 56
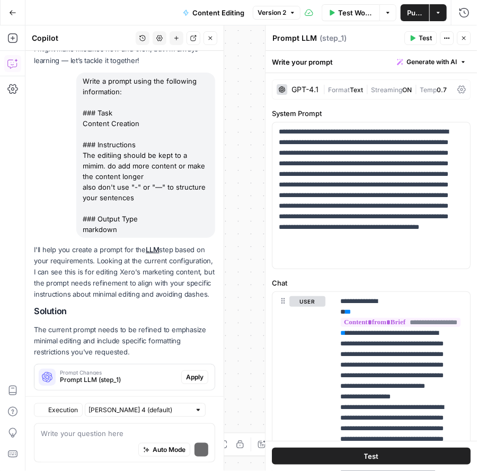
scroll to position [93, 0]
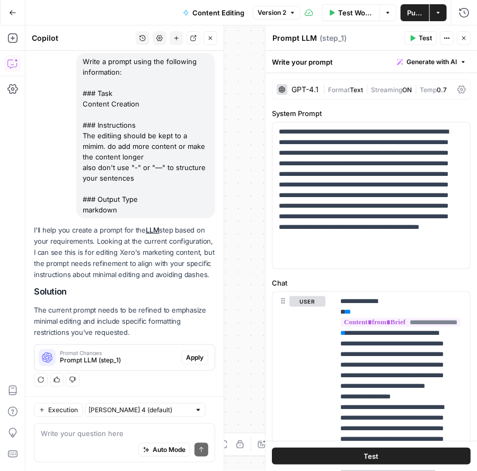
click at [187, 360] on span "Apply" at bounding box center [195, 358] width 18 height 10
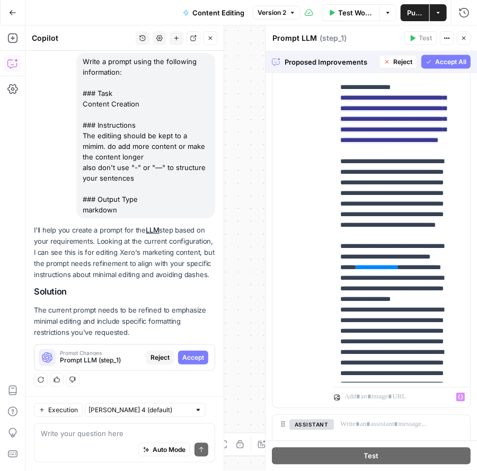
scroll to position [499, 0]
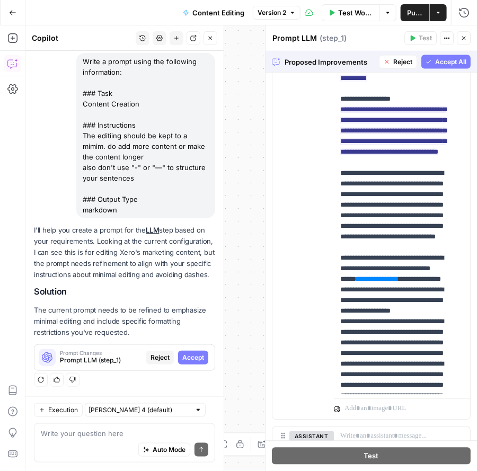
click at [429, 60] on span "Accept All" at bounding box center [450, 62] width 31 height 10
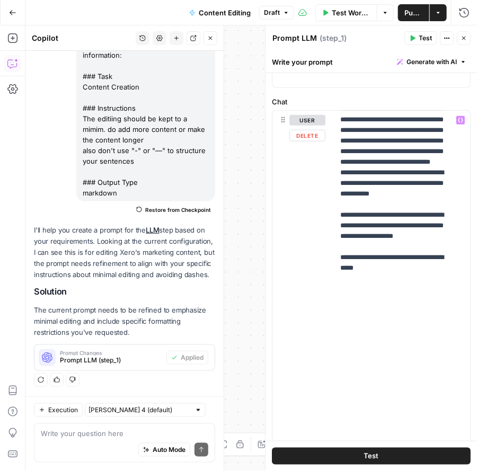
scroll to position [371, 0]
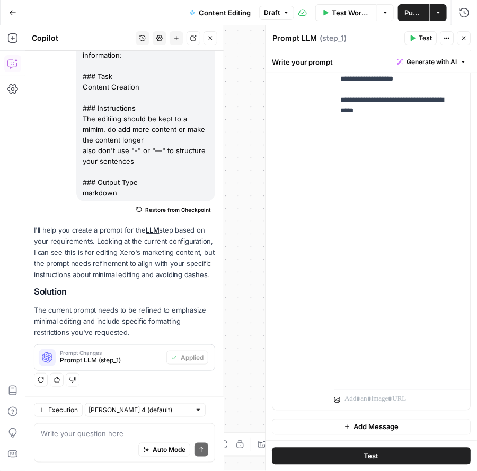
click at [407, 16] on span "Publish" at bounding box center [414, 12] width 19 height 11
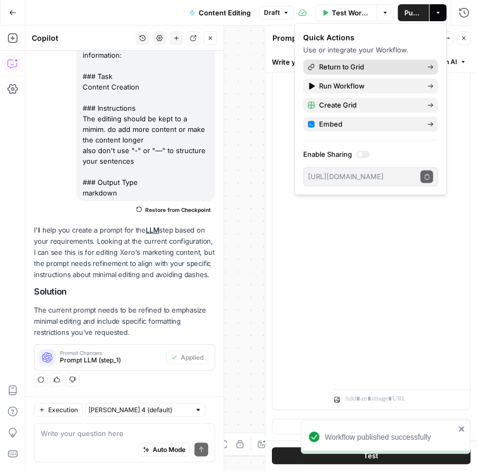
click at [369, 67] on span "Return to Grid" at bounding box center [370, 67] width 100 height 11
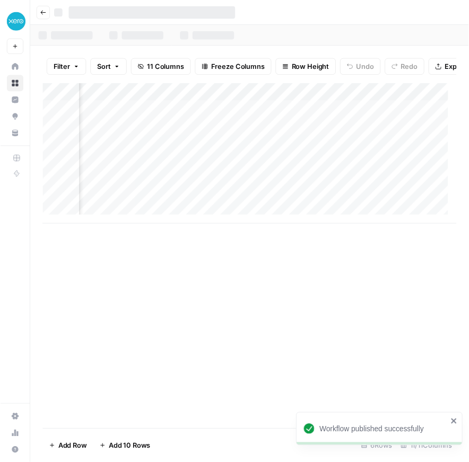
scroll to position [0, 1049]
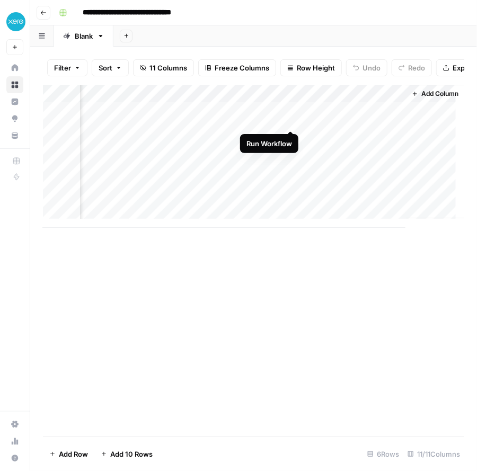
click at [290, 116] on div "Add Column" at bounding box center [254, 156] width 422 height 143
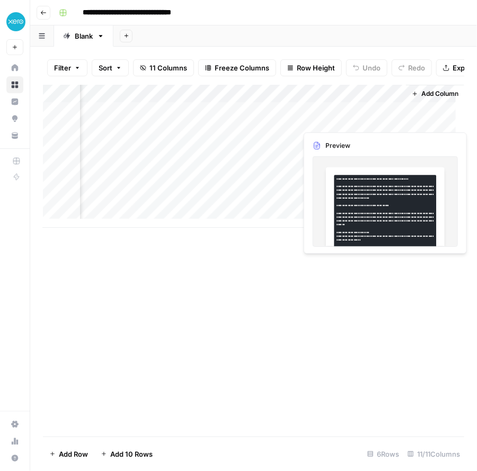
click at [345, 115] on div "Add Column" at bounding box center [254, 156] width 422 height 143
click at [344, 119] on div "Add Column" at bounding box center [254, 156] width 422 height 143
click at [344, 119] on div at bounding box center [348, 120] width 97 height 20
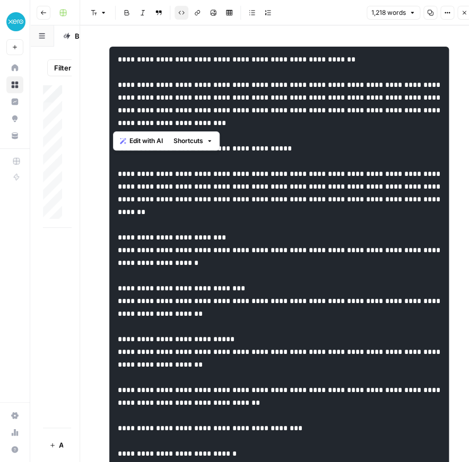
drag, startPoint x: 112, startPoint y: 84, endPoint x: 359, endPoint y: 129, distance: 250.6
copy code "**********"
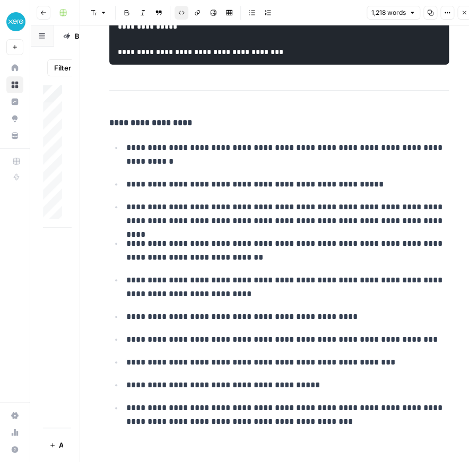
scroll to position [8, 0]
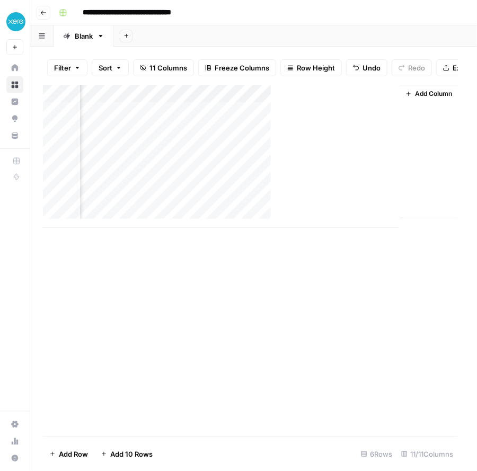
scroll to position [0, 1037]
